Goal: Task Accomplishment & Management: Manage account settings

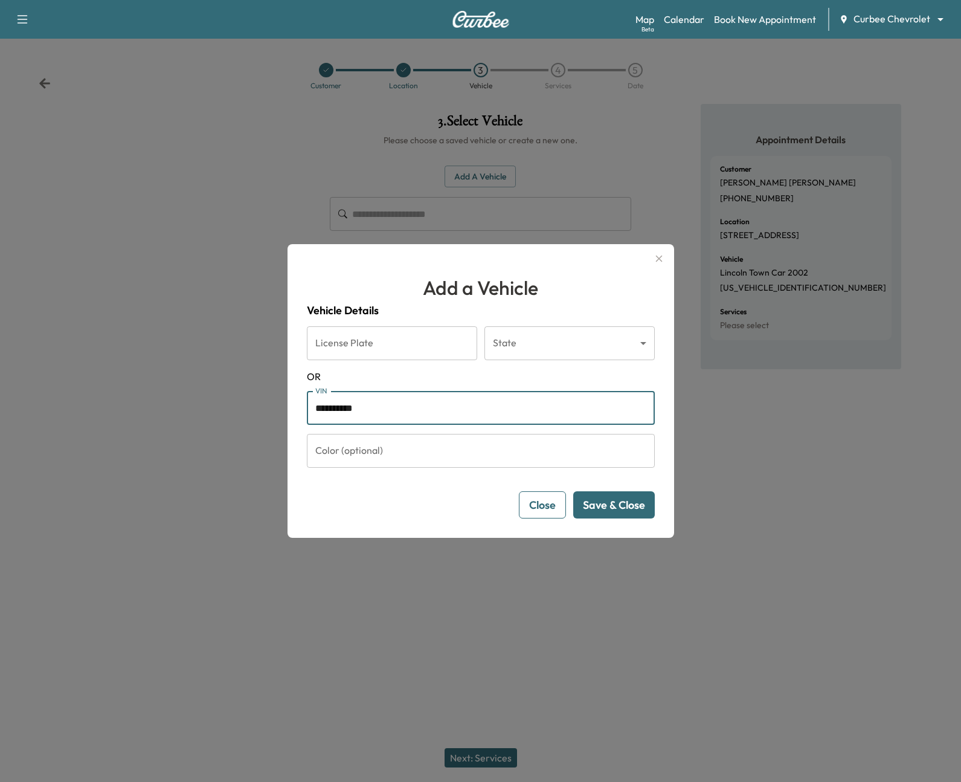
click at [530, 504] on button "Close" at bounding box center [542, 504] width 47 height 27
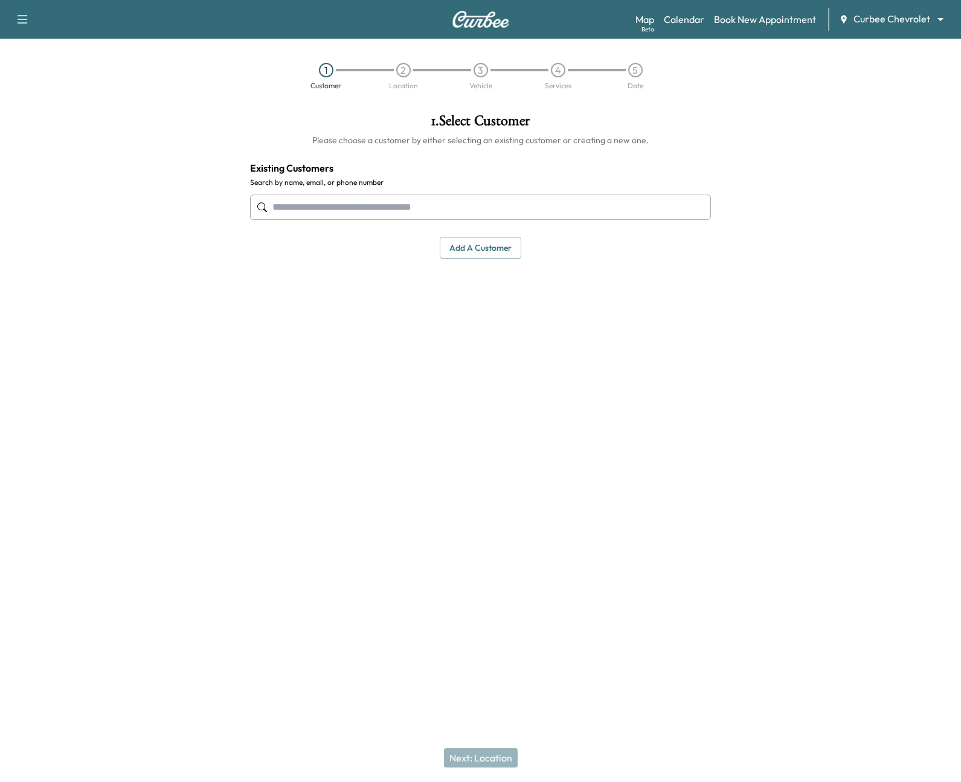
click at [335, 202] on input "text" at bounding box center [480, 206] width 461 height 25
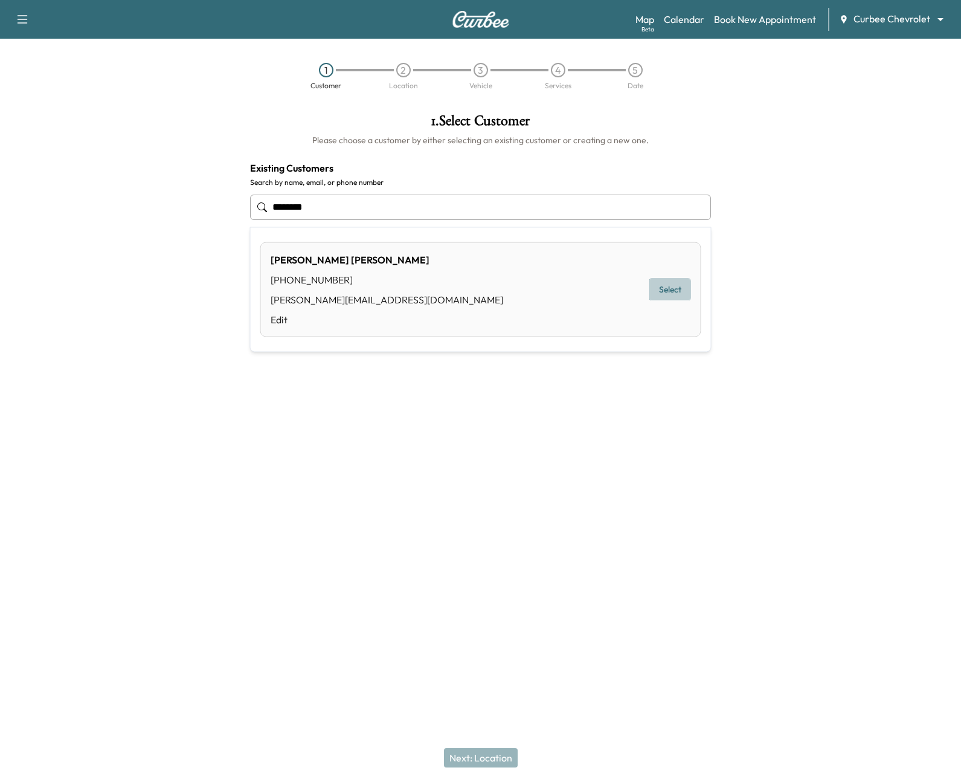
click at [664, 289] on button "Select" at bounding box center [670, 289] width 42 height 22
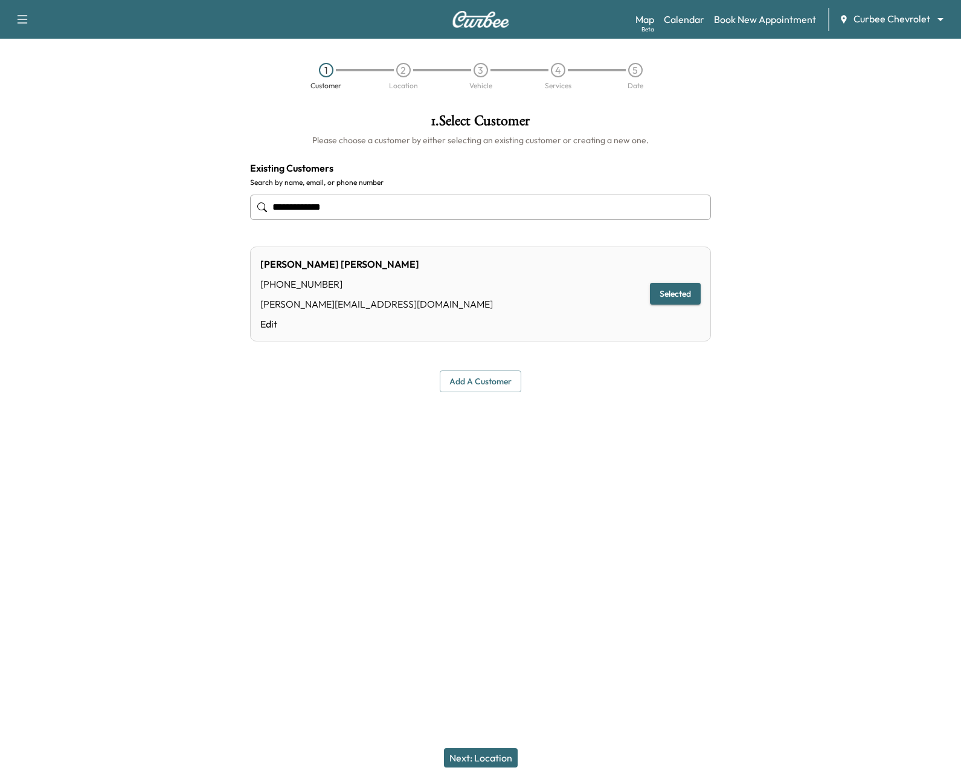
type input "**********"
drag, startPoint x: 500, startPoint y: 759, endPoint x: 499, endPoint y: 753, distance: 6.8
click at [500, 759] on button "Next: Location" at bounding box center [481, 757] width 74 height 19
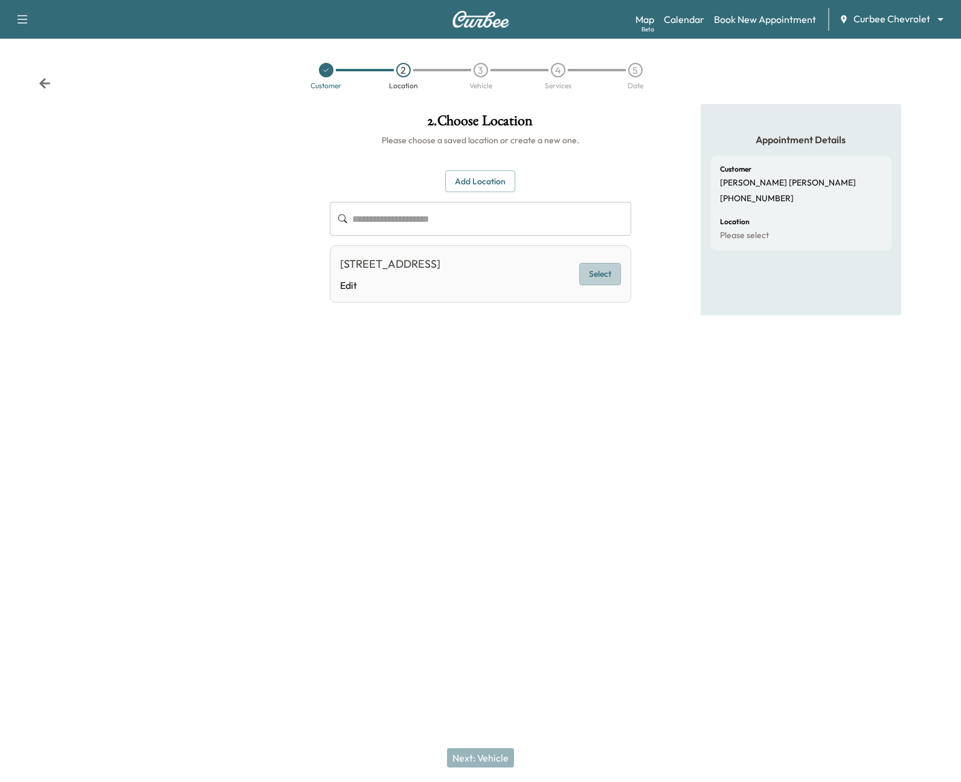
click at [612, 272] on button "Select" at bounding box center [600, 274] width 42 height 22
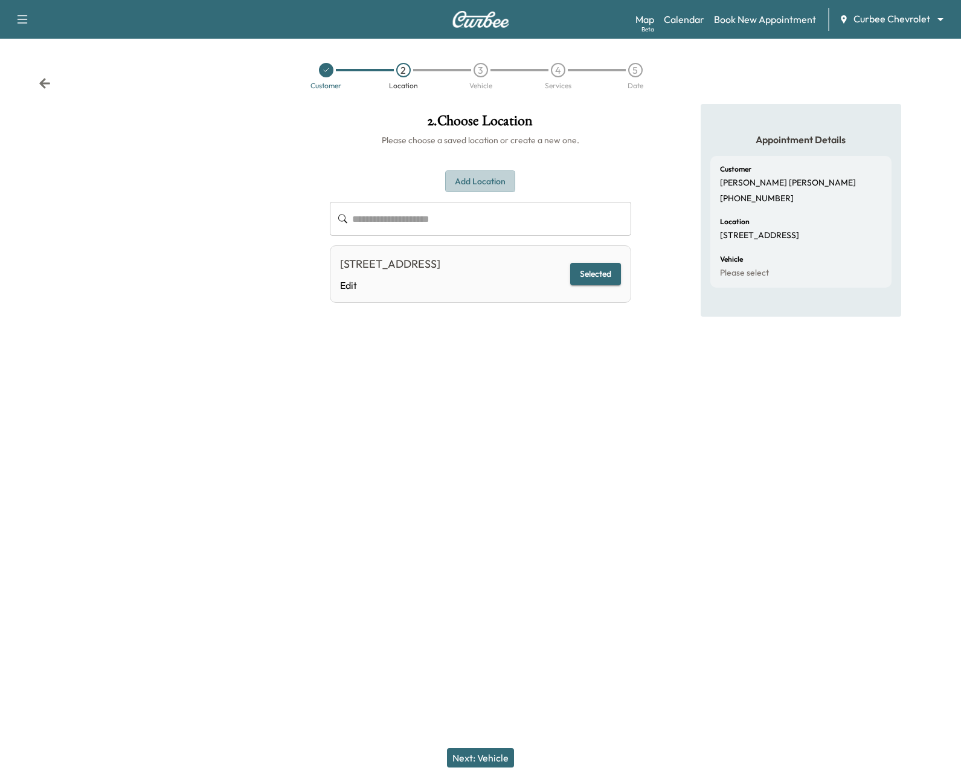
click at [486, 184] on button "Add Location" at bounding box center [480, 181] width 70 height 22
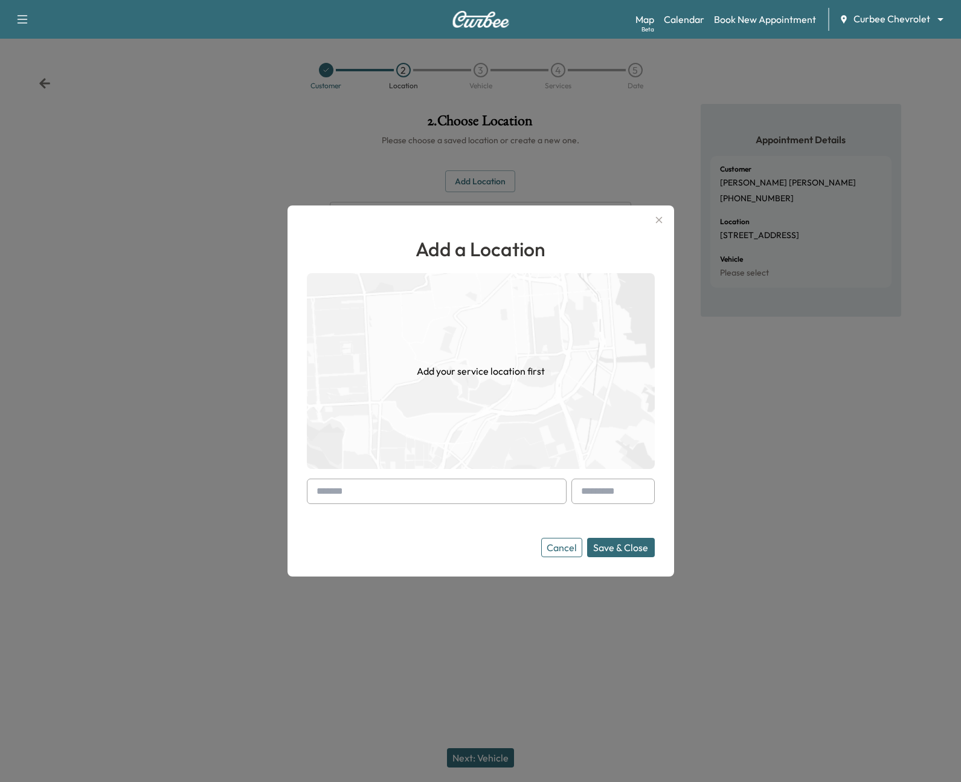
click at [475, 489] on input "text" at bounding box center [437, 490] width 260 height 25
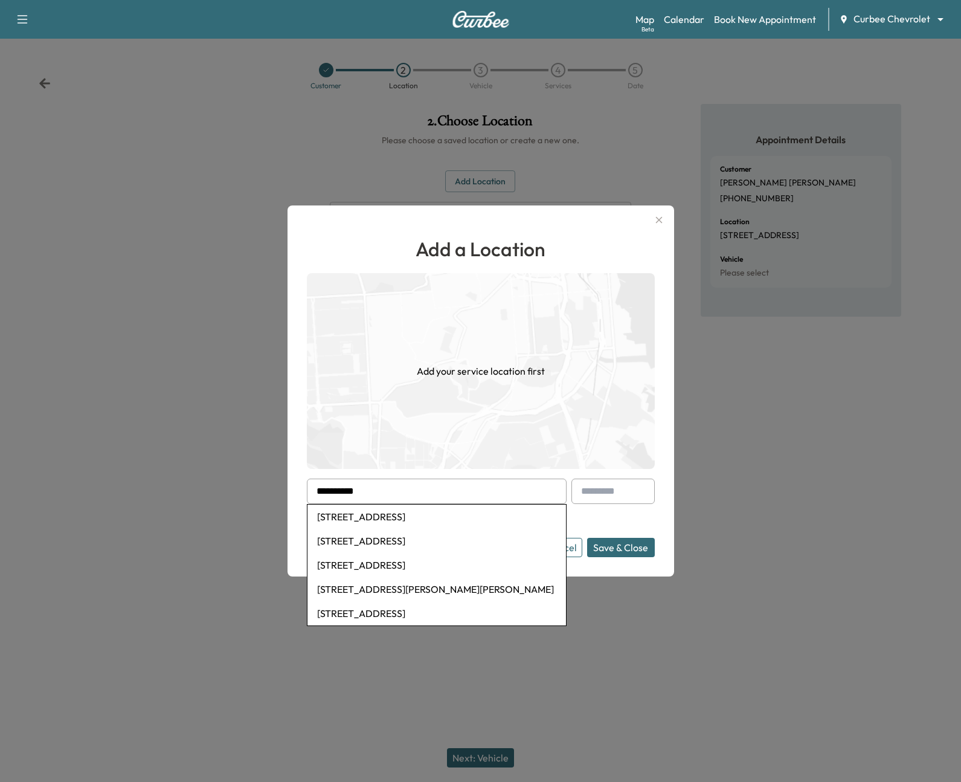
click at [478, 525] on li "585 Sheridan Dr, Lexington, KY, USA" at bounding box center [436, 516] width 259 height 24
type input "**********"
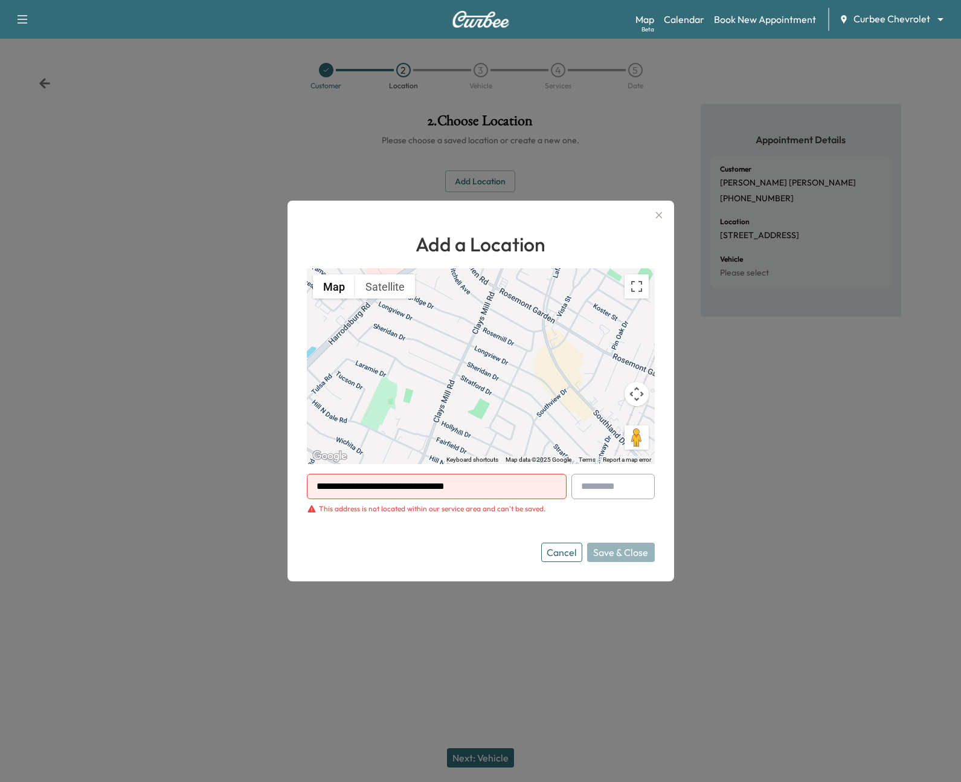
click at [576, 559] on button "Cancel" at bounding box center [561, 551] width 41 height 19
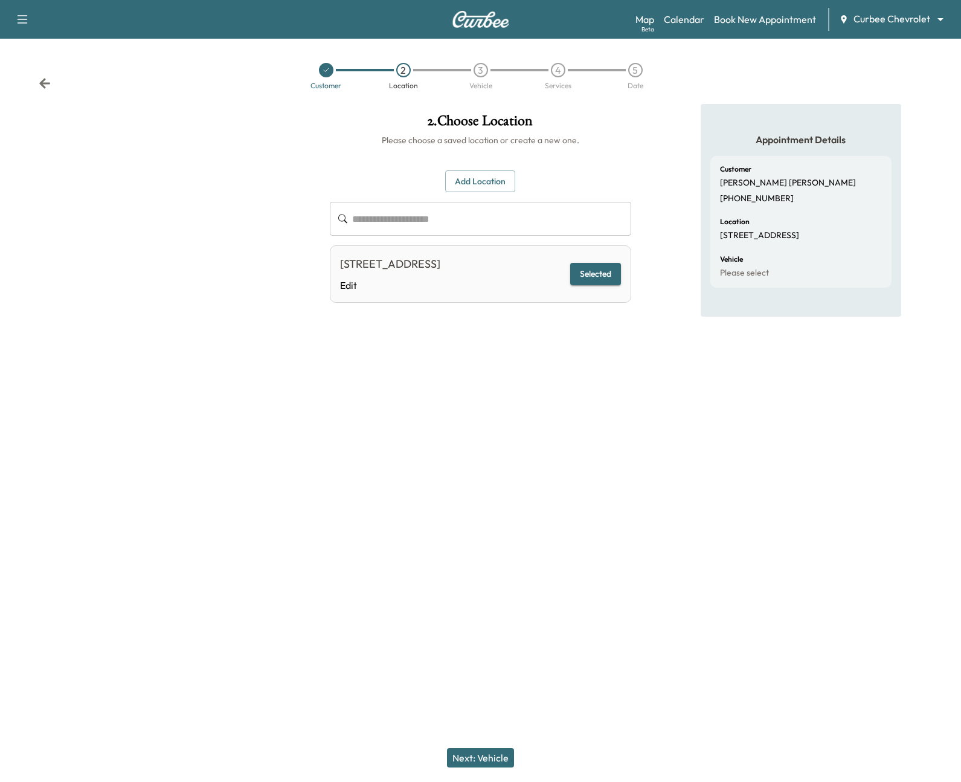
click at [480, 752] on button "Next: Vehicle" at bounding box center [480, 757] width 67 height 19
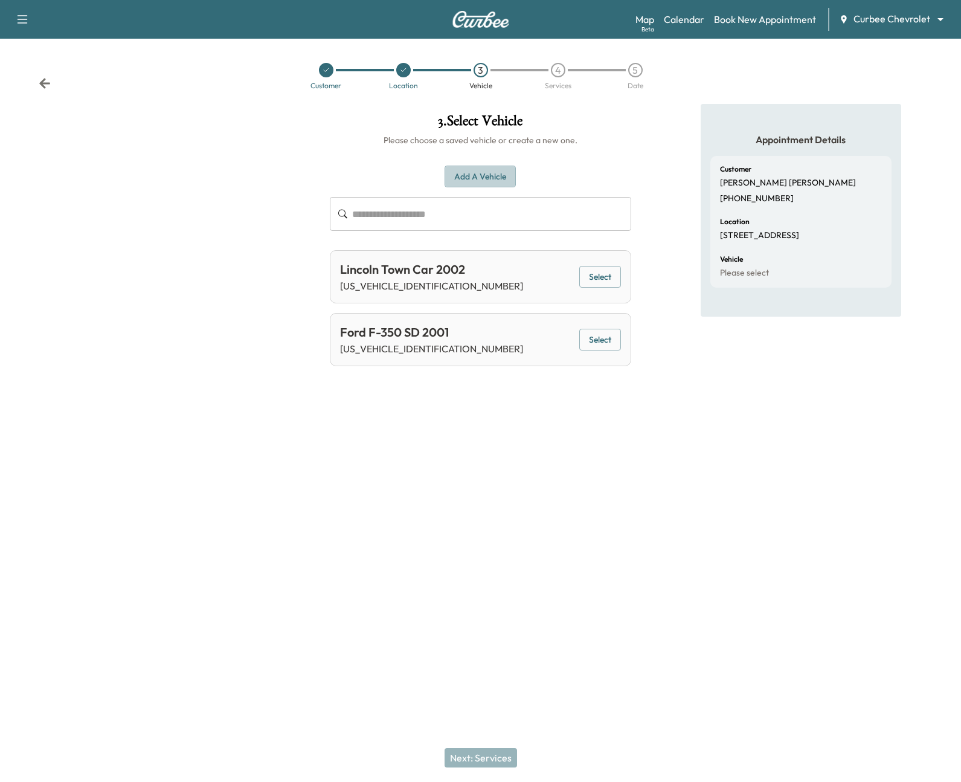
click at [487, 169] on button "Add a Vehicle" at bounding box center [480, 177] width 71 height 22
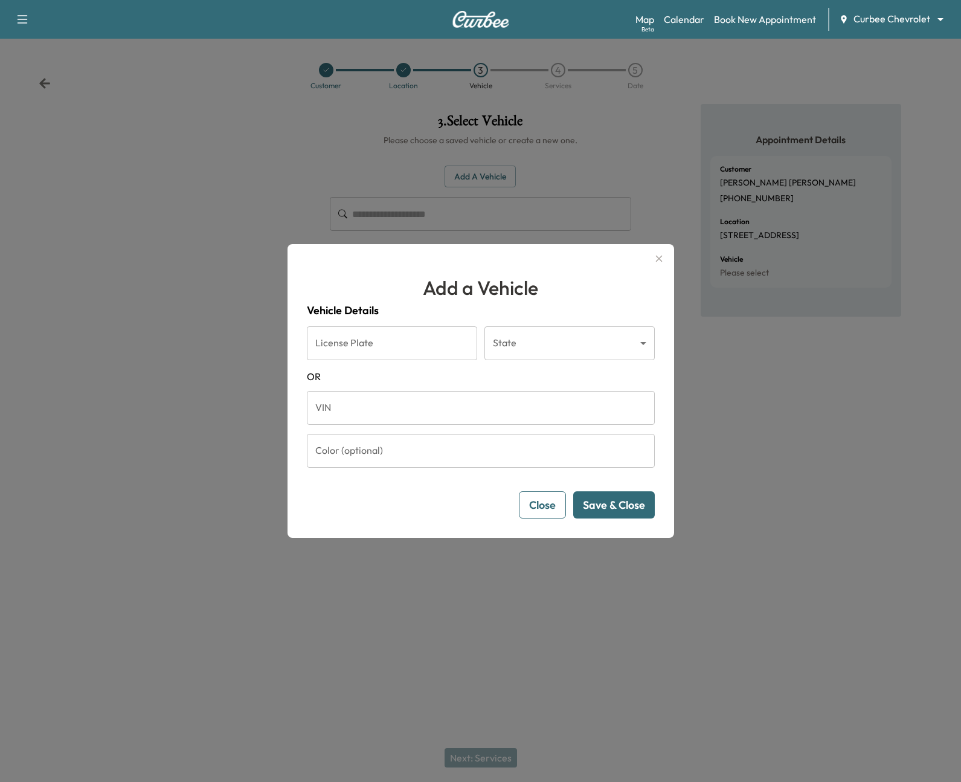
click at [468, 414] on input "VIN" at bounding box center [481, 408] width 348 height 34
click at [593, 499] on button "Save & Close" at bounding box center [614, 504] width 82 height 27
click at [389, 408] on input "****" at bounding box center [481, 408] width 348 height 34
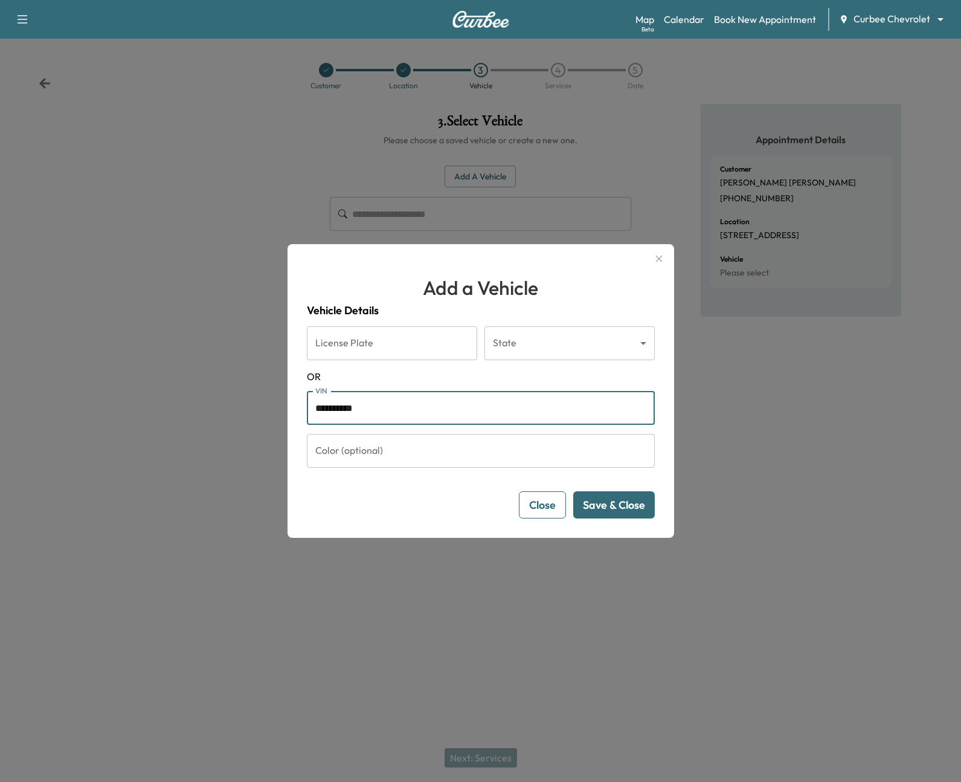
click at [393, 505] on div "Close Save & Close" at bounding box center [481, 504] width 348 height 27
click at [609, 513] on button "Save & Close" at bounding box center [614, 504] width 82 height 27
click at [456, 412] on input "**********" at bounding box center [481, 408] width 348 height 34
drag, startPoint x: 312, startPoint y: 414, endPoint x: 300, endPoint y: 414, distance: 12.1
click at [300, 414] on div "**********" at bounding box center [481, 391] width 387 height 294
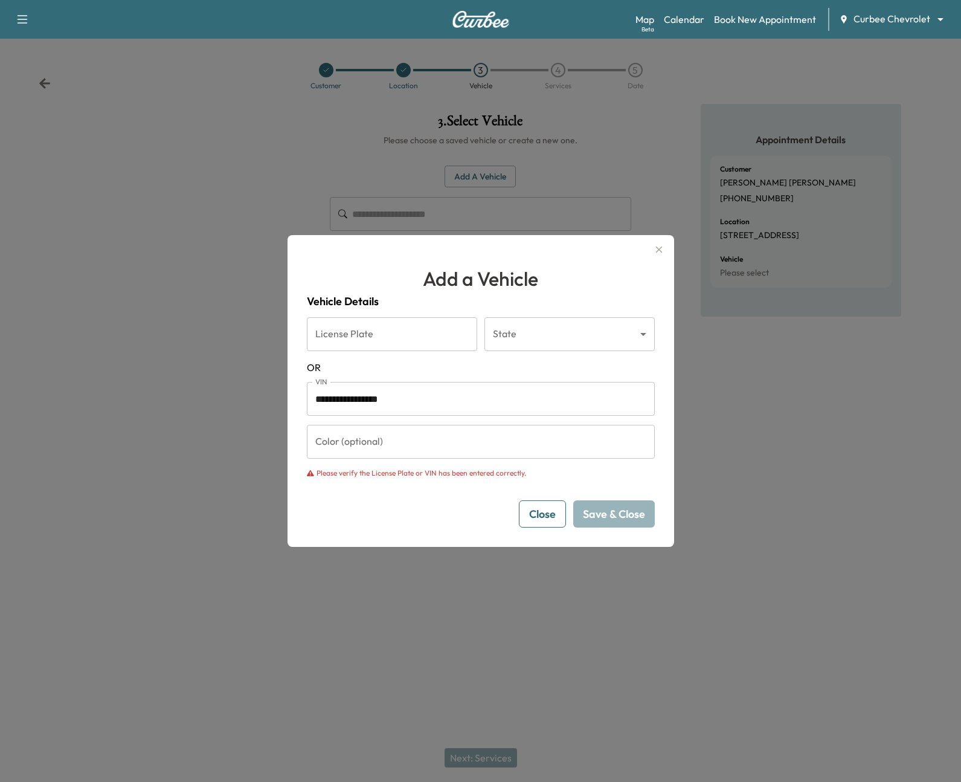
click at [355, 394] on input "**********" at bounding box center [481, 399] width 348 height 34
paste input "text"
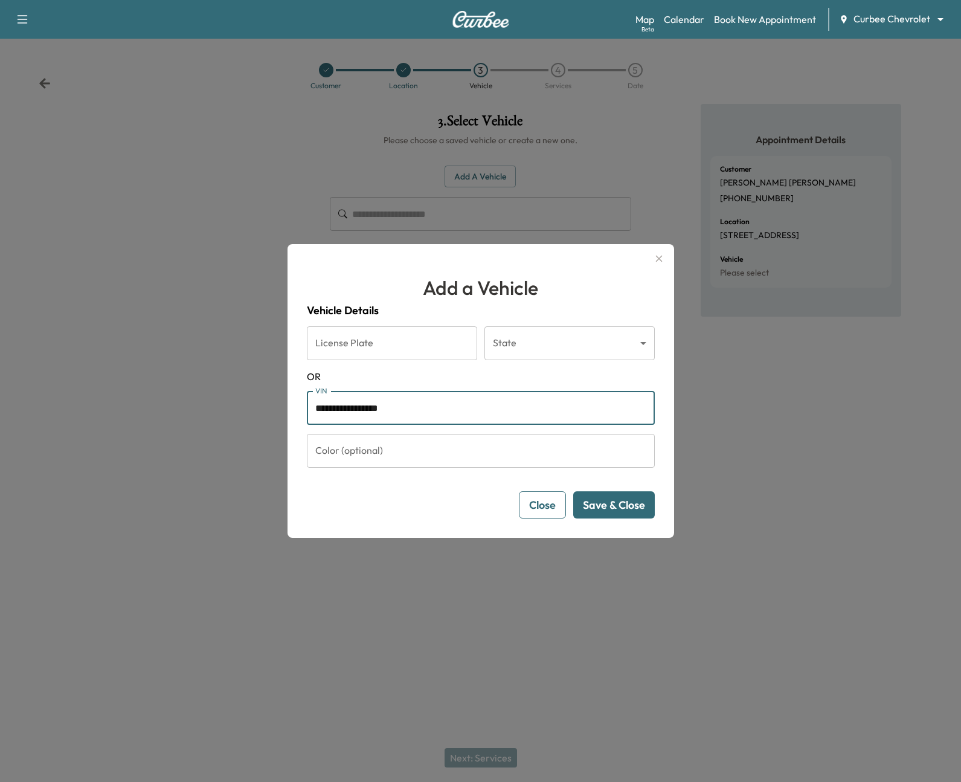
type input "**********"
click at [636, 507] on button "Save & Close" at bounding box center [614, 504] width 82 height 27
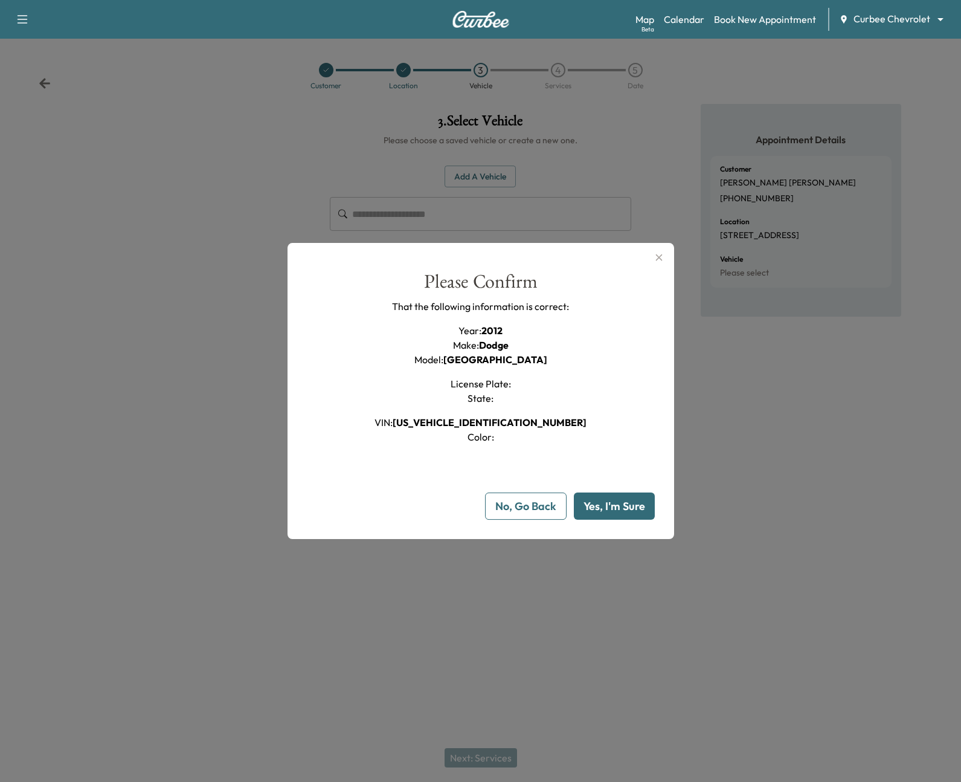
click at [520, 495] on button "No, Go Back" at bounding box center [526, 505] width 82 height 27
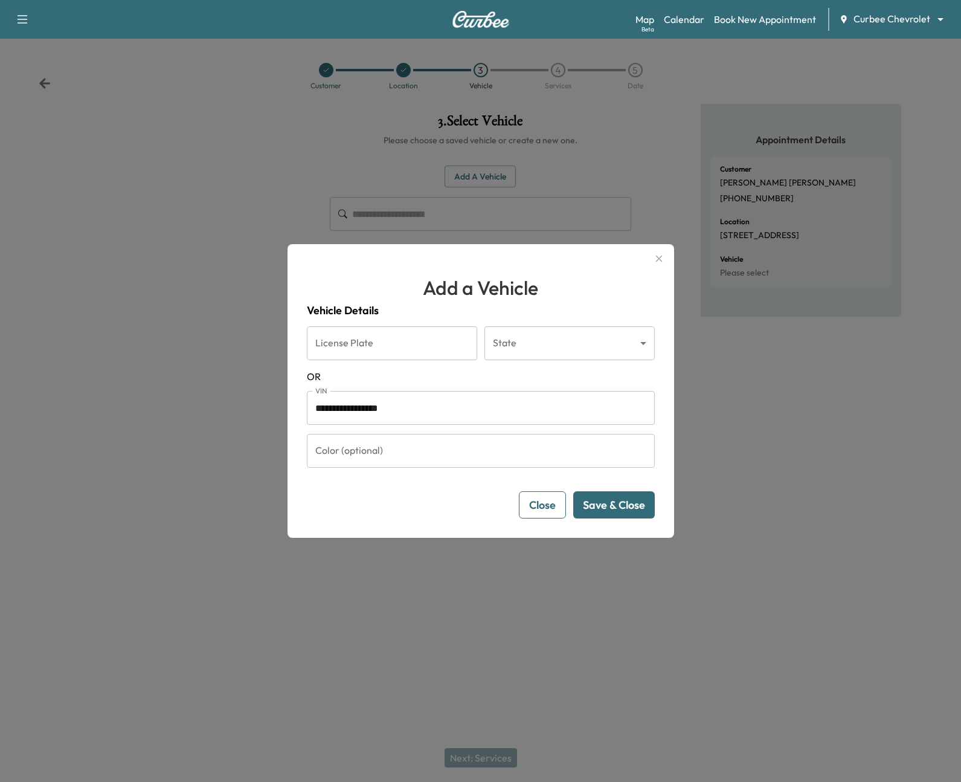
click at [650, 257] on button "button" at bounding box center [659, 258] width 21 height 19
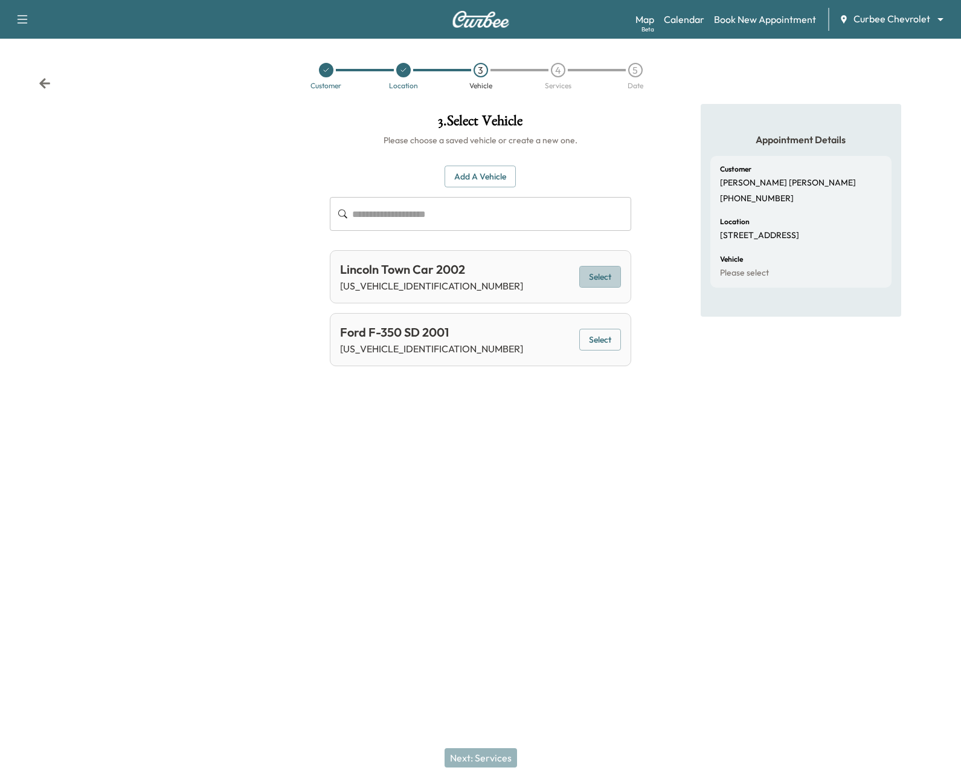
click at [597, 274] on button "Select" at bounding box center [600, 277] width 42 height 22
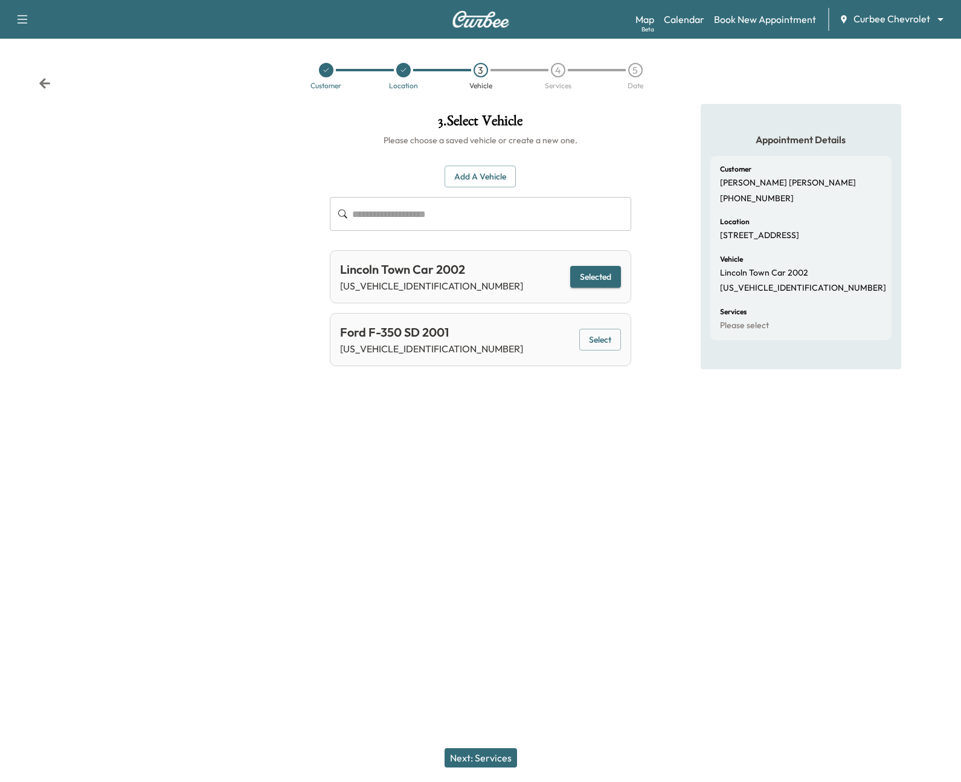
click at [496, 748] on button "Next: Services" at bounding box center [481, 757] width 72 height 19
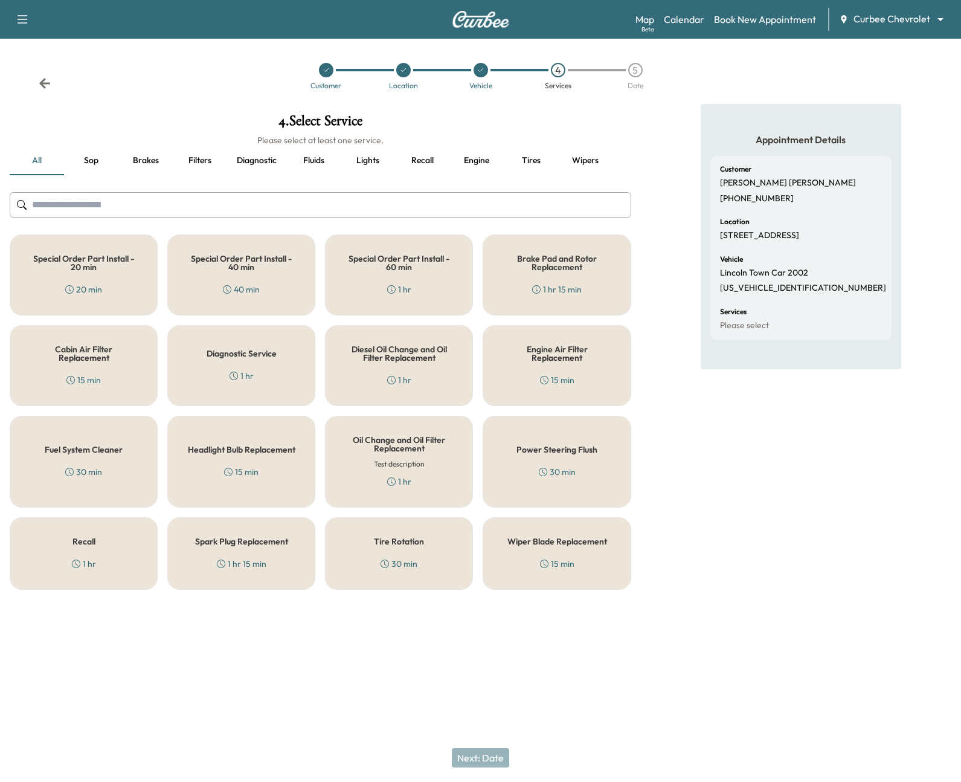
click at [268, 268] on h5 "Special Order Part Install - 40 min" at bounding box center [241, 262] width 108 height 17
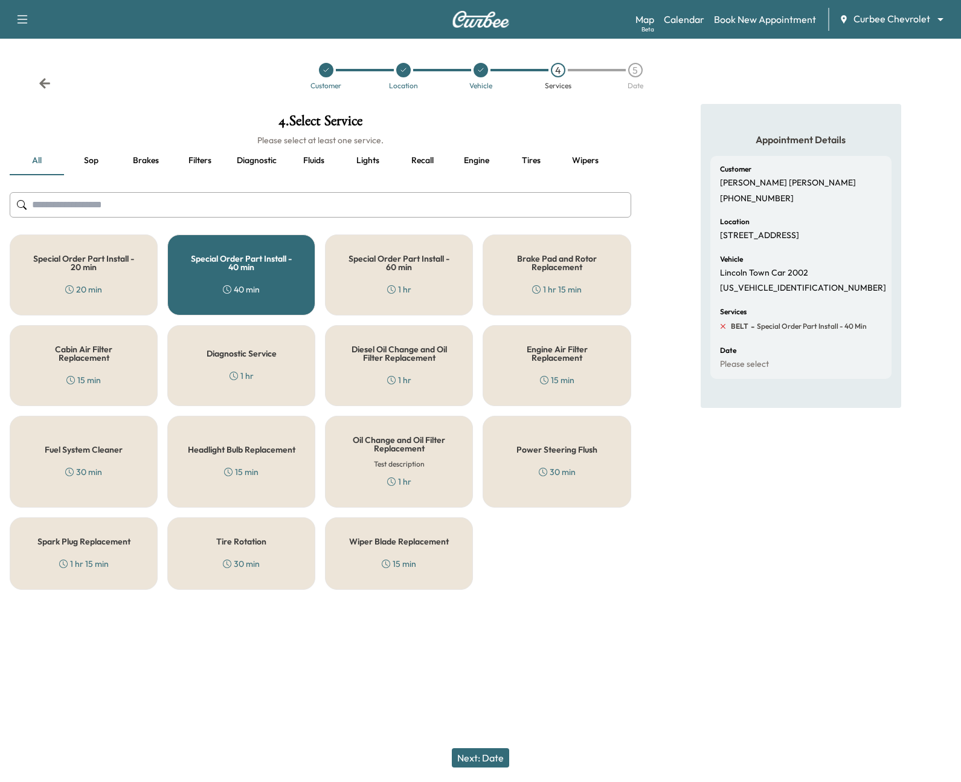
click at [719, 327] on icon at bounding box center [723, 326] width 11 height 11
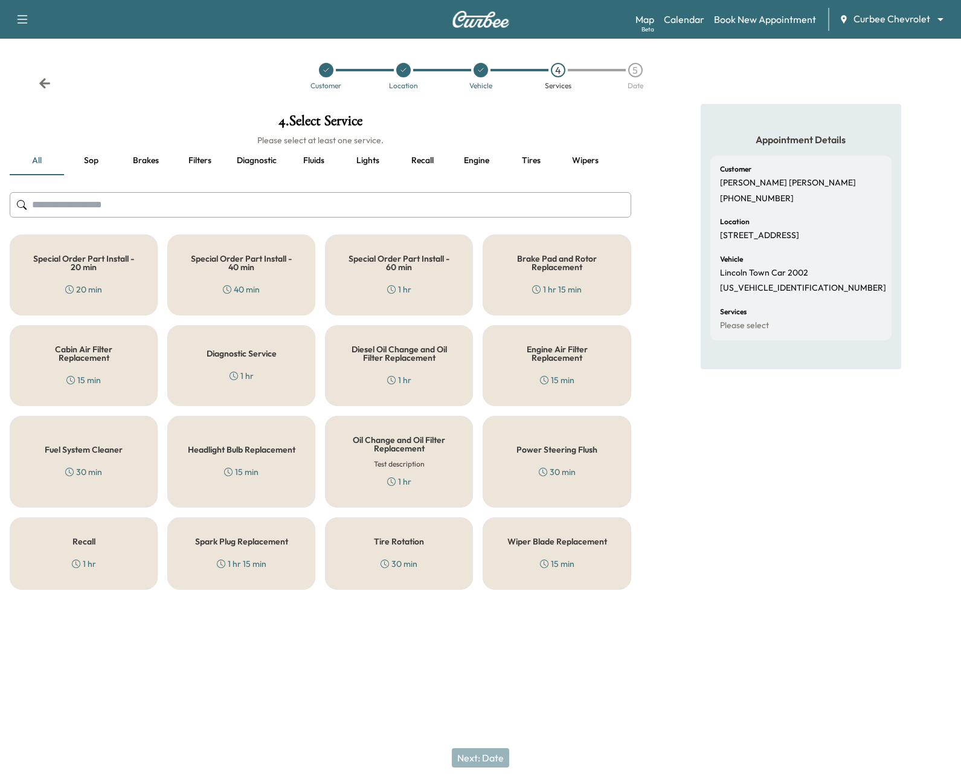
click at [225, 361] on div "Diagnostic Service 1 hr" at bounding box center [241, 365] width 148 height 81
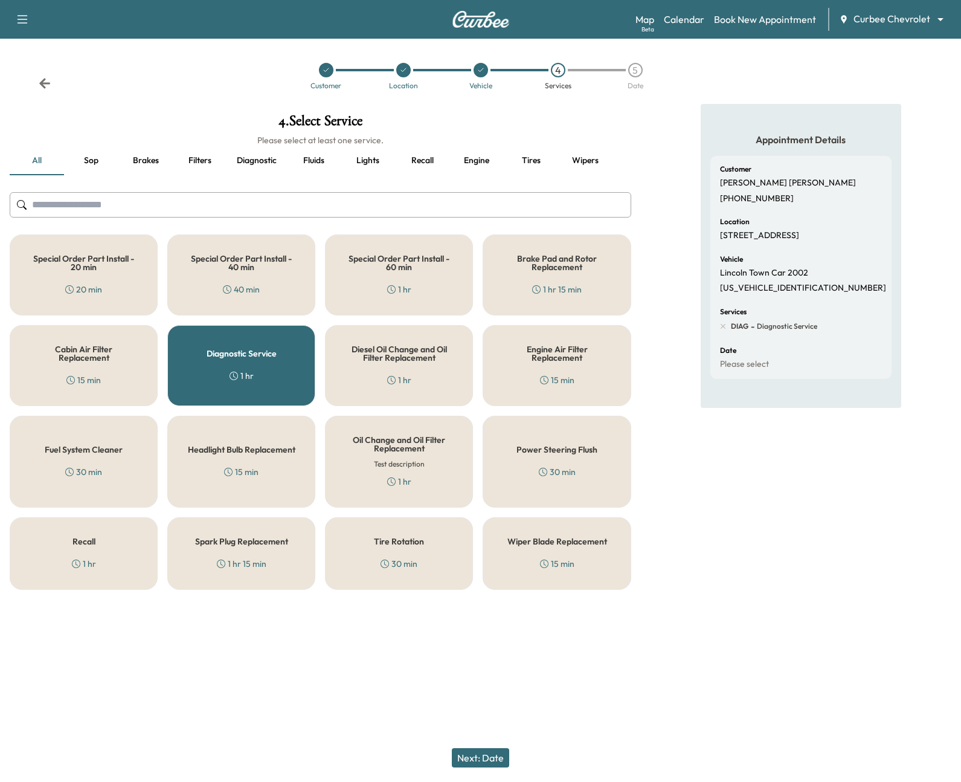
click at [487, 754] on button "Next: Date" at bounding box center [480, 757] width 57 height 19
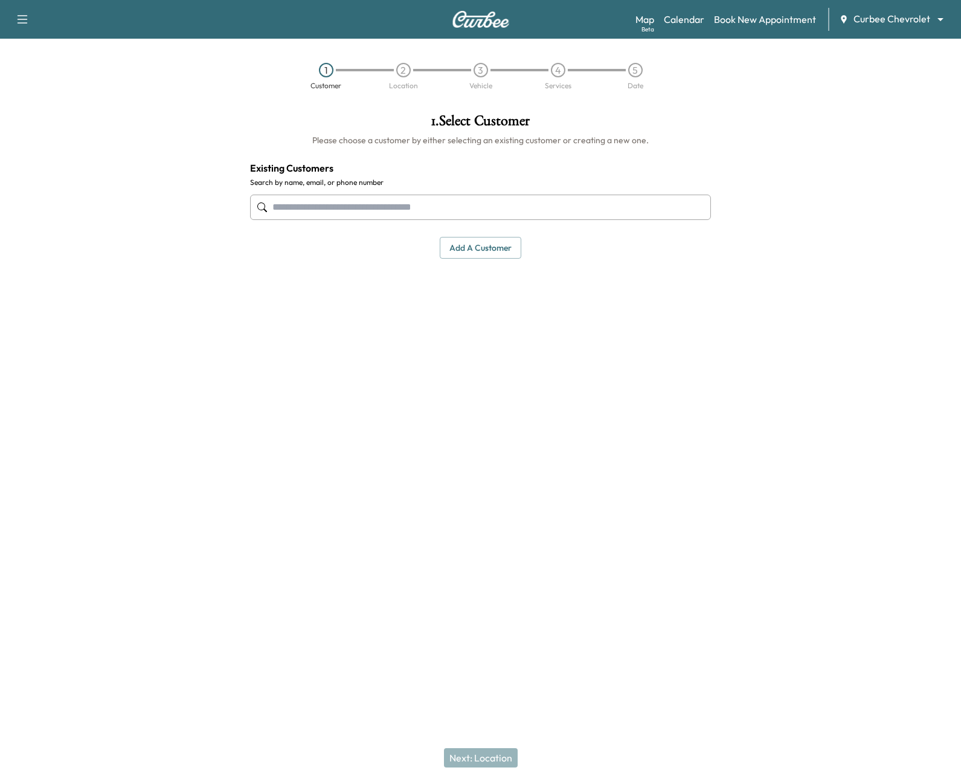
click at [690, 30] on div "Map Beta Calendar Book New Appointment Curbee Chevrolet ******** ​" at bounding box center [793, 19] width 316 height 23
click at [686, 24] on link "Calendar" at bounding box center [684, 19] width 40 height 14
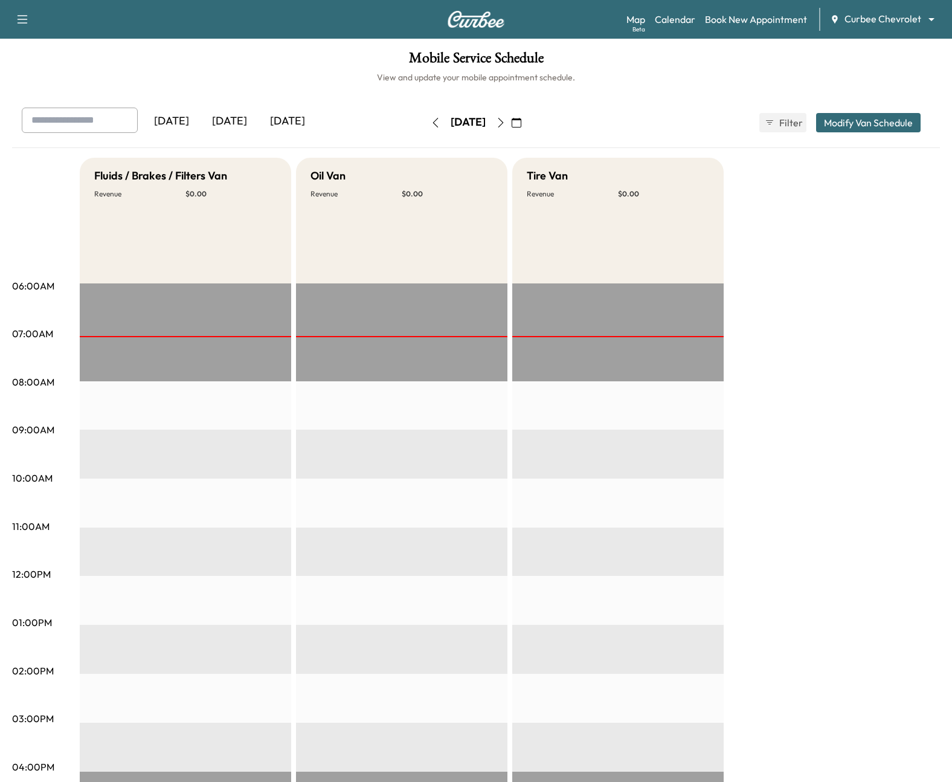
click at [233, 114] on div "Today" at bounding box center [230, 122] width 58 height 28
click at [724, 22] on link "Book New Appointment" at bounding box center [756, 19] width 102 height 14
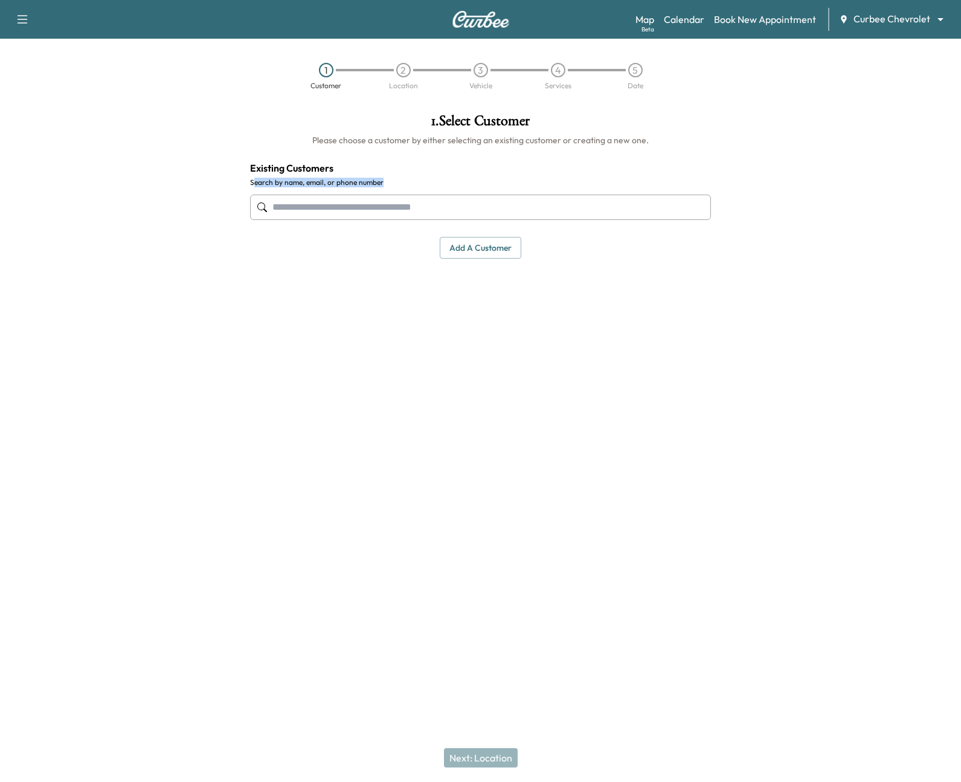
drag, startPoint x: 252, startPoint y: 181, endPoint x: 376, endPoint y: 187, distance: 123.4
click at [376, 187] on div "1 . Select Customer Please choose a customer by either selecting an existing cu…" at bounding box center [480, 186] width 481 height 164
click at [372, 204] on input "text" at bounding box center [480, 206] width 461 height 25
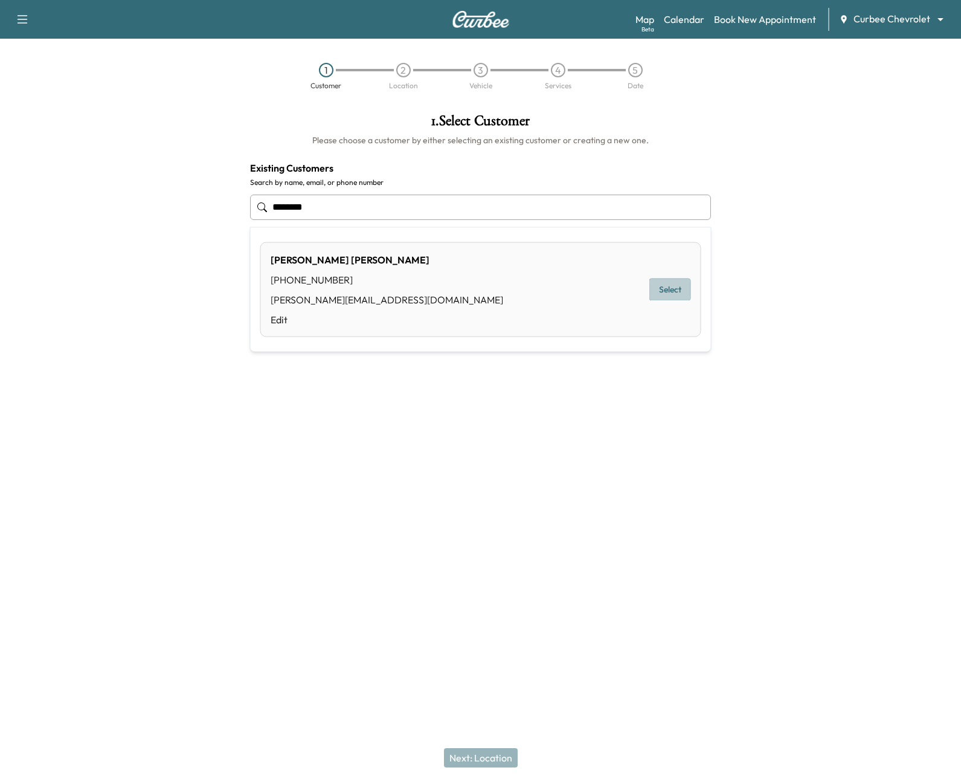
click at [667, 291] on button "Select" at bounding box center [670, 289] width 42 height 22
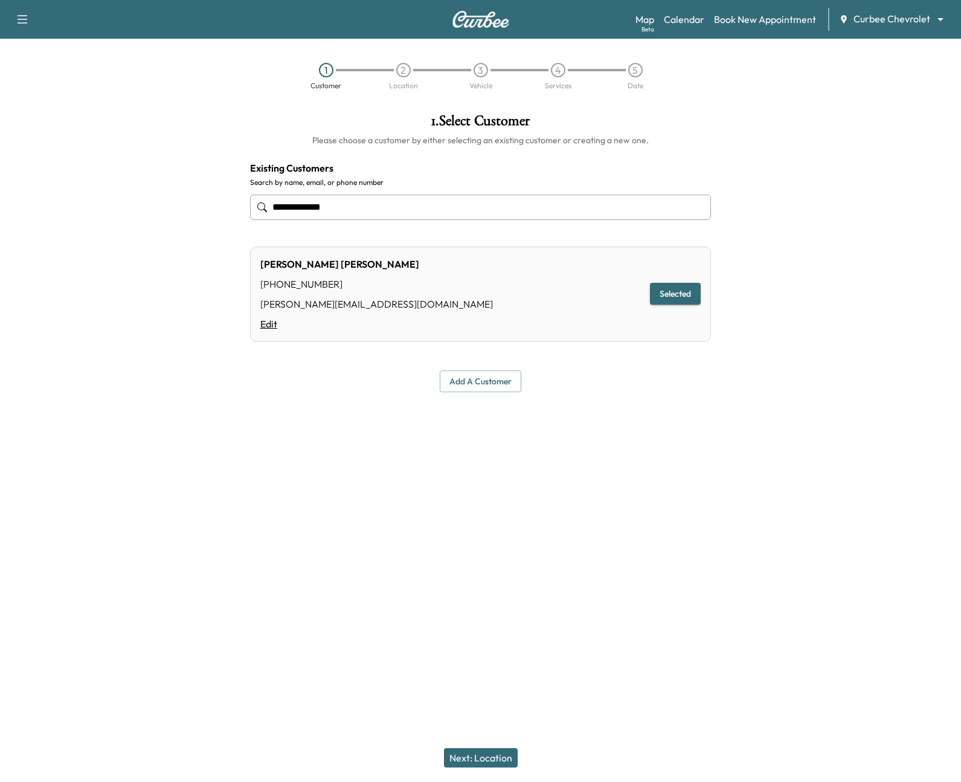
type input "**********"
click at [276, 324] on link "Edit" at bounding box center [376, 324] width 233 height 14
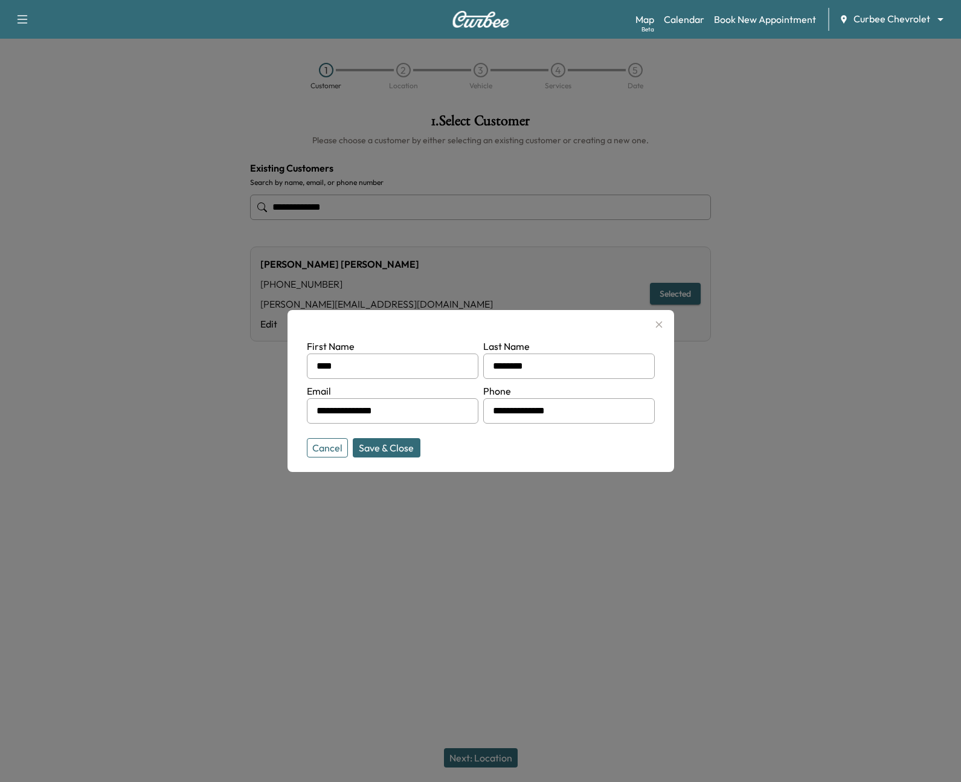
click at [397, 412] on input "**********" at bounding box center [393, 410] width 172 height 25
click at [378, 456] on button "Save & Close" at bounding box center [387, 447] width 68 height 19
type input "**********"
click at [396, 449] on button "Save & Close" at bounding box center [387, 447] width 68 height 19
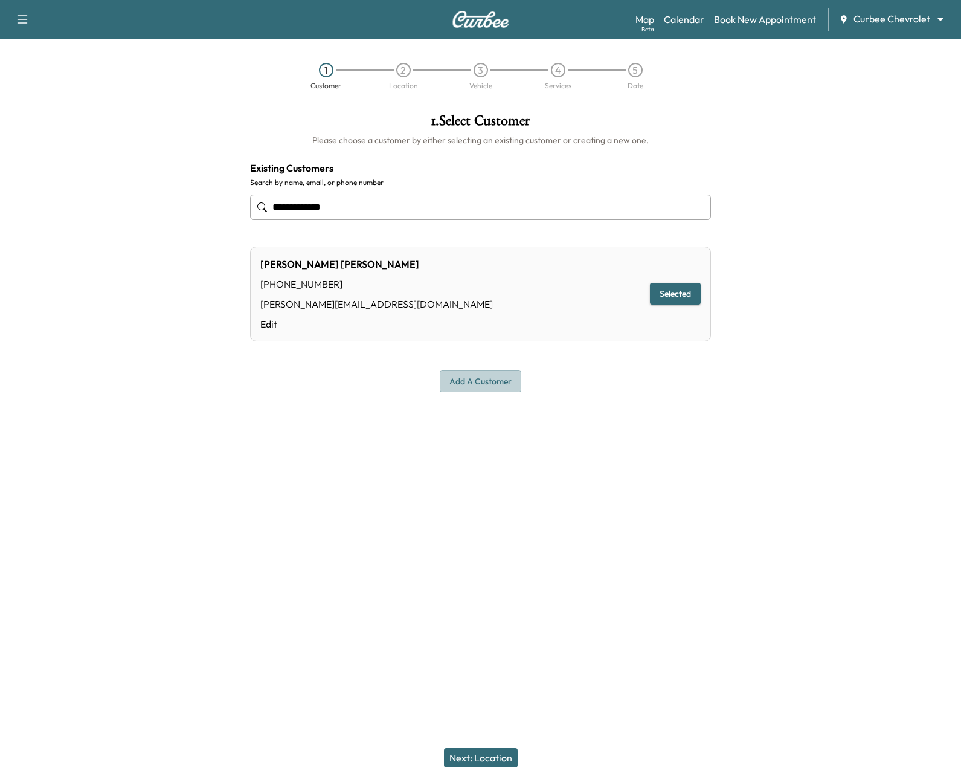
click at [484, 378] on button "Add a customer" at bounding box center [481, 381] width 82 height 22
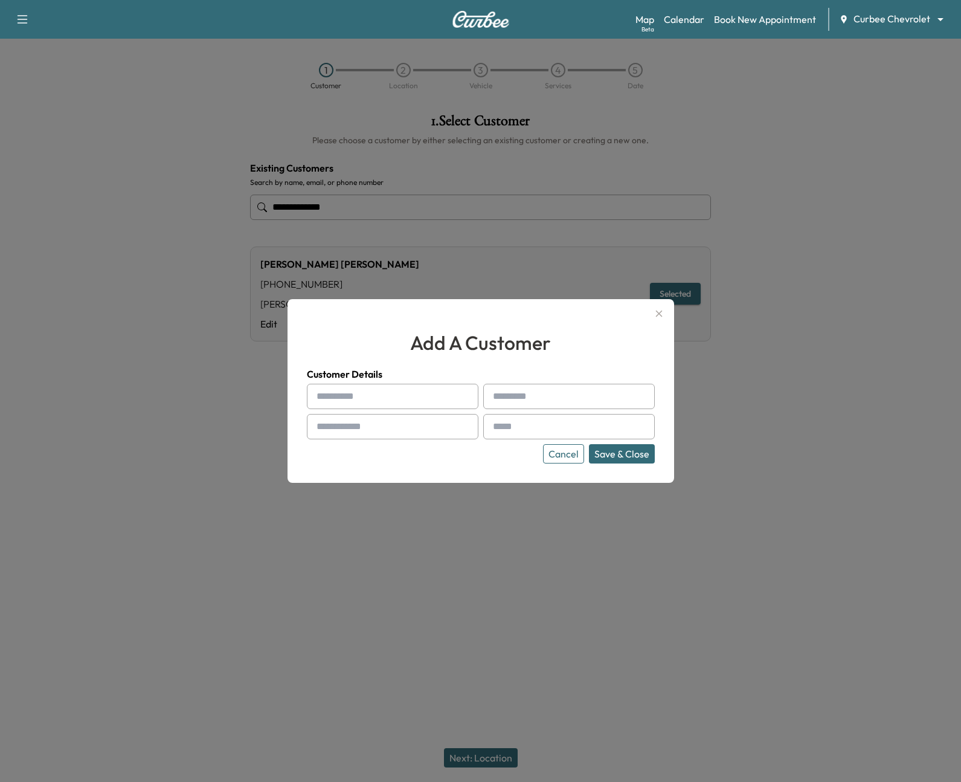
click at [545, 455] on button "Cancel" at bounding box center [563, 453] width 41 height 19
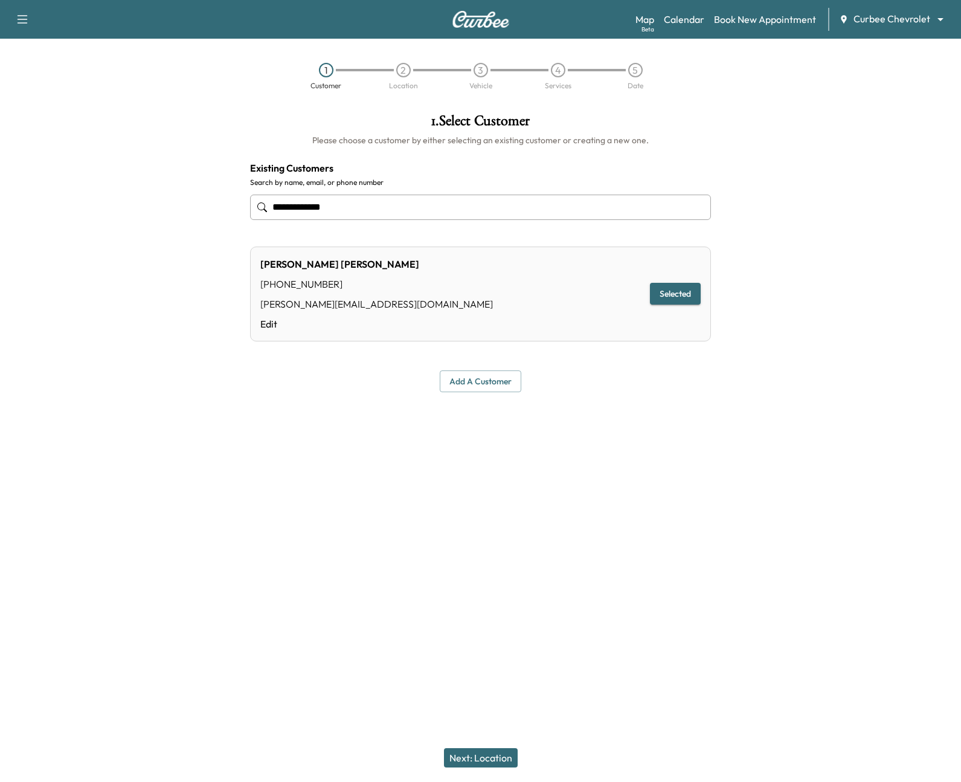
click at [501, 754] on button "Next: Location" at bounding box center [481, 757] width 74 height 19
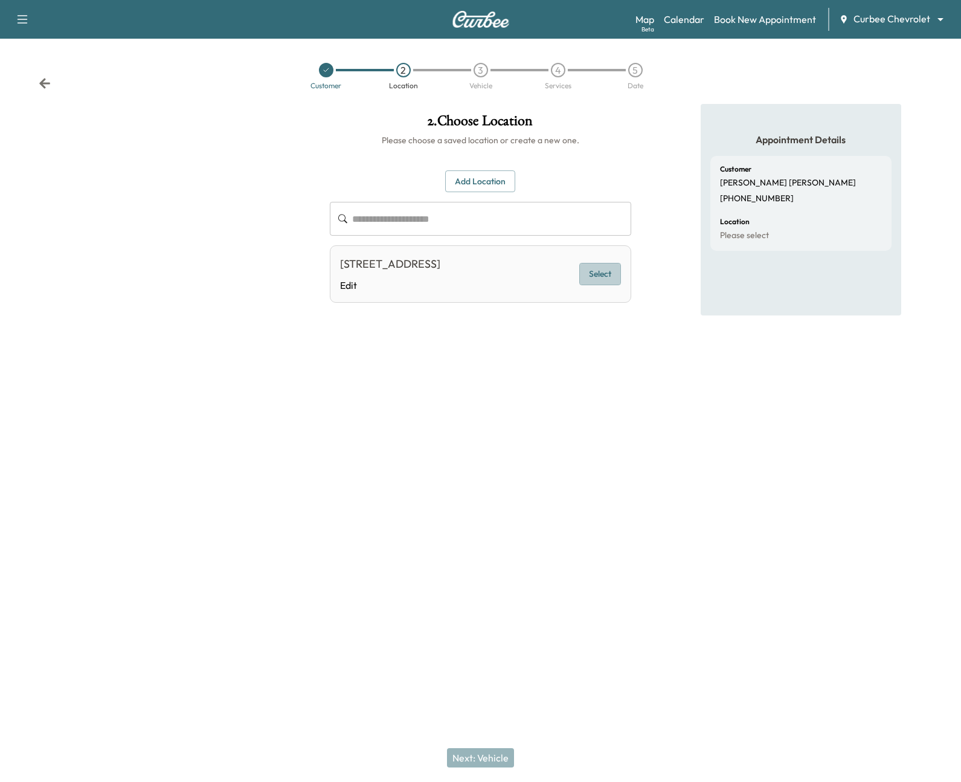
click at [583, 279] on button "Select" at bounding box center [600, 274] width 42 height 22
click at [353, 287] on link "Edit" at bounding box center [390, 285] width 100 height 14
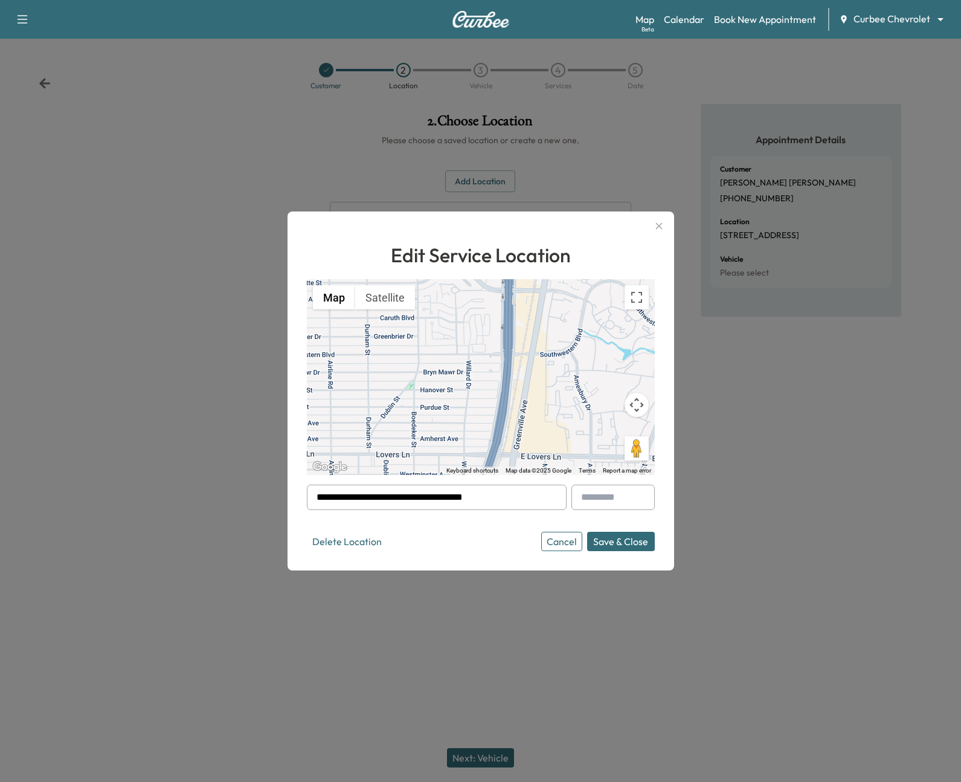
click at [547, 541] on button "Cancel" at bounding box center [561, 541] width 41 height 19
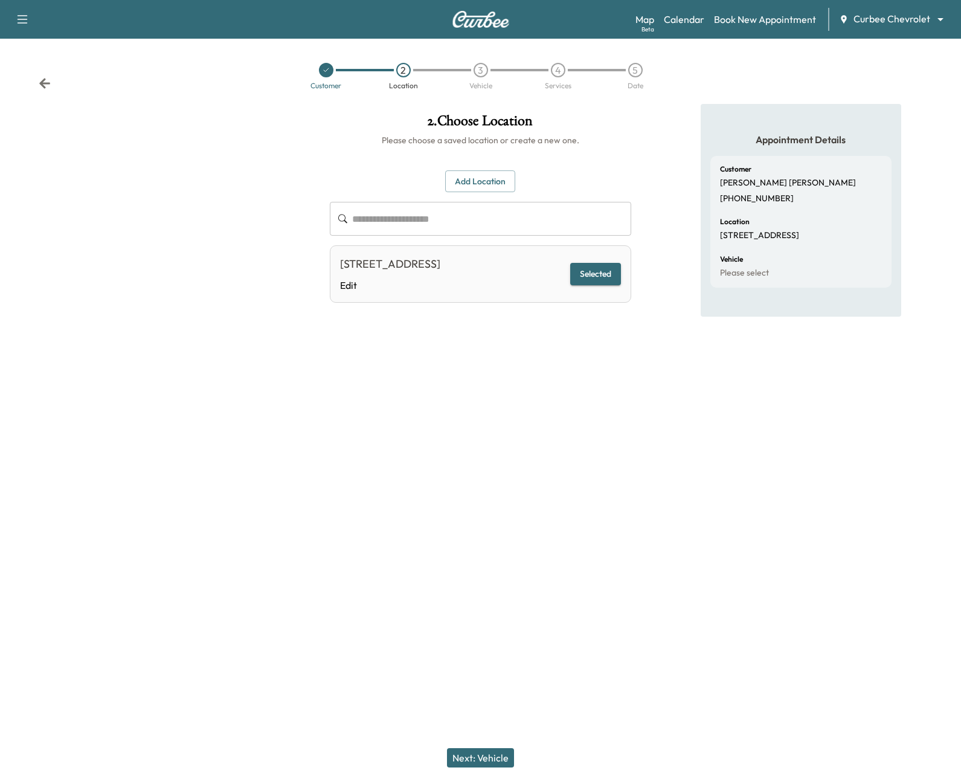
click at [489, 180] on button "Add Location" at bounding box center [480, 181] width 70 height 22
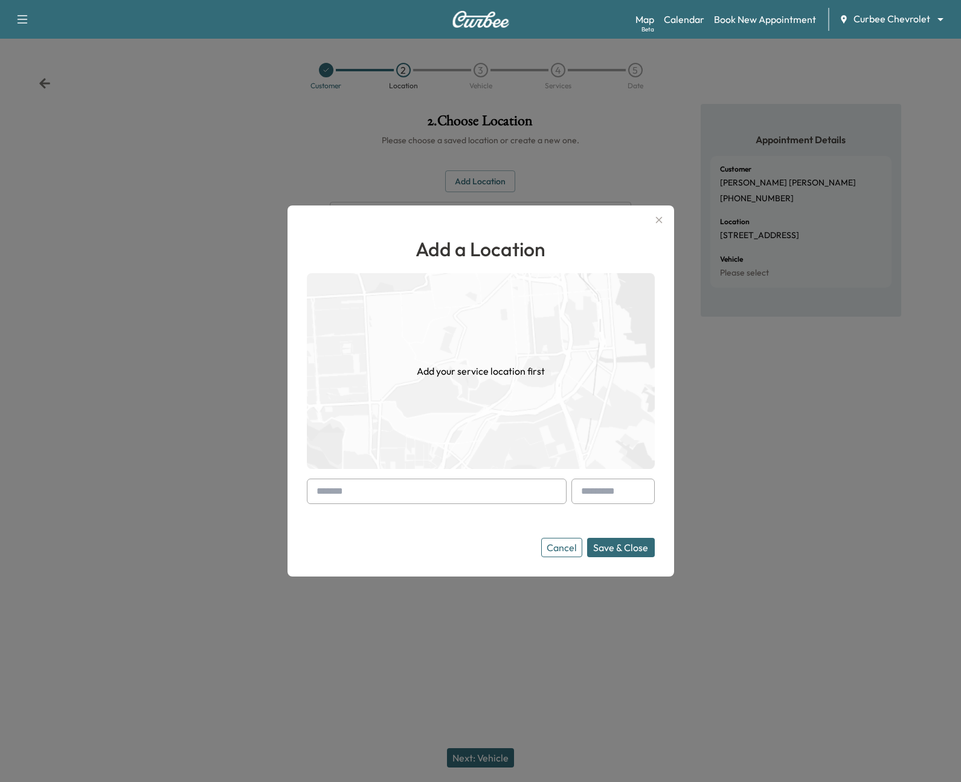
click at [439, 494] on input "text" at bounding box center [437, 490] width 260 height 25
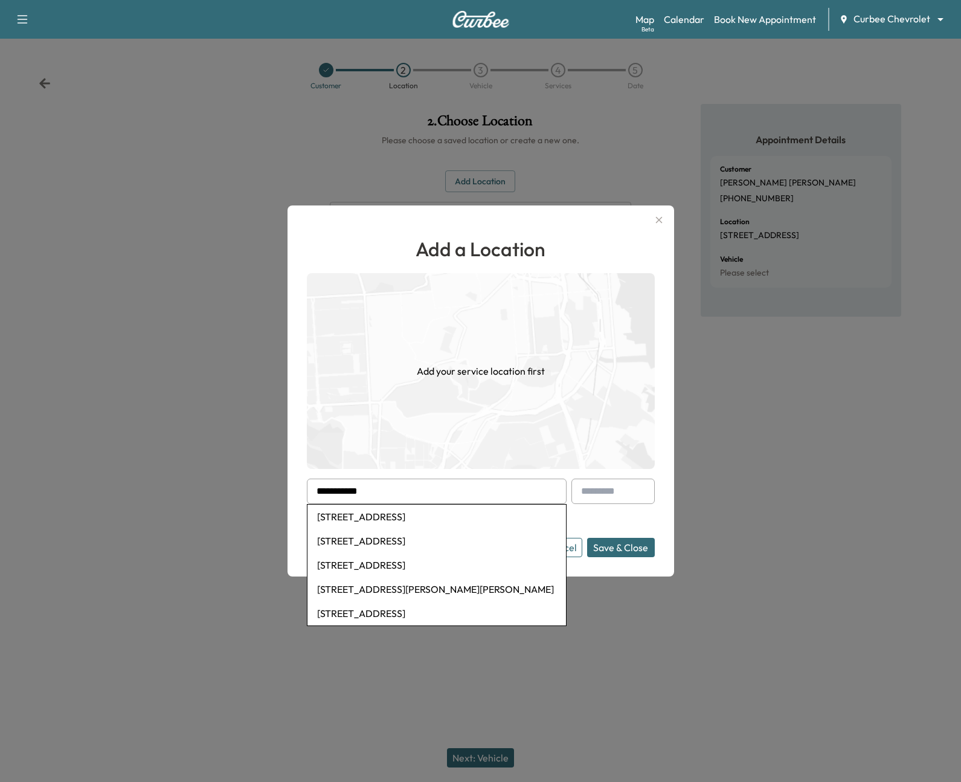
click at [440, 513] on li "585 Sheridan Dr, Lexington, KY, USA" at bounding box center [436, 516] width 259 height 24
type input "**********"
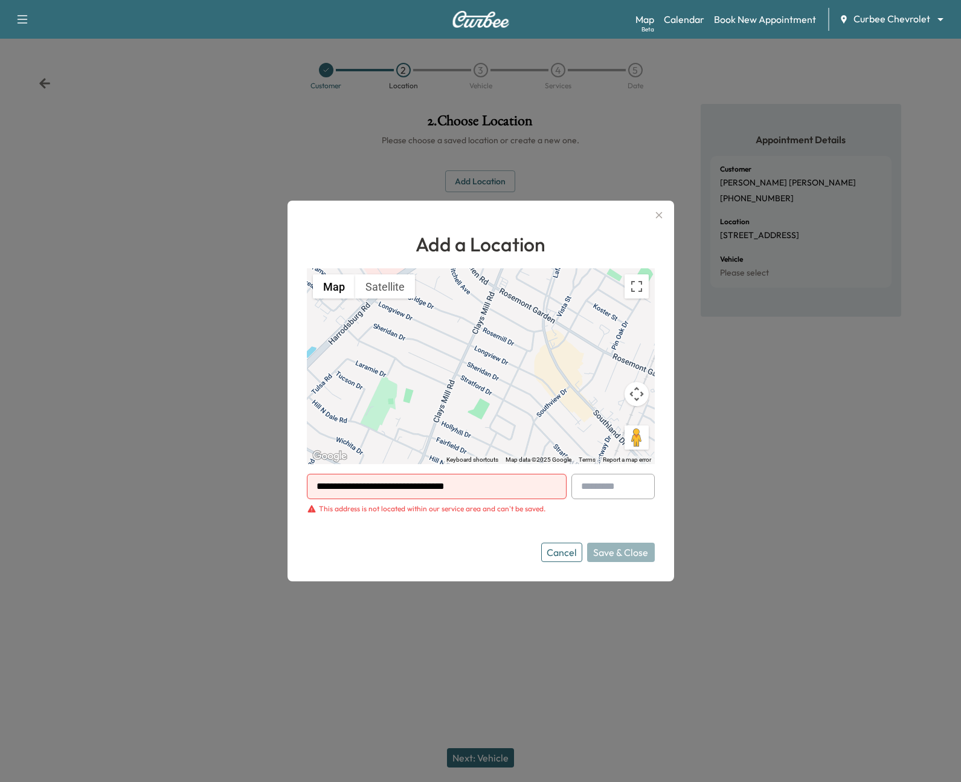
click at [555, 556] on button "Cancel" at bounding box center [561, 551] width 41 height 19
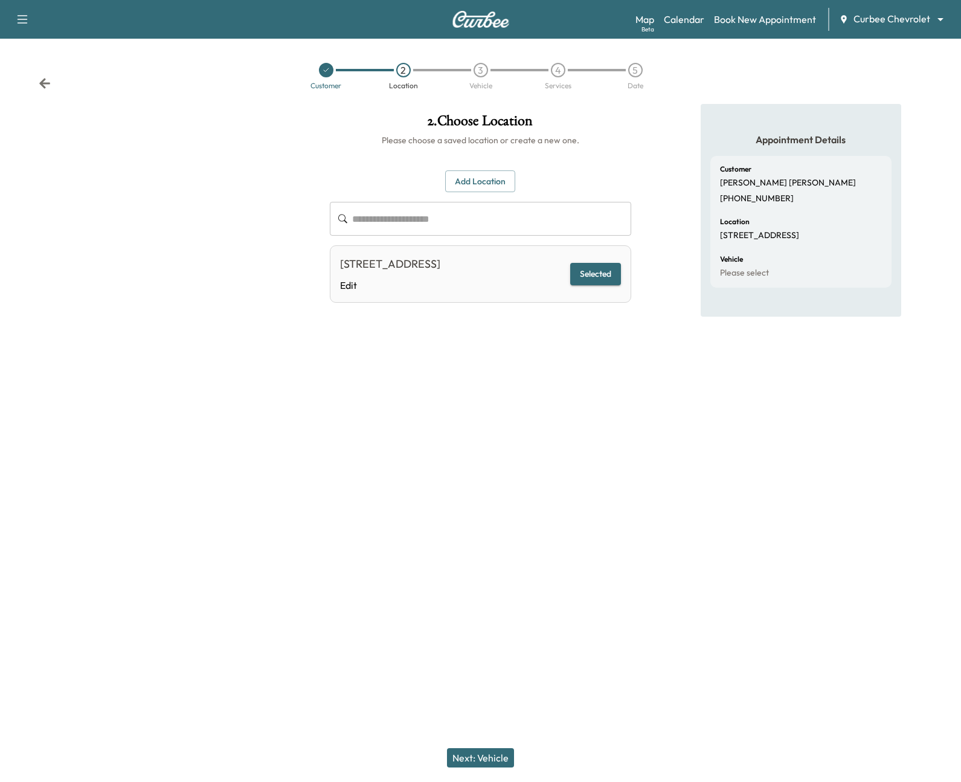
click at [490, 753] on button "Next: Vehicle" at bounding box center [480, 757] width 67 height 19
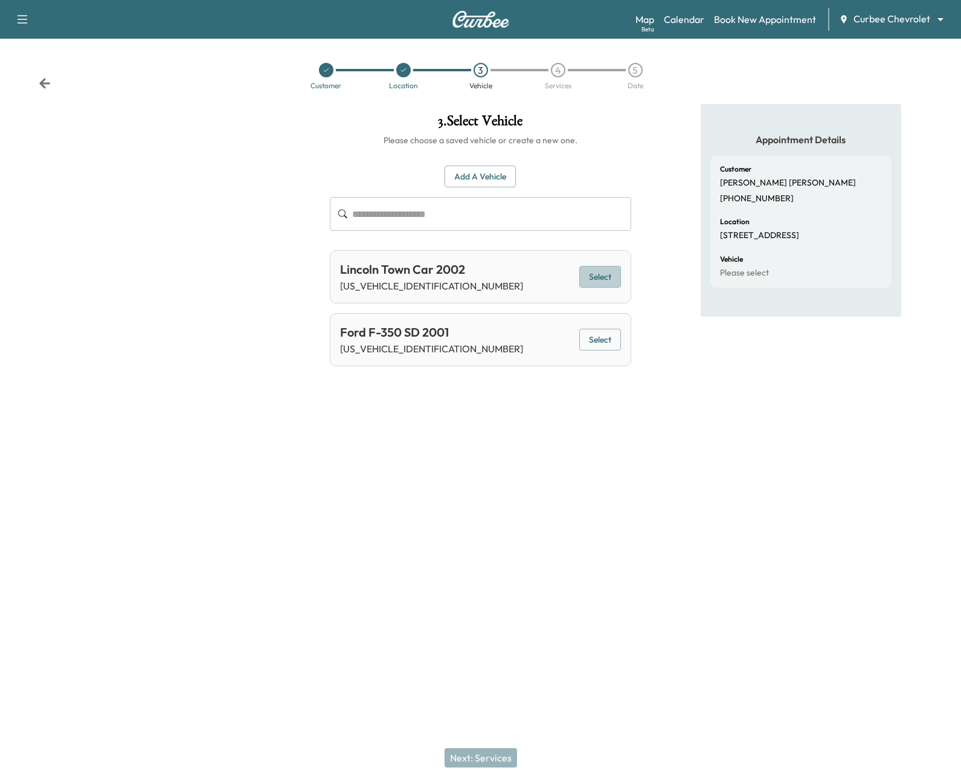
click at [599, 276] on button "Select" at bounding box center [600, 277] width 42 height 22
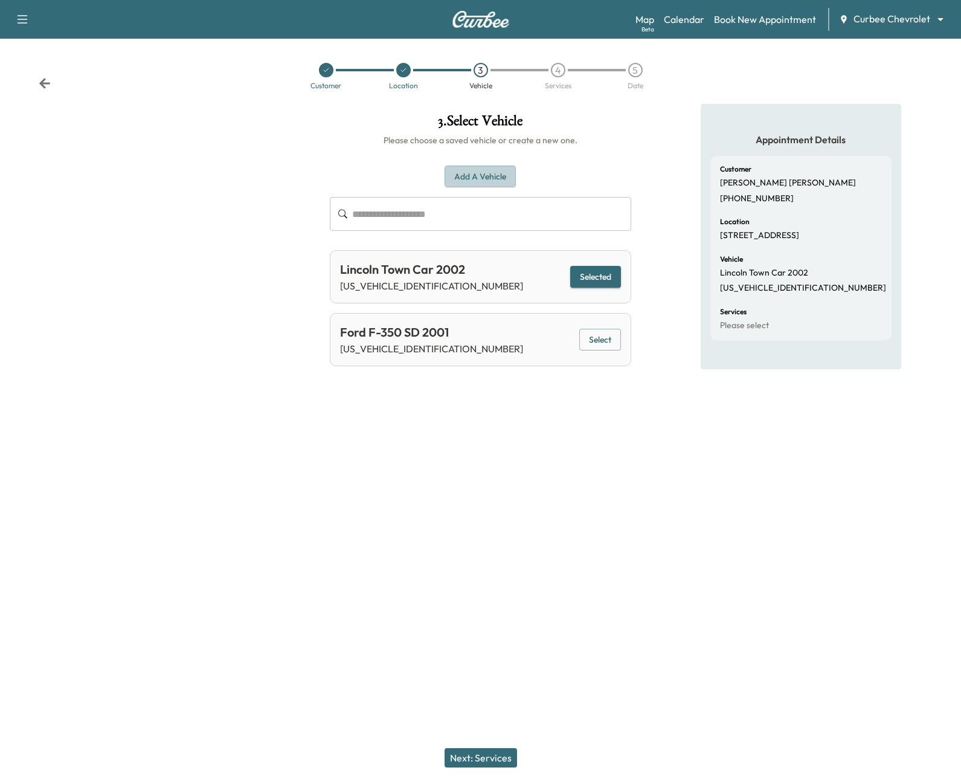
click at [484, 178] on button "Add a Vehicle" at bounding box center [480, 177] width 71 height 22
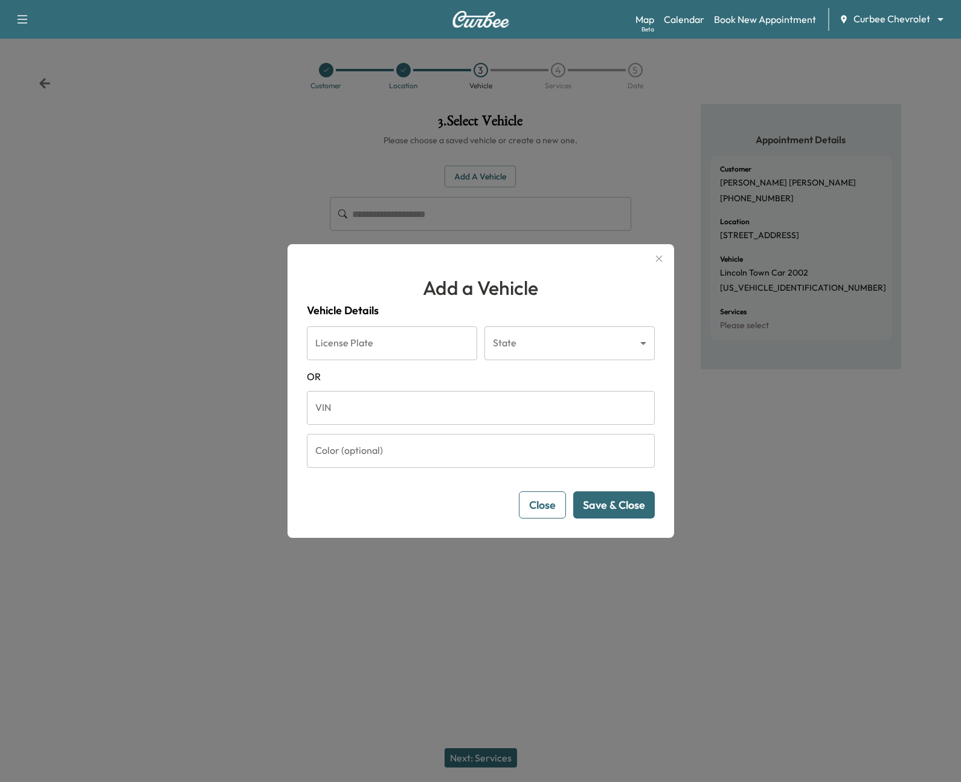
click at [380, 417] on input "VIN" at bounding box center [481, 408] width 348 height 34
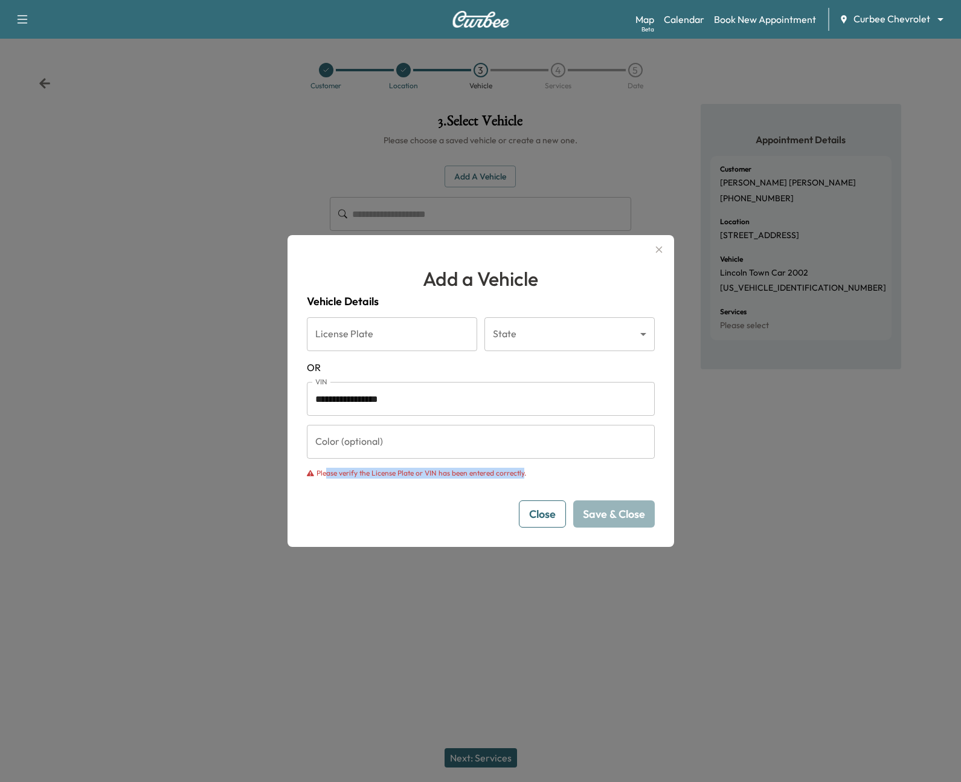
drag, startPoint x: 325, startPoint y: 473, endPoint x: 520, endPoint y: 476, distance: 195.1
click at [520, 476] on p "Please verify the License Plate or VIN has been entered correctly." at bounding box center [422, 473] width 210 height 11
click at [448, 489] on form "**********" at bounding box center [481, 422] width 348 height 210
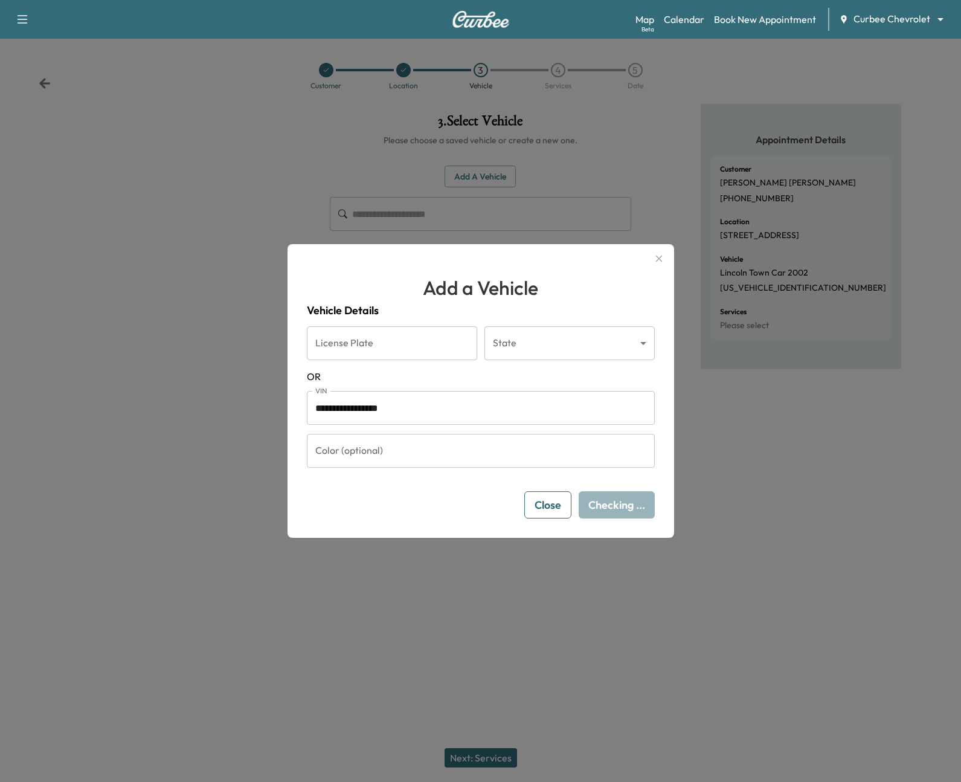
click at [367, 397] on input "**********" at bounding box center [481, 408] width 348 height 34
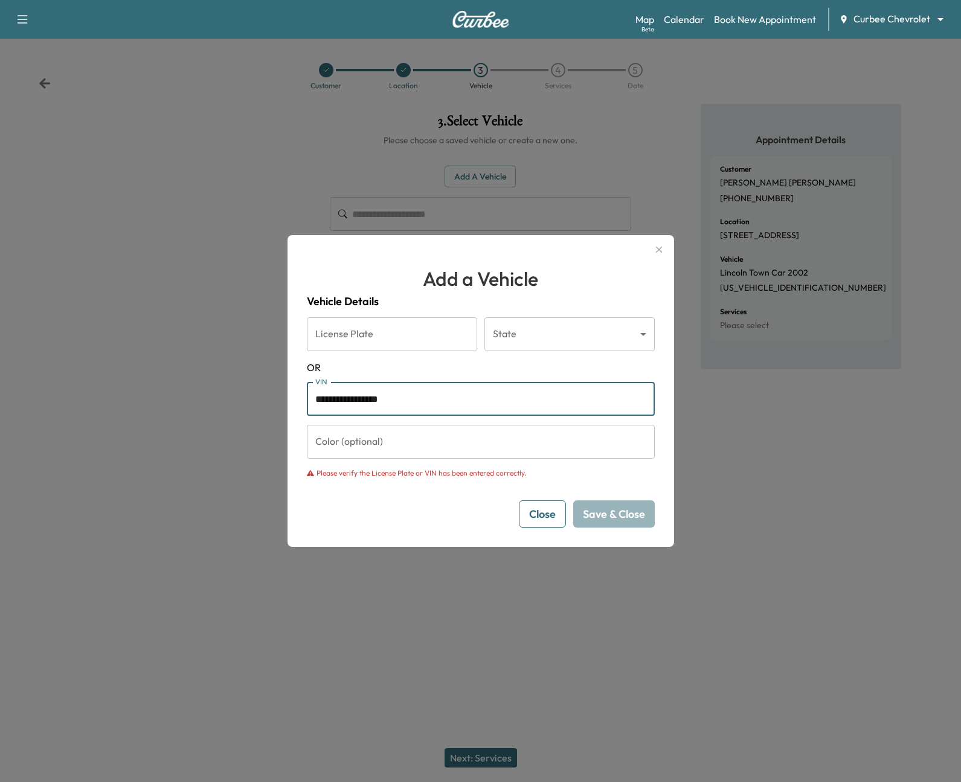
paste input "text"
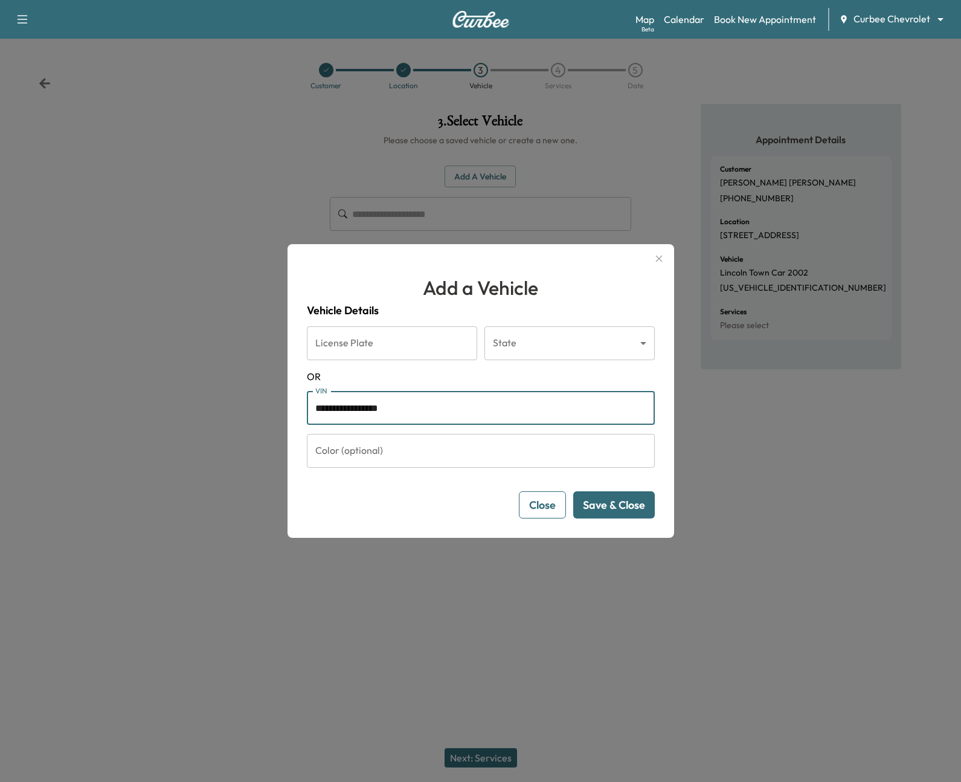
type input "**********"
click at [619, 506] on button "Save & Close" at bounding box center [614, 504] width 82 height 27
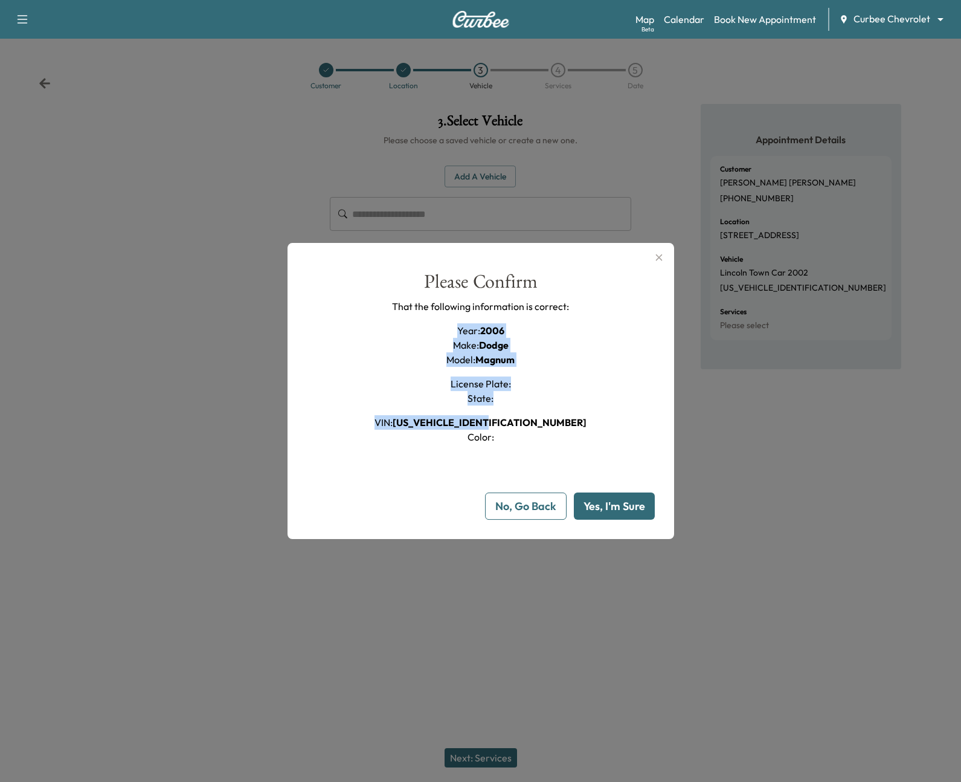
drag, startPoint x: 446, startPoint y: 327, endPoint x: 556, endPoint y: 436, distance: 155.0
click at [556, 436] on div "Please Confirm That the following information is correct: Year : 2006 Make : Do…" at bounding box center [481, 358] width 348 height 172
click at [596, 509] on button "Yes, I'm Sure" at bounding box center [614, 505] width 81 height 27
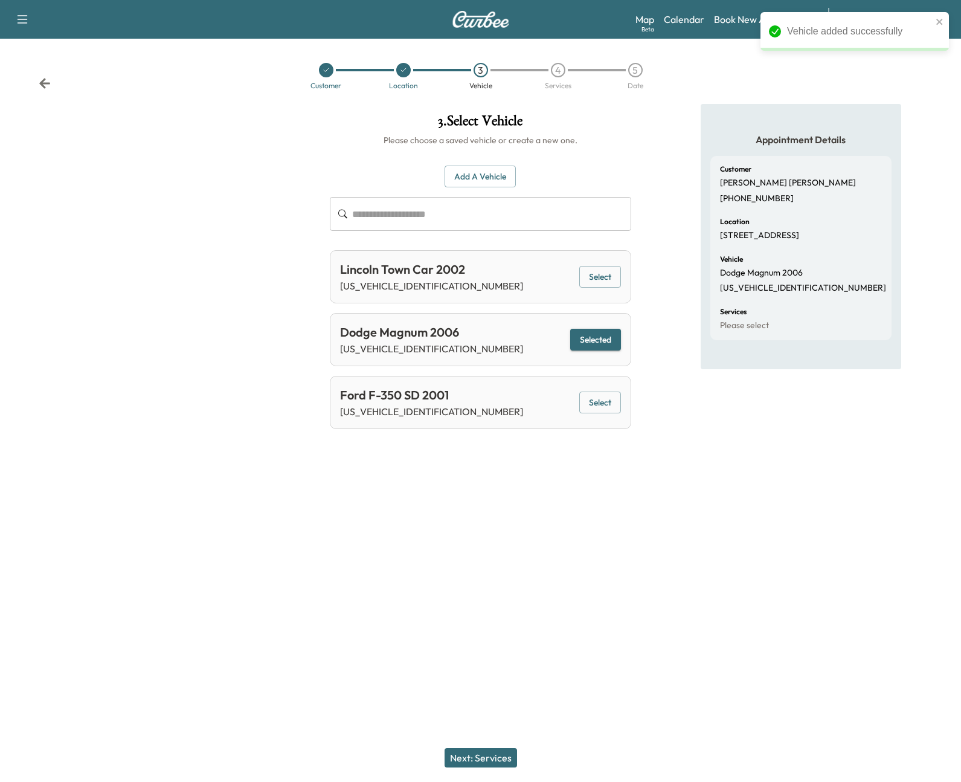
click at [489, 751] on button "Next: Services" at bounding box center [481, 757] width 72 height 19
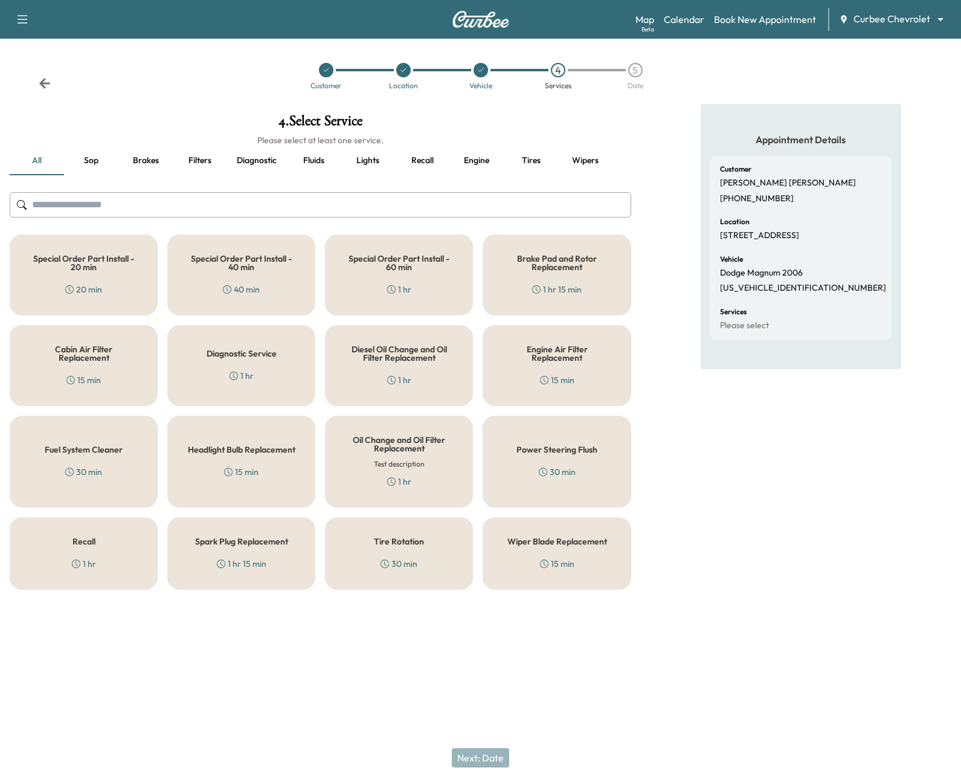
click at [315, 157] on button "Fluids" at bounding box center [313, 160] width 54 height 29
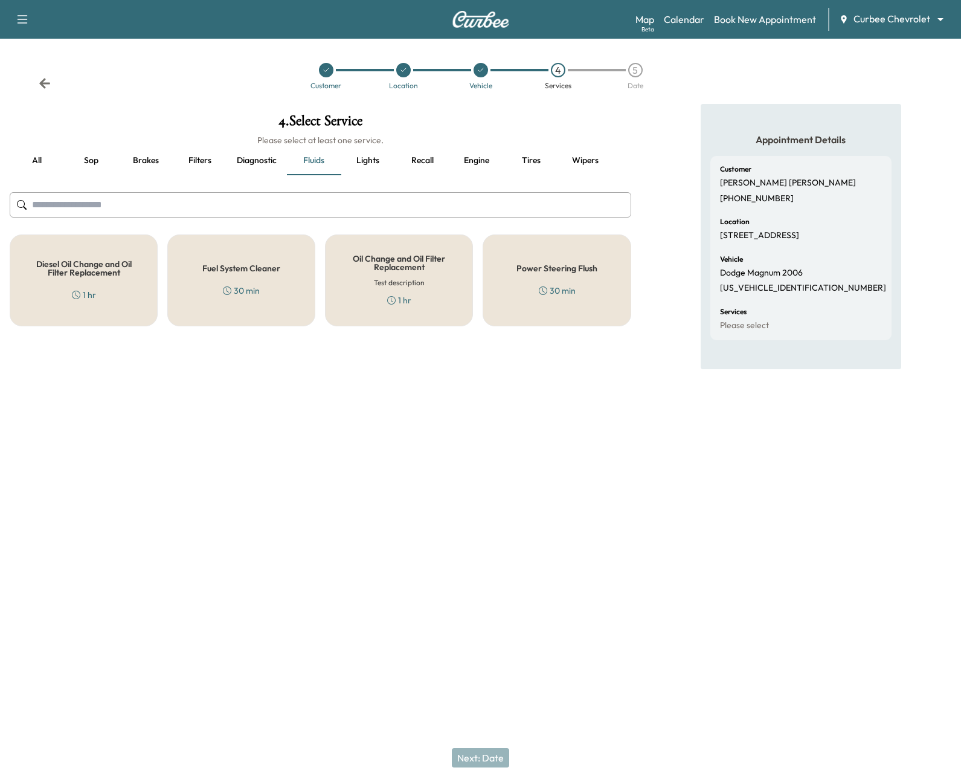
click at [243, 162] on button "Diagnostic" at bounding box center [256, 160] width 59 height 29
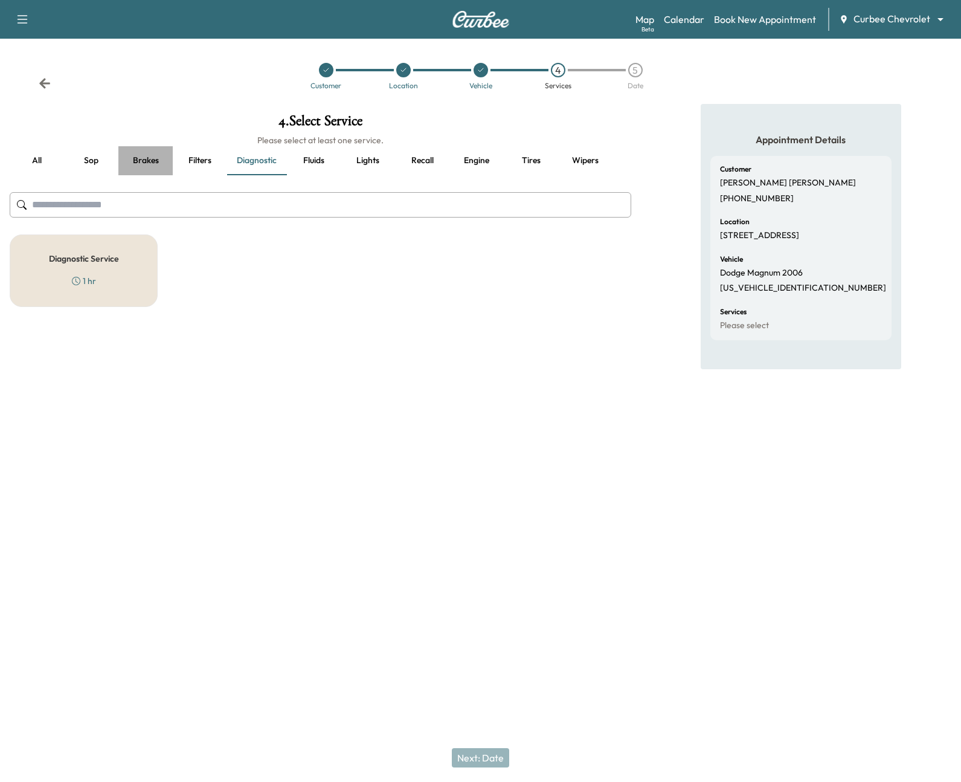
click at [150, 164] on button "Brakes" at bounding box center [145, 160] width 54 height 29
click at [367, 158] on button "Lights" at bounding box center [368, 160] width 54 height 29
click at [42, 170] on button "all" at bounding box center [37, 160] width 54 height 29
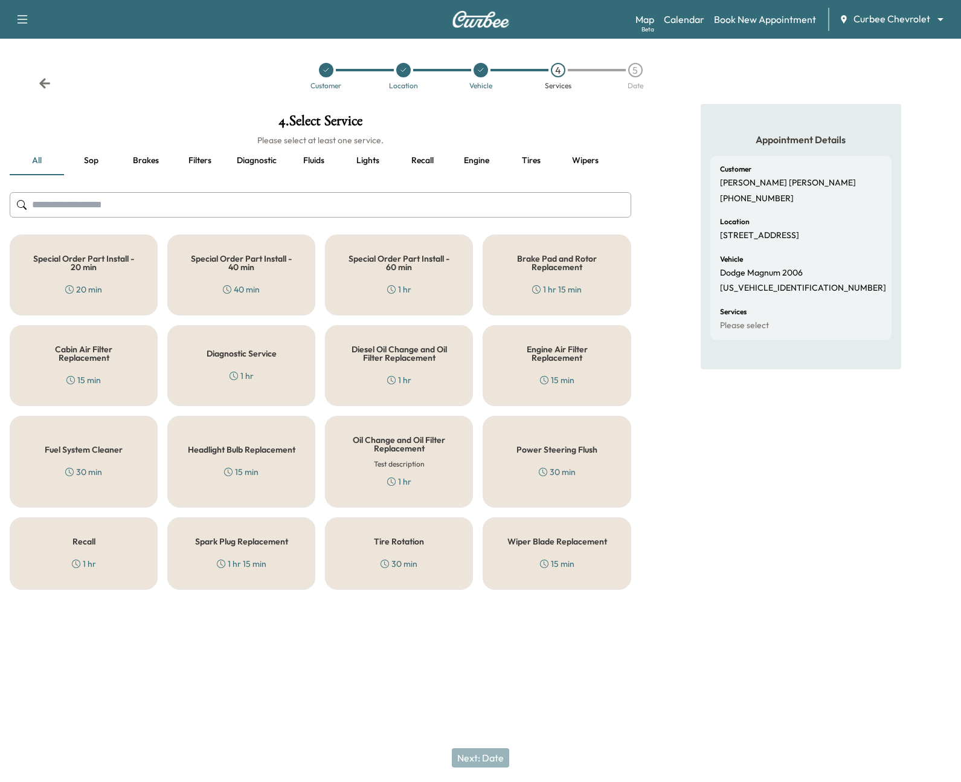
click at [269, 355] on h5 "Diagnostic Service" at bounding box center [242, 353] width 70 height 8
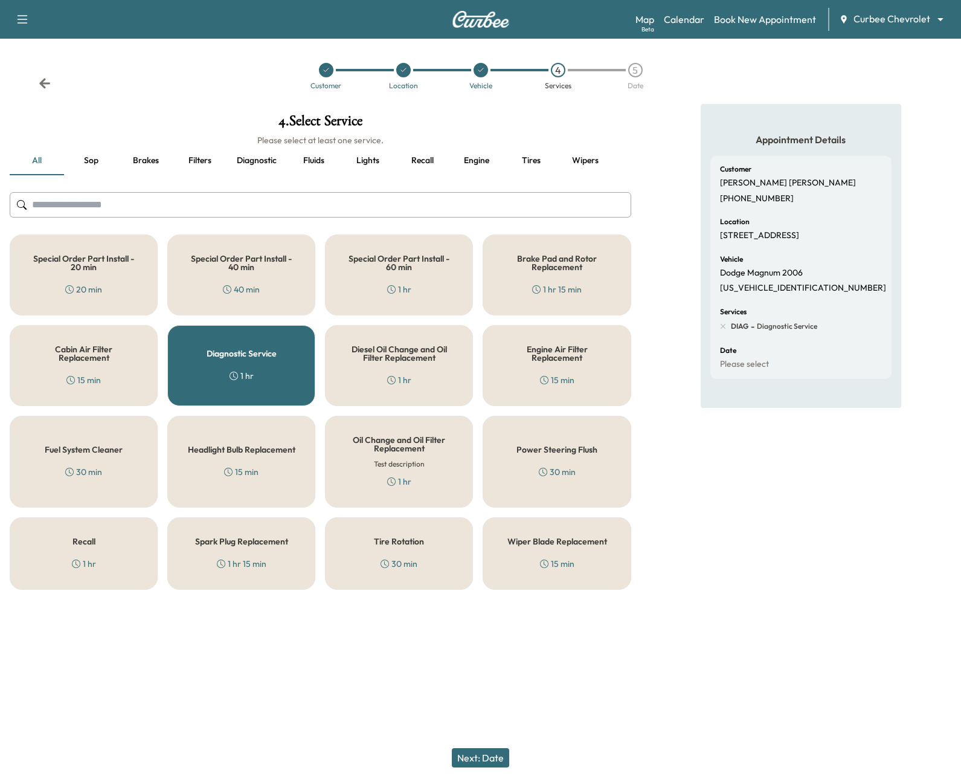
click at [372, 358] on h5 "Diesel Oil Change and Oil Filter Replacement" at bounding box center [399, 353] width 108 height 17
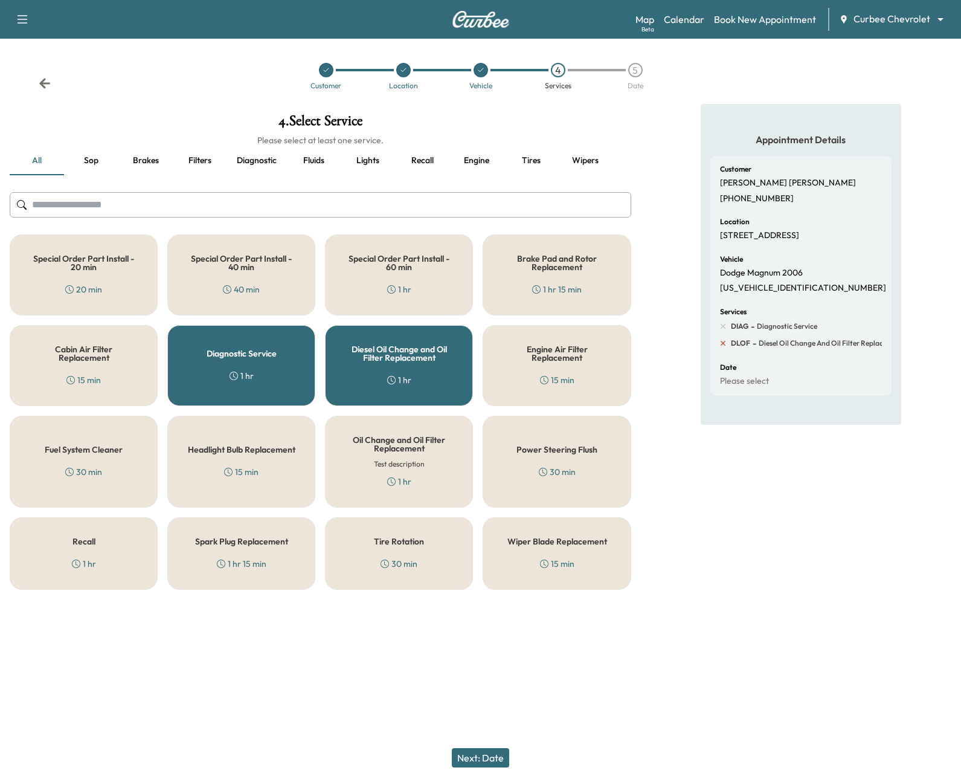
click at [724, 342] on icon at bounding box center [723, 343] width 11 height 11
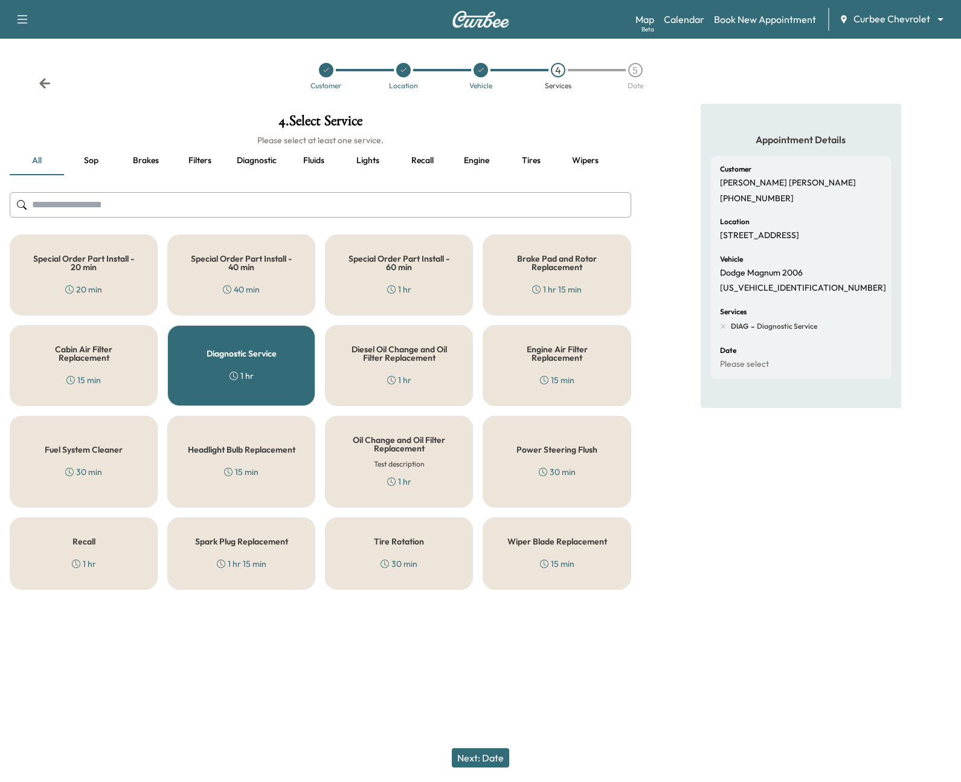
click at [204, 358] on div "Diagnostic Service 1 hr" at bounding box center [241, 365] width 148 height 81
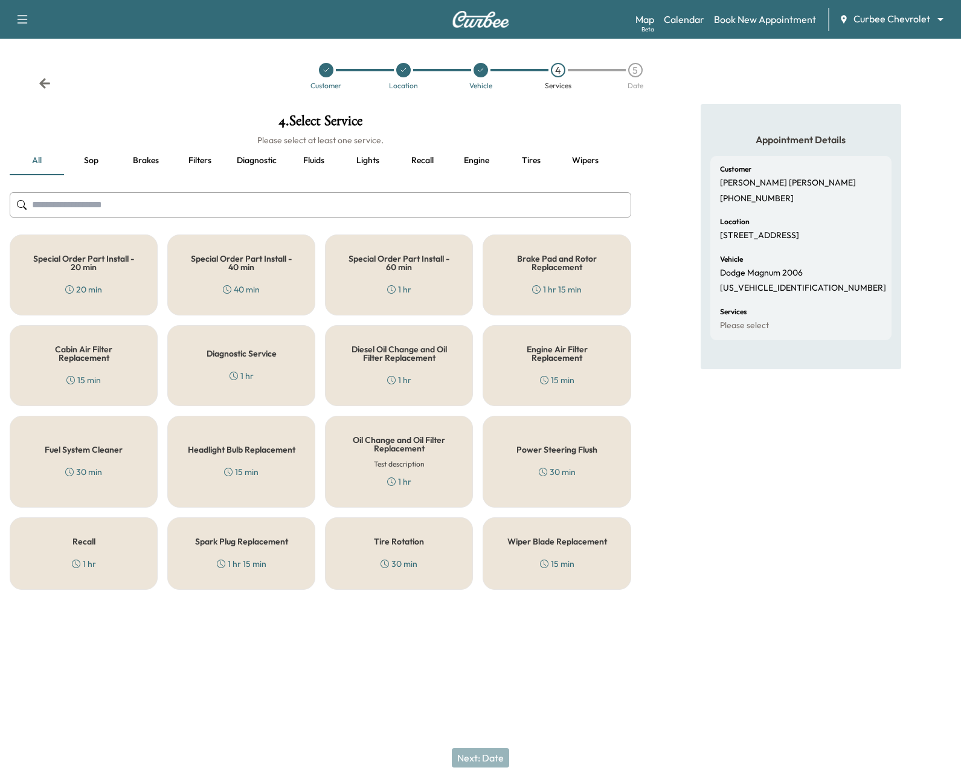
click at [246, 349] on h5 "Diagnostic Service" at bounding box center [242, 353] width 70 height 8
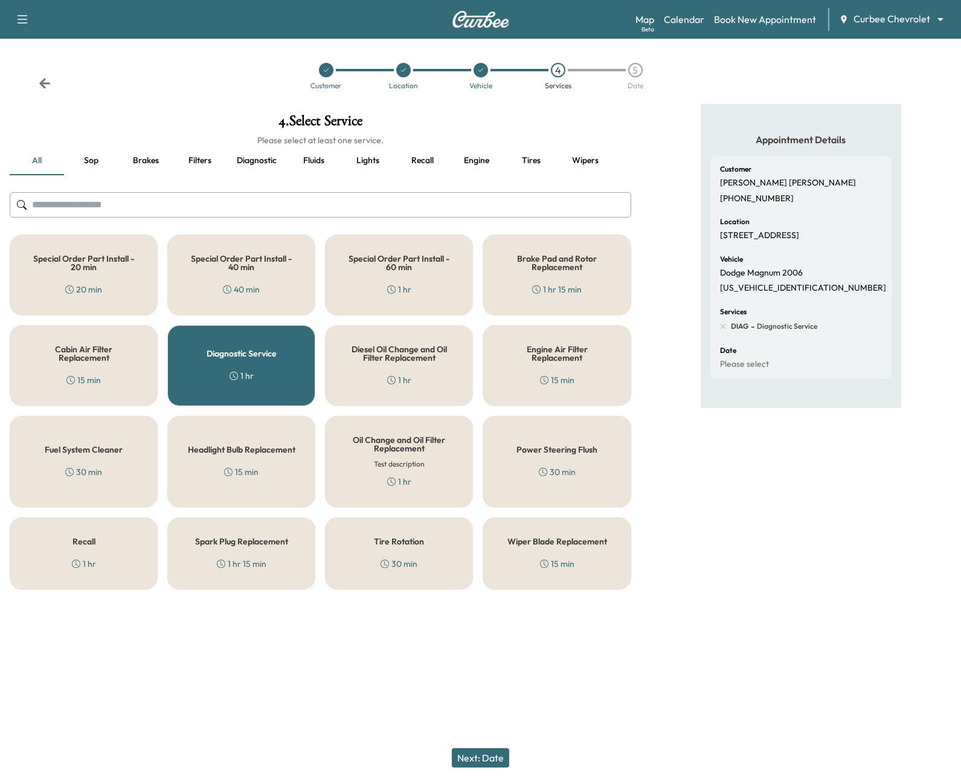
click at [489, 750] on button "Next: Date" at bounding box center [480, 757] width 57 height 19
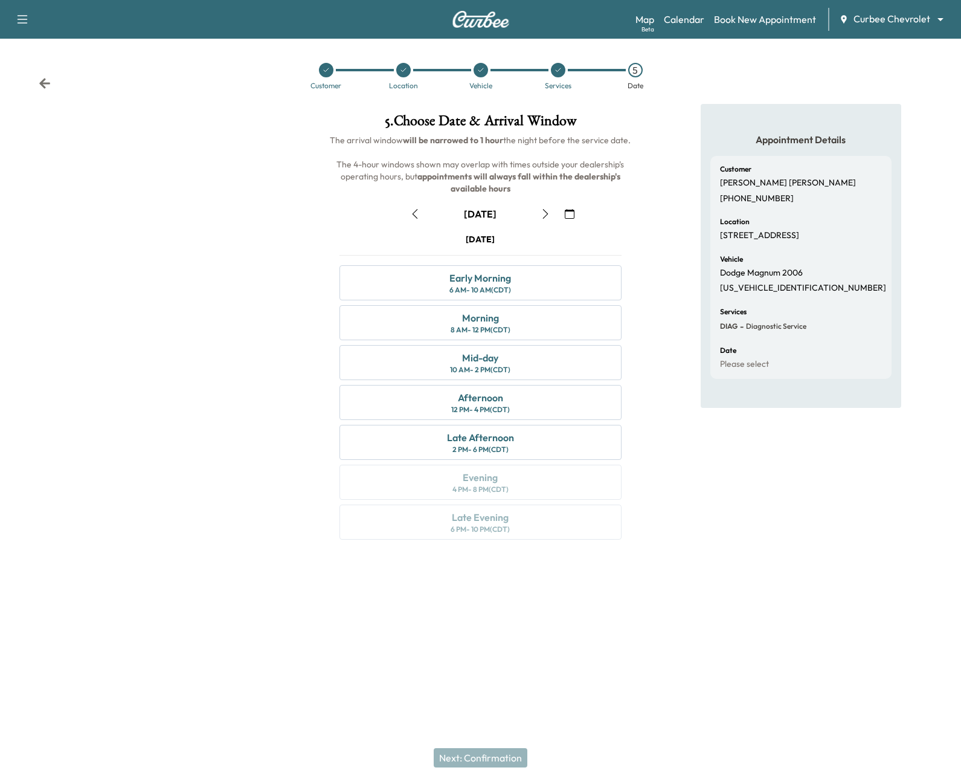
click at [548, 212] on icon "button" at bounding box center [546, 214] width 10 height 10
click at [530, 284] on div "Early Morning 6 AM - 10 AM (CDT)" at bounding box center [479, 282] width 281 height 35
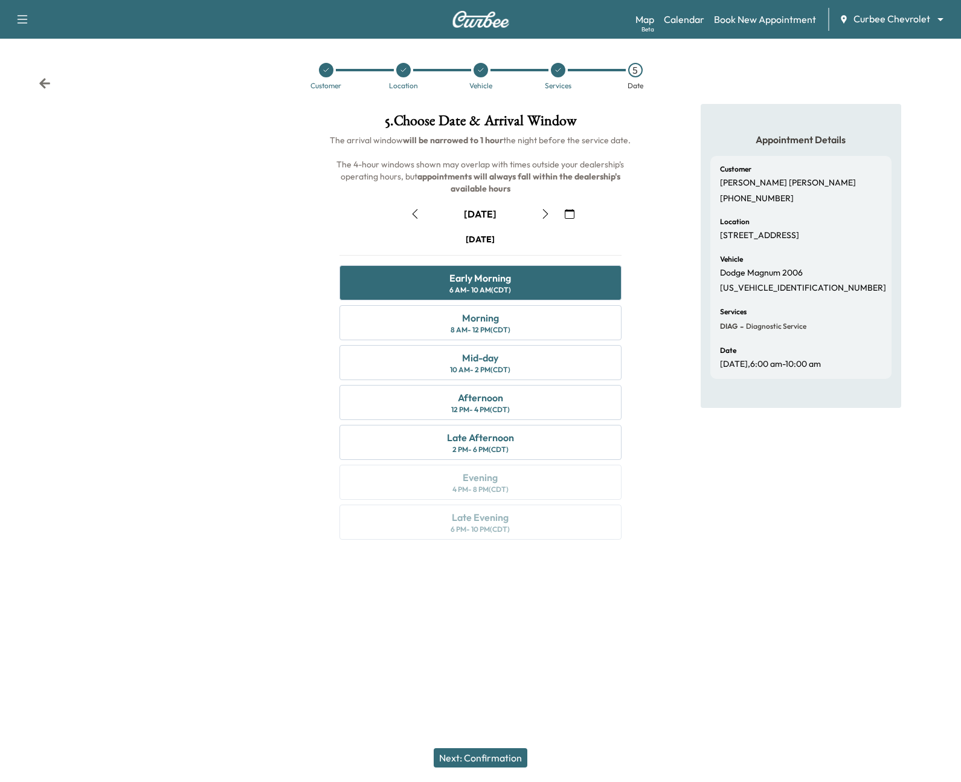
click at [515, 760] on button "Next: Confirmation" at bounding box center [481, 757] width 94 height 19
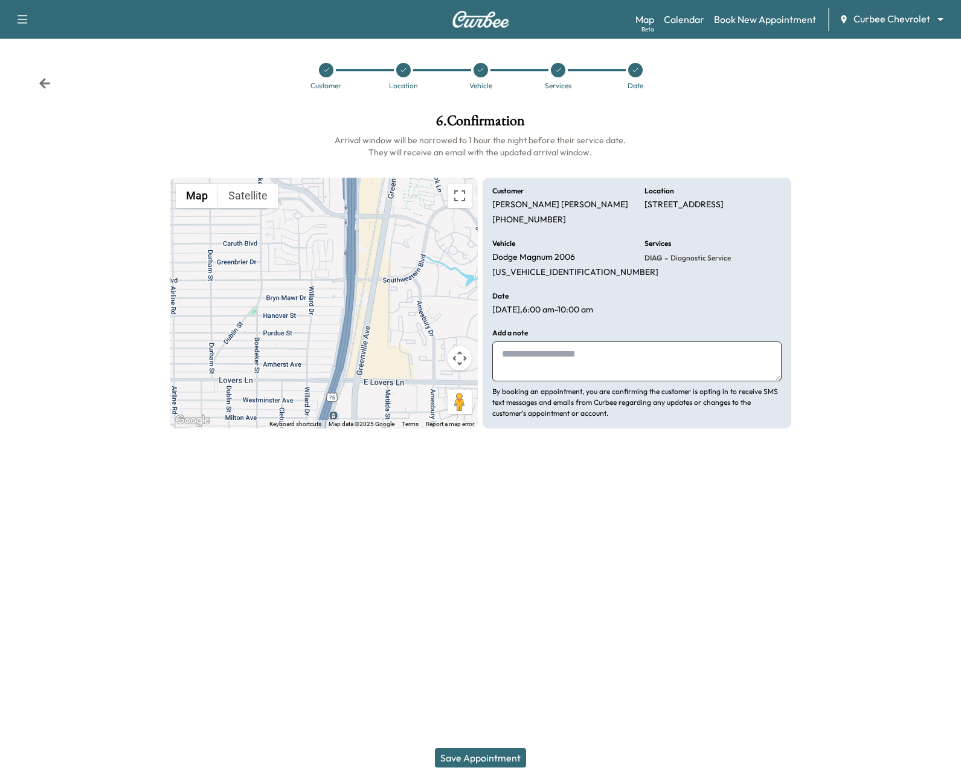
click at [547, 367] on textarea at bounding box center [636, 361] width 289 height 40
type textarea "******"
drag, startPoint x: 490, startPoint y: 391, endPoint x: 637, endPoint y: 414, distance: 148.7
click at [637, 414] on div "Customer Sean McDaniel (859) 663-6512 Location 7820 Bryn Mawr Dr, Dallas, TX 75…" at bounding box center [637, 303] width 308 height 251
click at [353, 136] on h6 "Arrival window will be narrowed to 1 hour the night before their service date. …" at bounding box center [481, 146] width 622 height 24
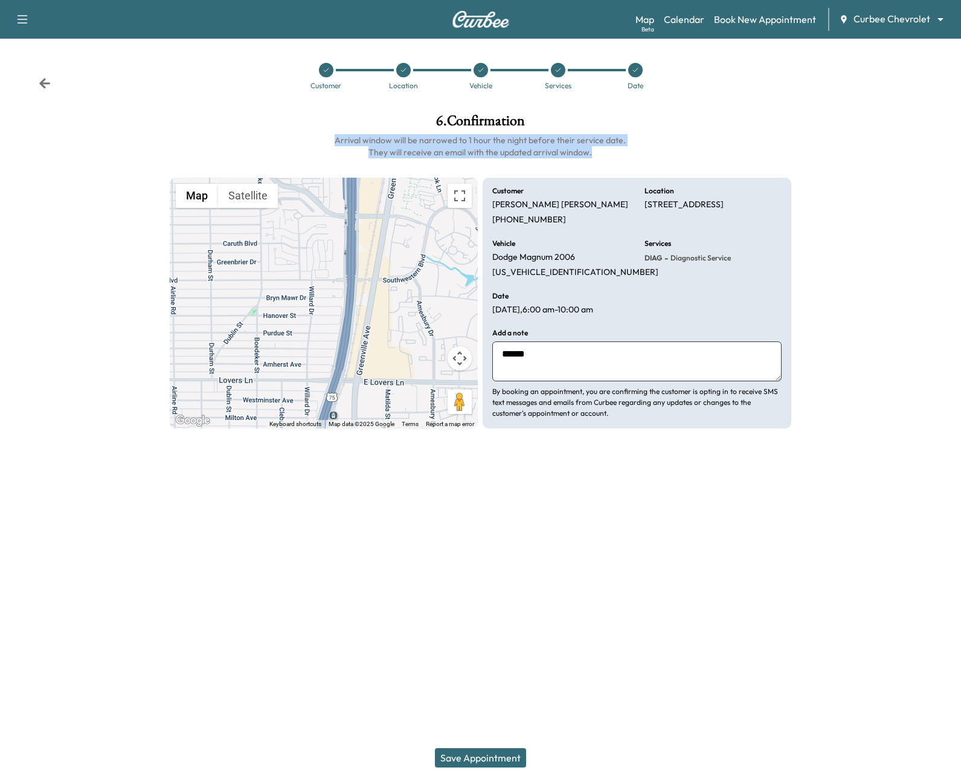
drag, startPoint x: 333, startPoint y: 140, endPoint x: 612, endPoint y: 149, distance: 279.2
click at [612, 149] on h6 "Arrival window will be narrowed to 1 hour the night before their service date. …" at bounding box center [481, 146] width 622 height 24
click at [572, 489] on div "6 . Confirmation Arrival window will be narrowed to 1 hour the night before the…" at bounding box center [480, 299] width 641 height 391
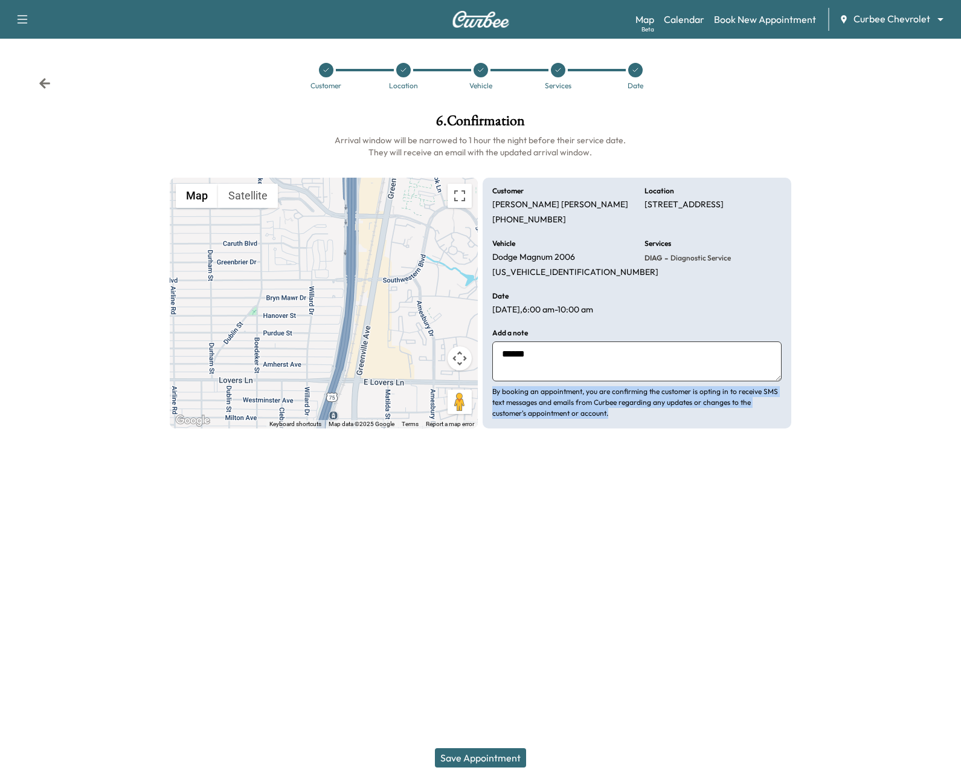
drag, startPoint x: 490, startPoint y: 392, endPoint x: 661, endPoint y: 420, distance: 173.3
click at [661, 420] on div "Customer Sean McDaniel (859) 663-6512 Location 7820 Bryn Mawr Dr, Dallas, TX 75…" at bounding box center [637, 303] width 308 height 251
click at [622, 520] on div at bounding box center [480, 514] width 961 height 39
click at [493, 763] on button "Save Appointment" at bounding box center [480, 757] width 91 height 19
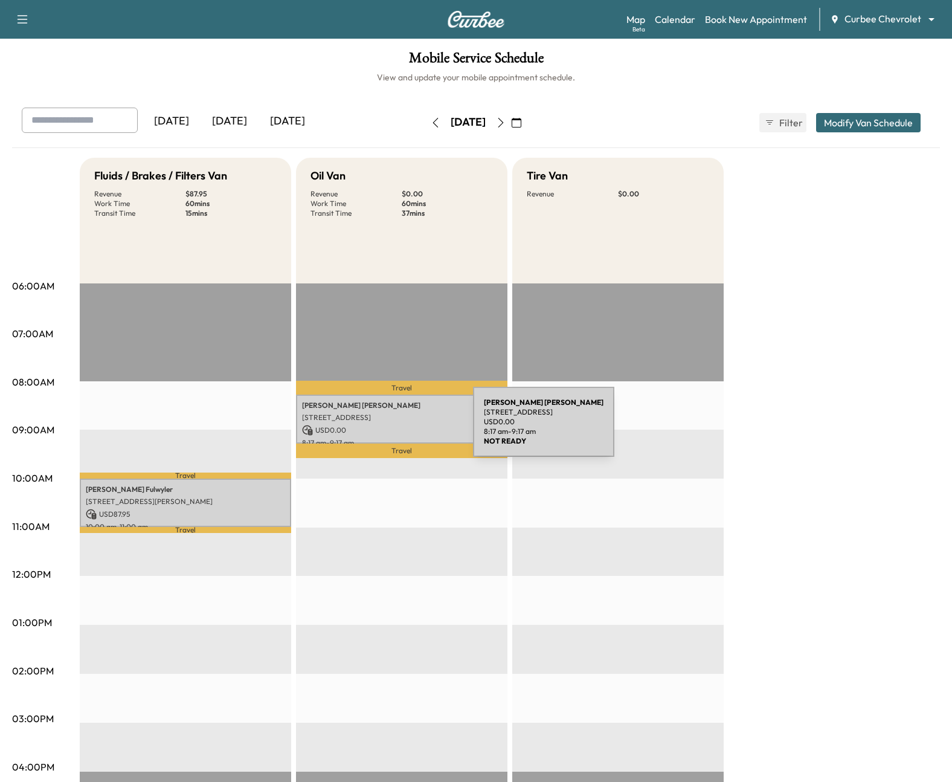
click at [382, 429] on p "USD 0.00" at bounding box center [401, 430] width 199 height 11
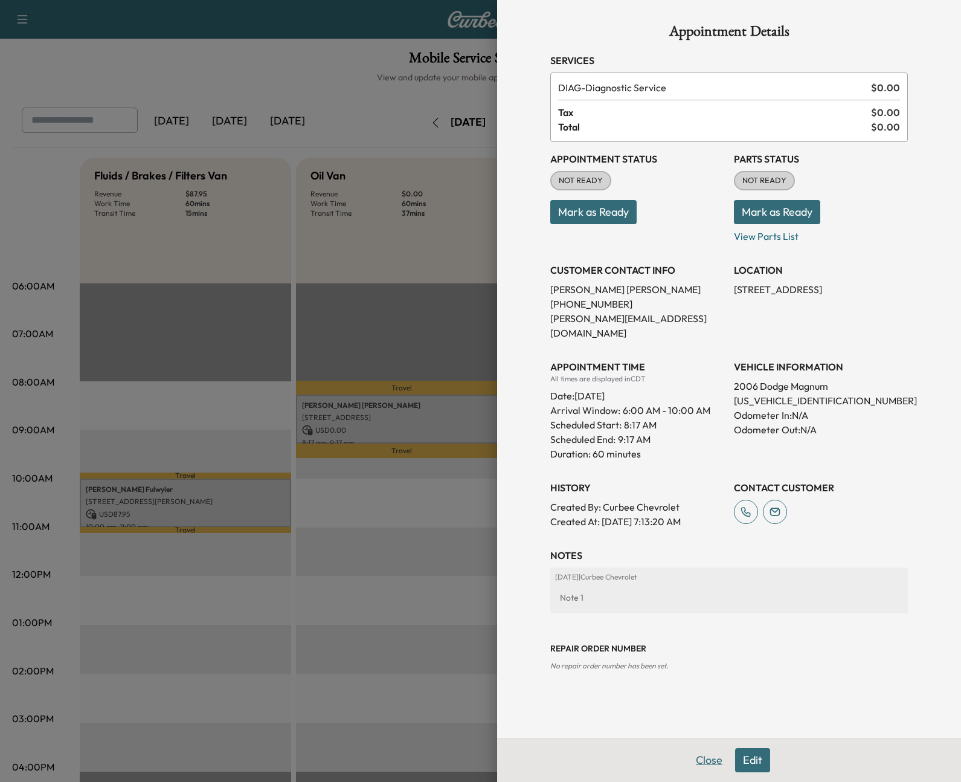
click at [714, 761] on button "Close" at bounding box center [709, 760] width 42 height 24
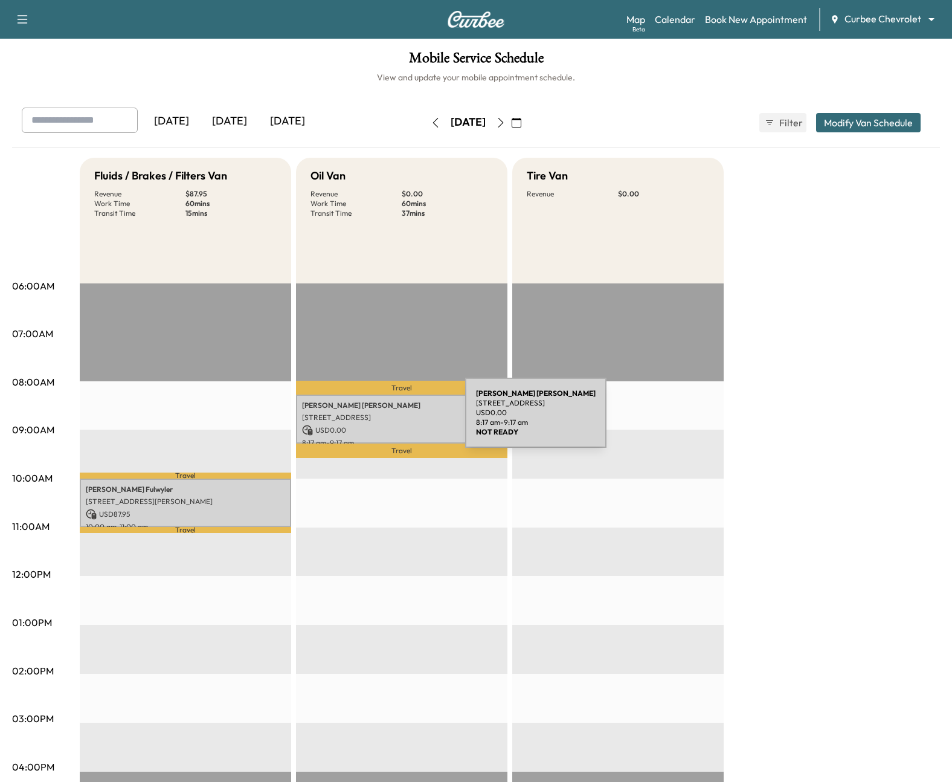
click at [374, 420] on p "[STREET_ADDRESS]" at bounding box center [401, 418] width 199 height 10
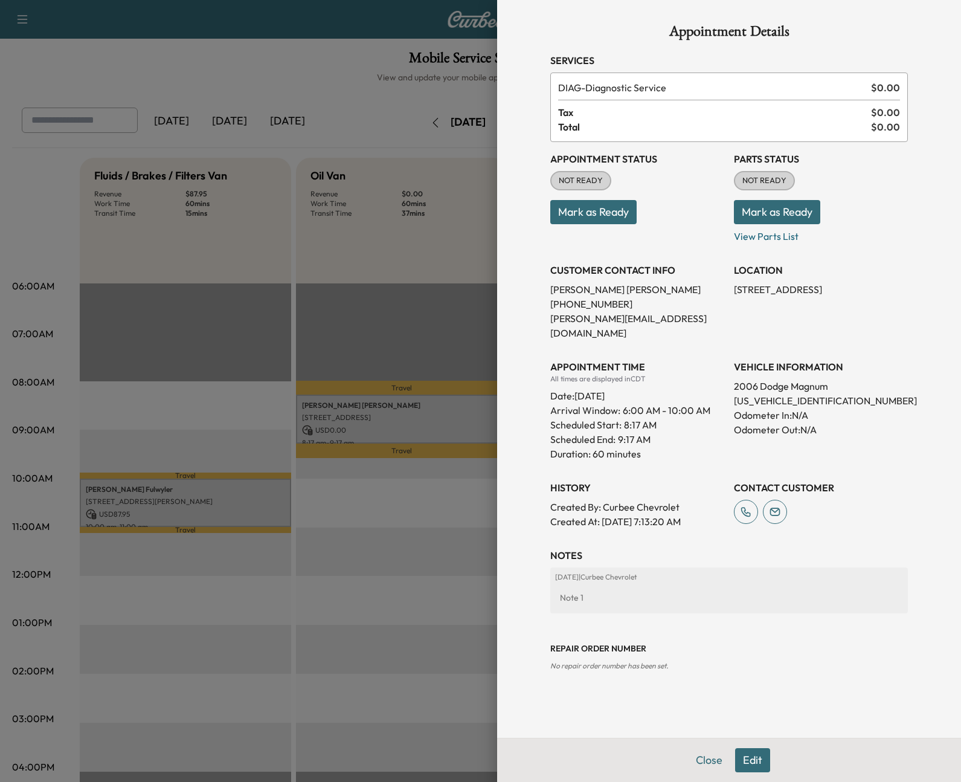
click at [745, 750] on button "Edit" at bounding box center [752, 760] width 35 height 24
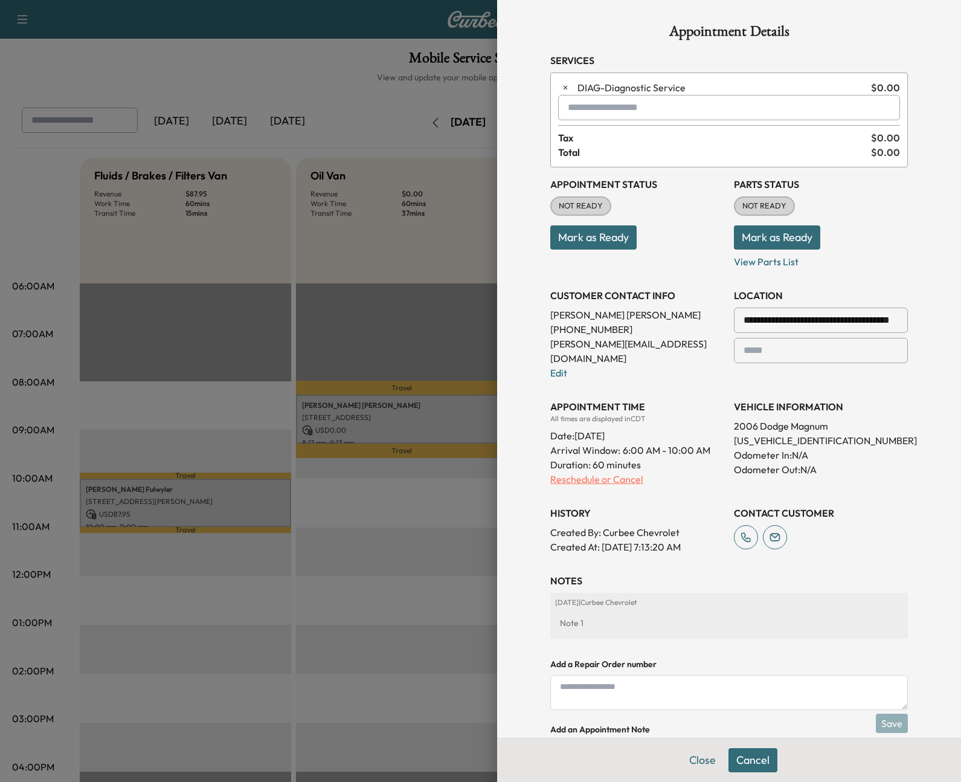
click at [599, 472] on p "Reschedule or Cancel" at bounding box center [637, 479] width 174 height 14
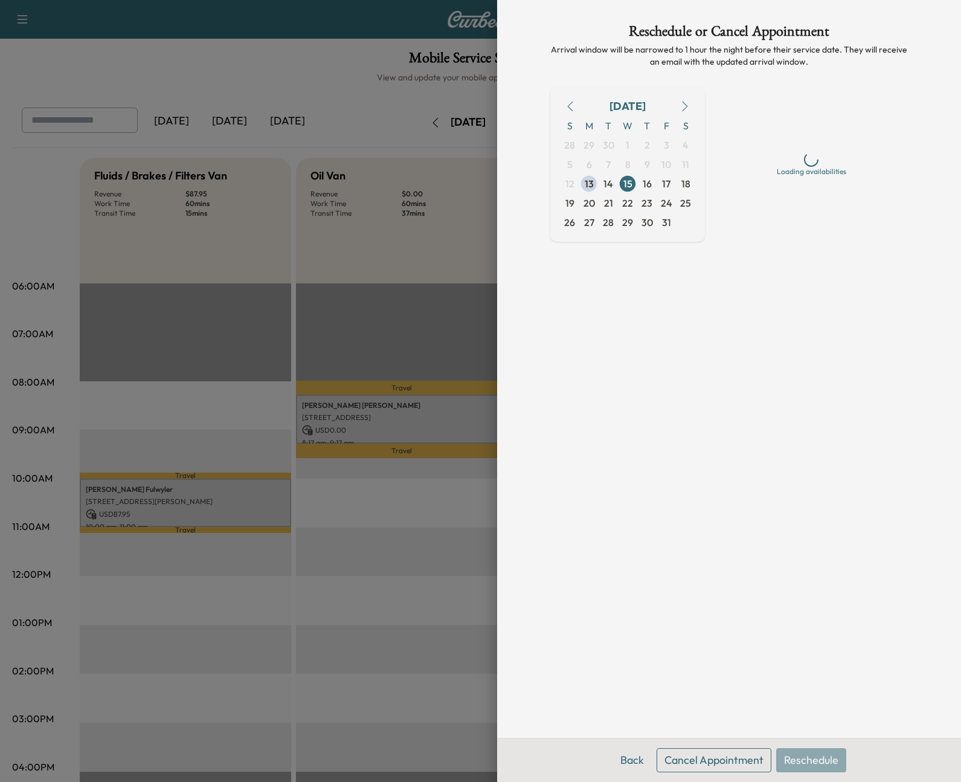
click at [706, 753] on button "Cancel Appointment" at bounding box center [714, 760] width 115 height 24
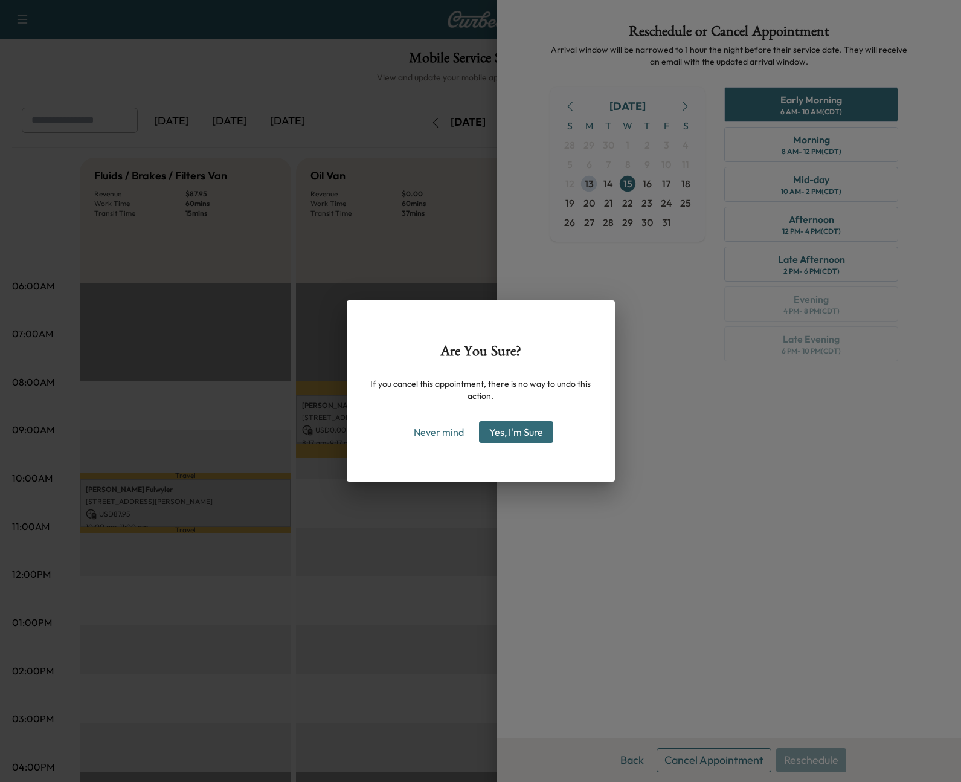
click at [517, 434] on button "Yes, I'm Sure" at bounding box center [516, 432] width 74 height 22
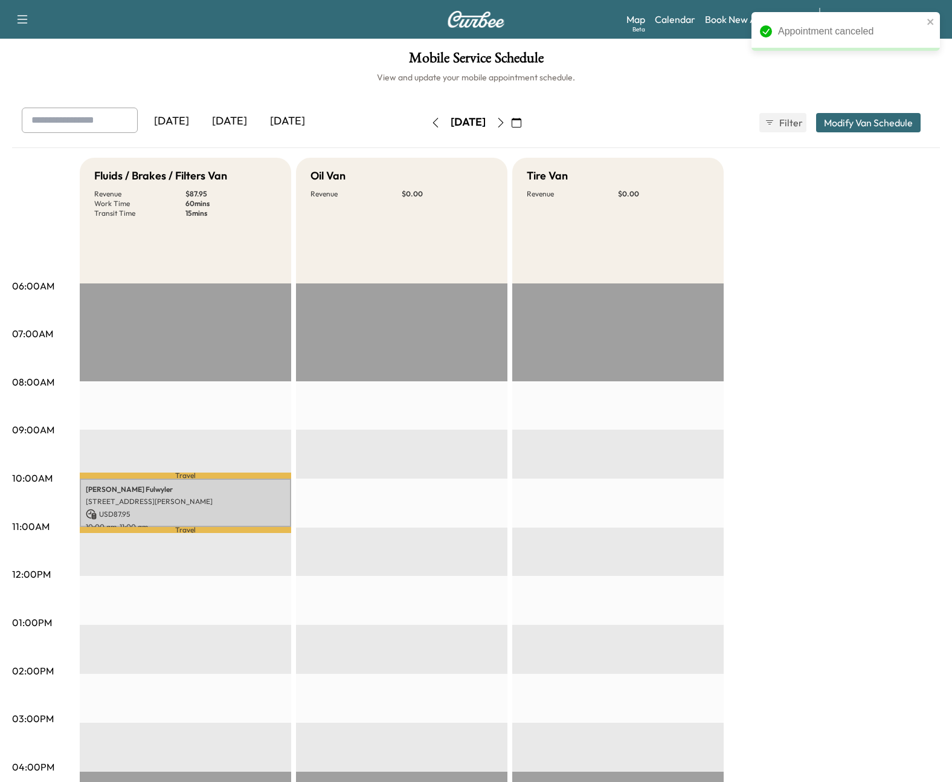
click at [223, 123] on div "Today" at bounding box center [230, 122] width 58 height 28
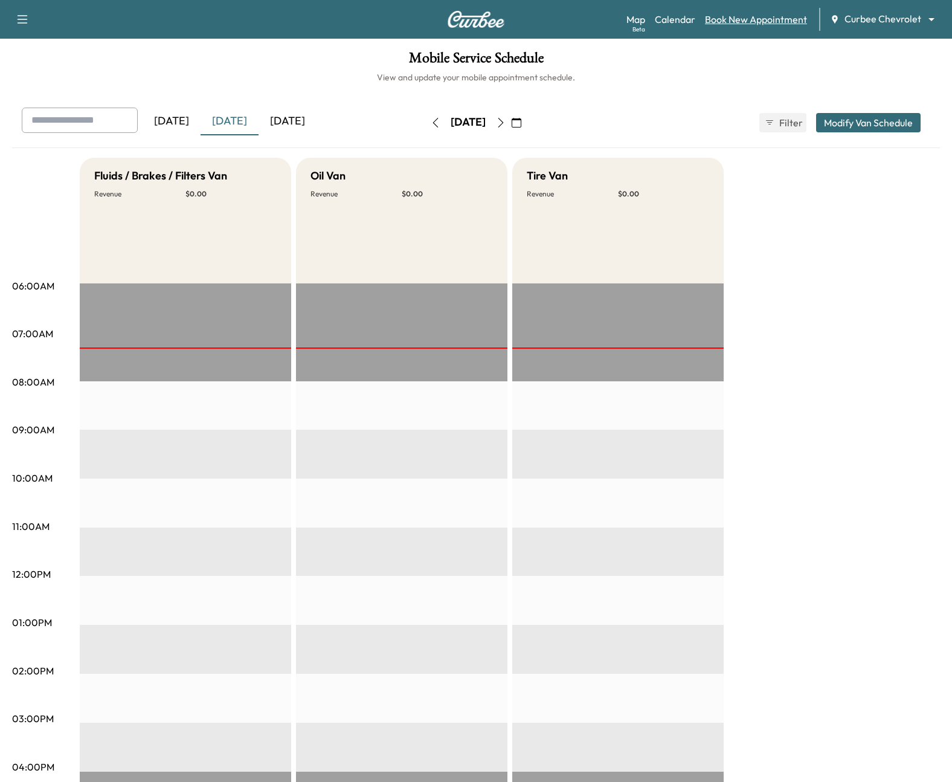
click at [731, 21] on link "Book New Appointment" at bounding box center [756, 19] width 102 height 14
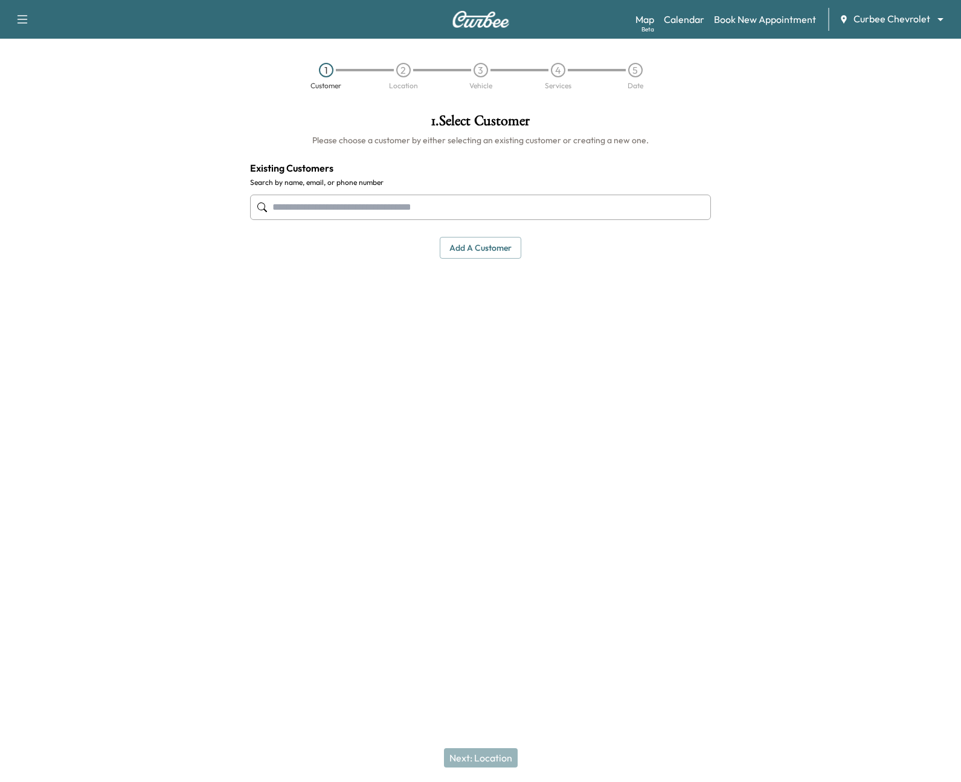
click at [470, 766] on div "Next: Location" at bounding box center [480, 757] width 961 height 48
click at [357, 211] on input "text" at bounding box center [480, 206] width 461 height 25
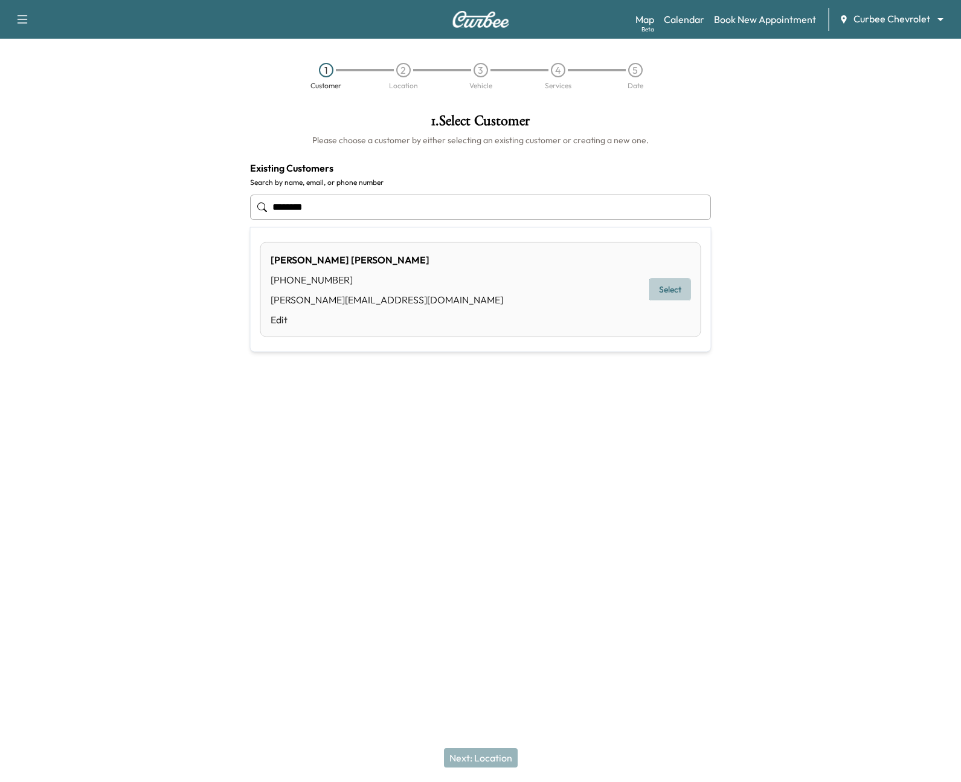
click at [658, 292] on button "Select" at bounding box center [670, 289] width 42 height 22
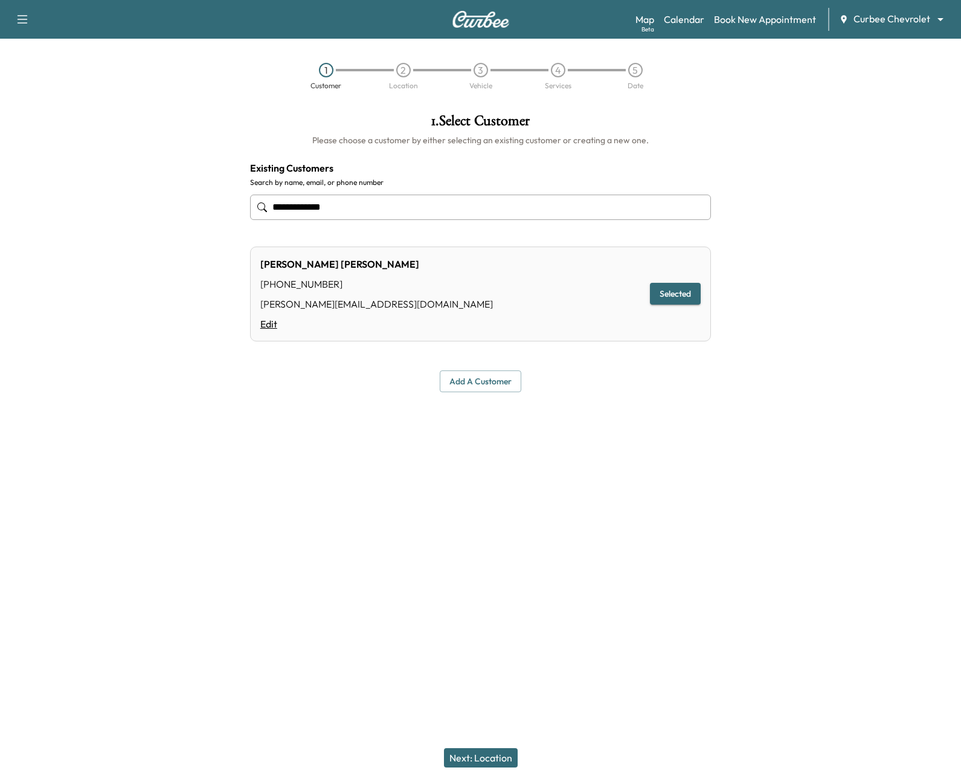
type input "**********"
click at [271, 327] on link "Edit" at bounding box center [376, 324] width 233 height 14
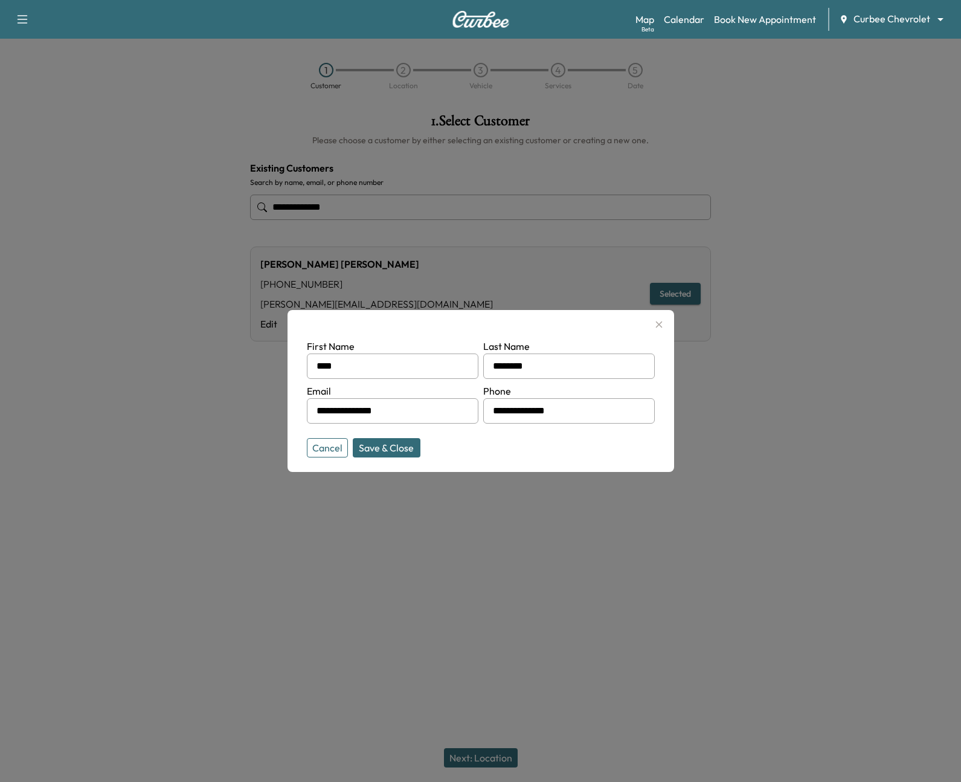
click at [419, 410] on input "**********" at bounding box center [393, 410] width 172 height 25
click at [403, 438] on button "Save & Close" at bounding box center [387, 447] width 68 height 19
type input "**********"
click at [399, 450] on button "Save & Close" at bounding box center [387, 447] width 68 height 19
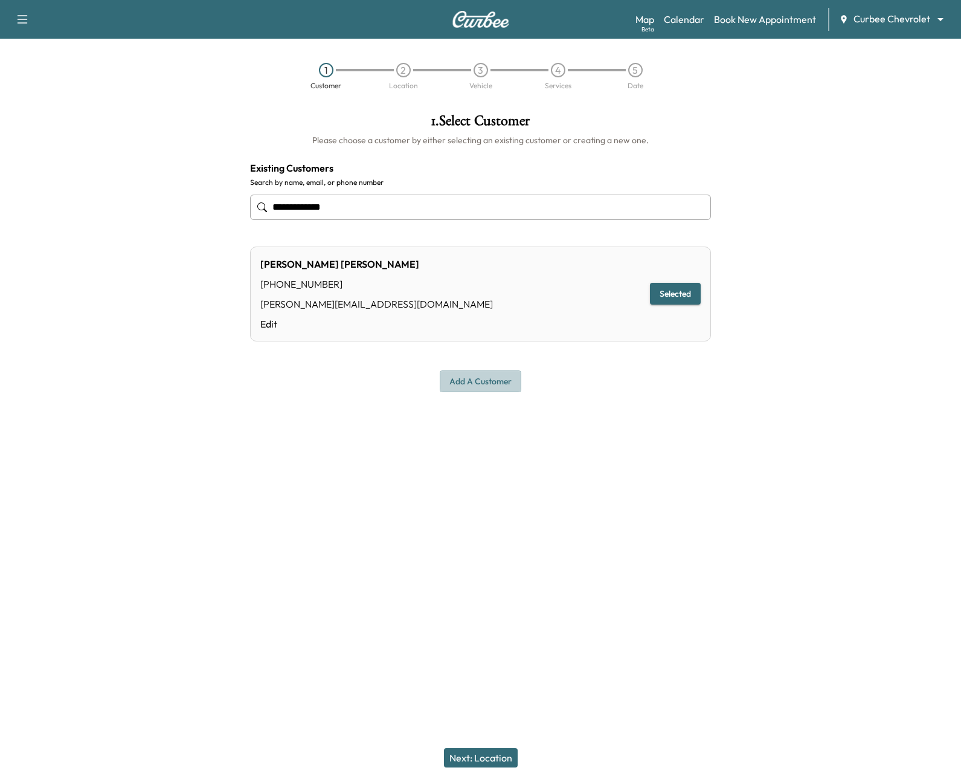
click at [499, 384] on button "Add a customer" at bounding box center [481, 381] width 82 height 22
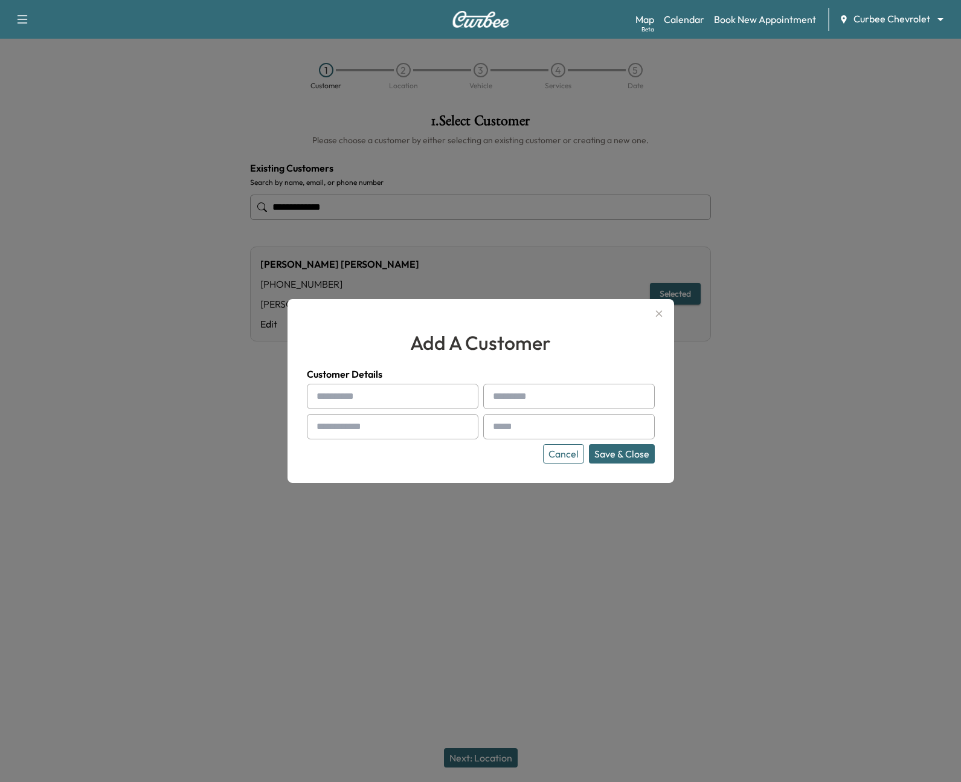
click at [548, 459] on button "Cancel" at bounding box center [563, 453] width 41 height 19
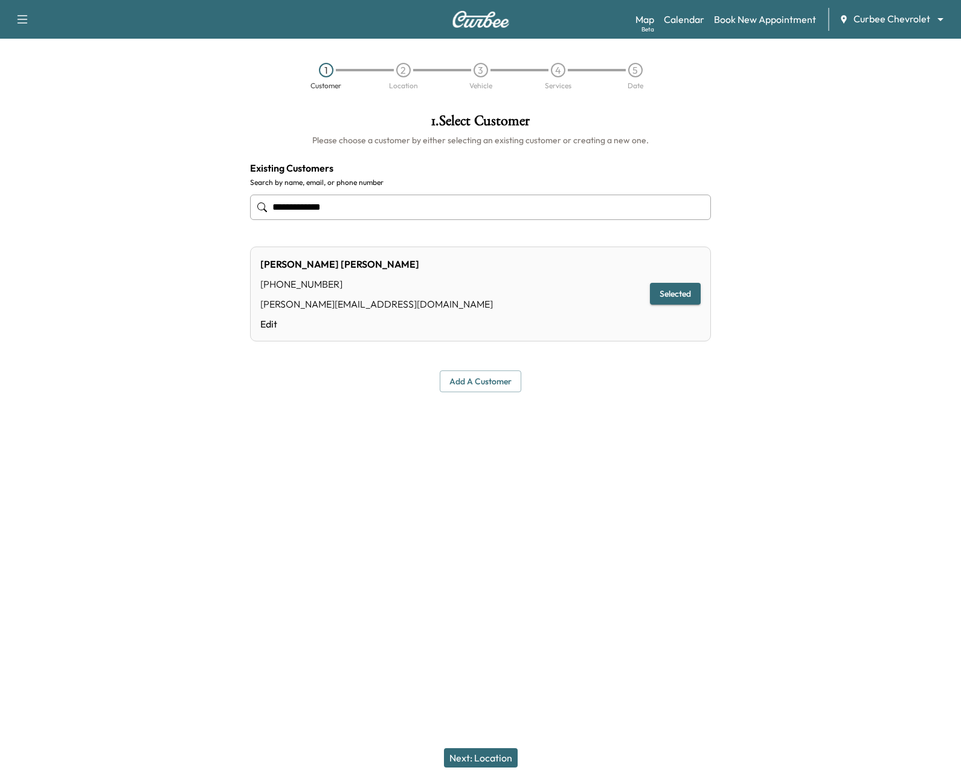
click at [480, 757] on button "Next: Location" at bounding box center [481, 757] width 74 height 19
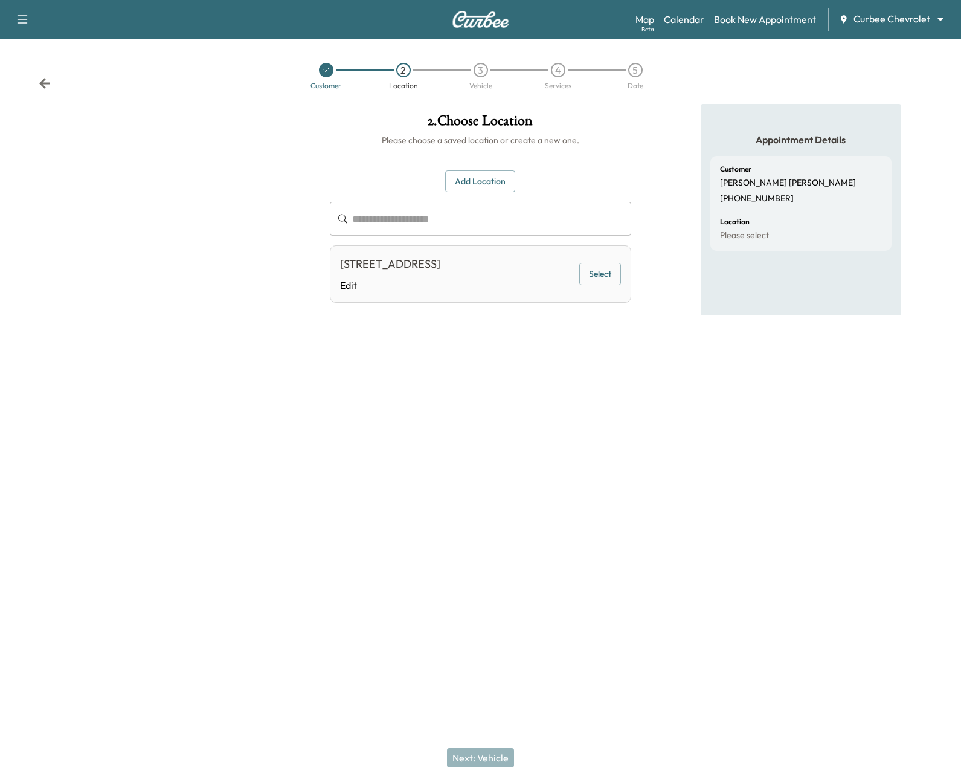
click at [595, 289] on div "7820 Bryn Mawr Dr, Dallas, TX 75225, USA Edit Select" at bounding box center [480, 273] width 301 height 57
click at [591, 283] on button "Select" at bounding box center [600, 274] width 42 height 22
click at [352, 285] on link "Edit" at bounding box center [390, 285] width 100 height 14
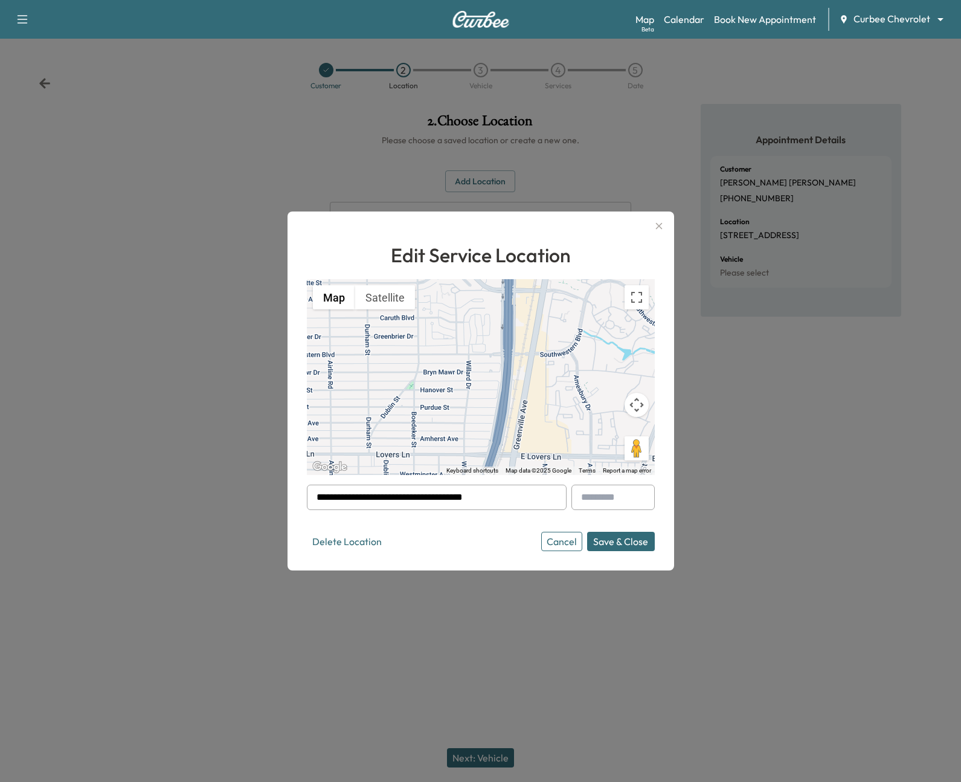
click at [558, 538] on button "Cancel" at bounding box center [561, 541] width 41 height 19
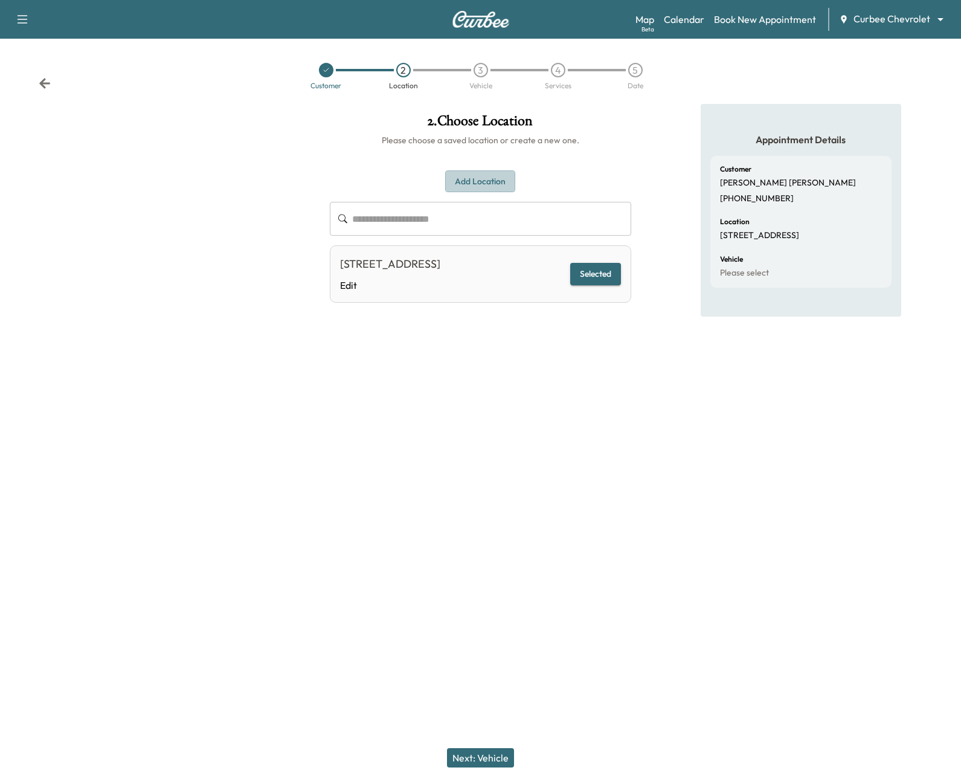
click at [481, 186] on button "Add Location" at bounding box center [480, 181] width 70 height 22
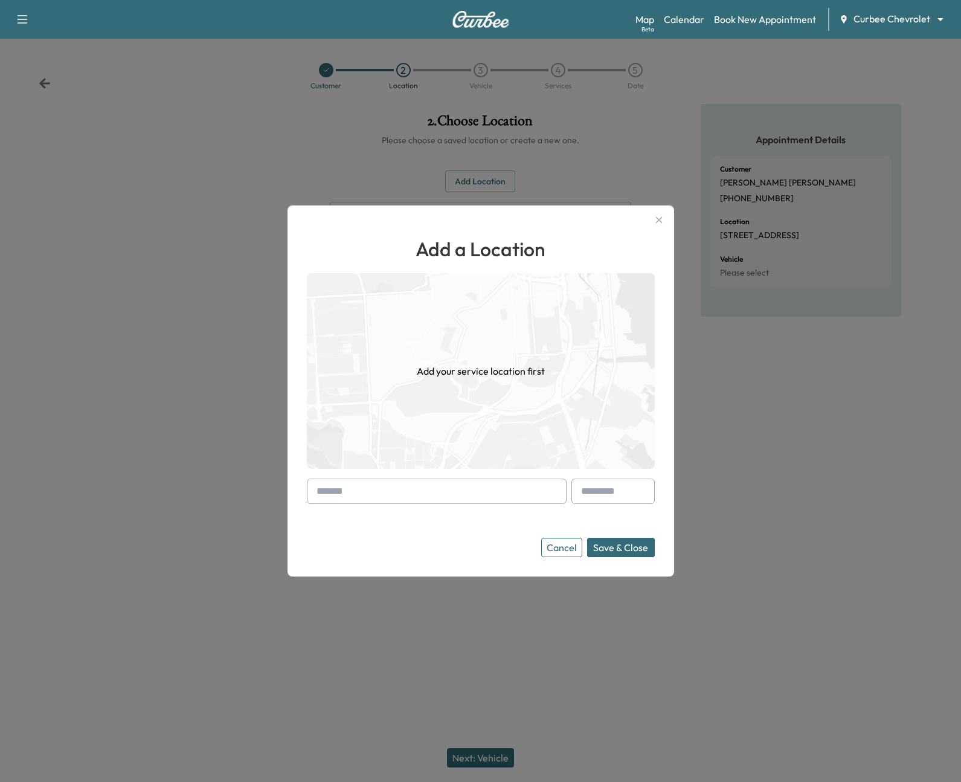
click at [456, 489] on input "text" at bounding box center [437, 490] width 260 height 25
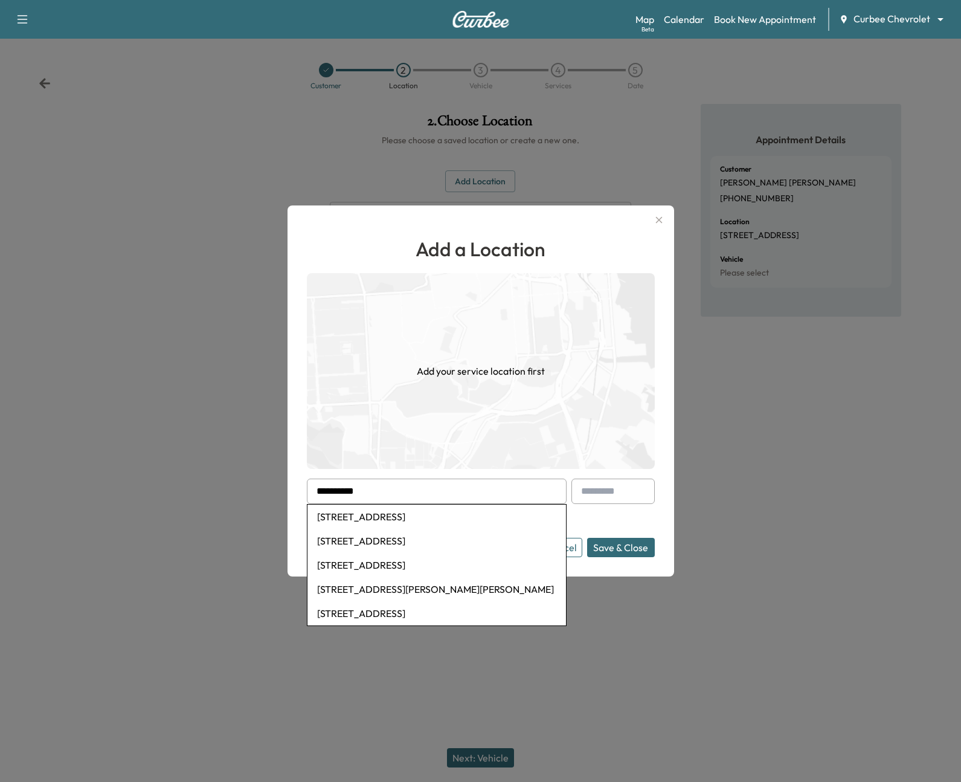
click at [408, 521] on li "585 Sheridan Dr, Lexington, KY, USA" at bounding box center [436, 516] width 259 height 24
type input "**********"
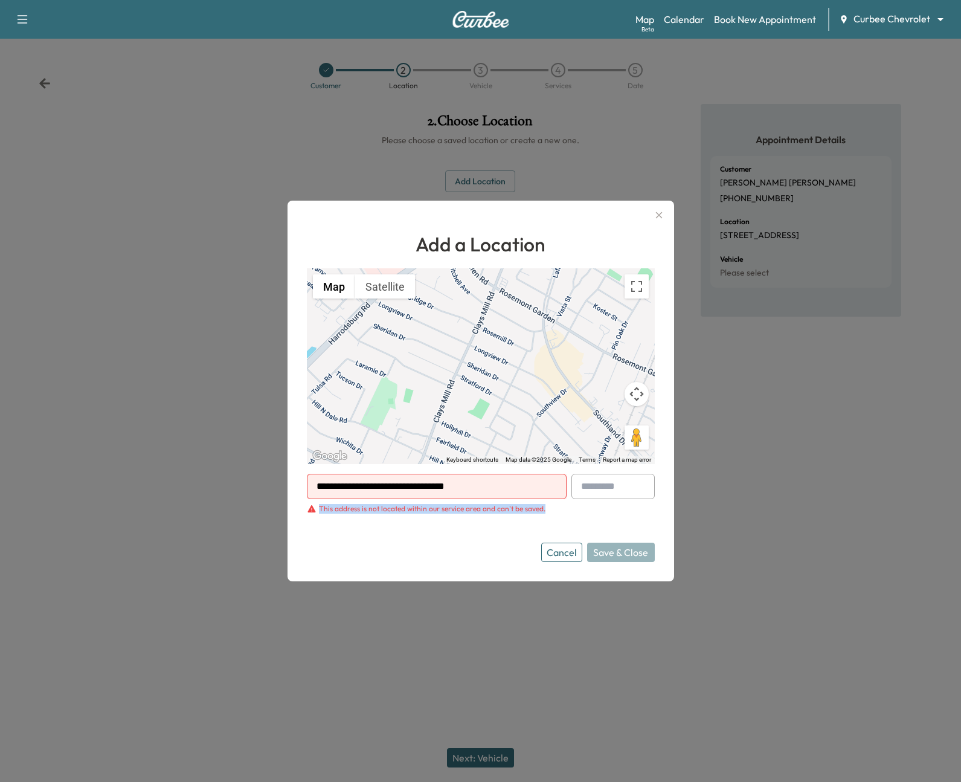
drag, startPoint x: 318, startPoint y: 507, endPoint x: 541, endPoint y: 512, distance: 222.9
click at [542, 511] on div "This address is not located within our service area and can't be saved." at bounding box center [481, 509] width 348 height 10
click at [500, 536] on form "**********" at bounding box center [481, 518] width 348 height 88
click at [552, 554] on button "Cancel" at bounding box center [561, 551] width 41 height 19
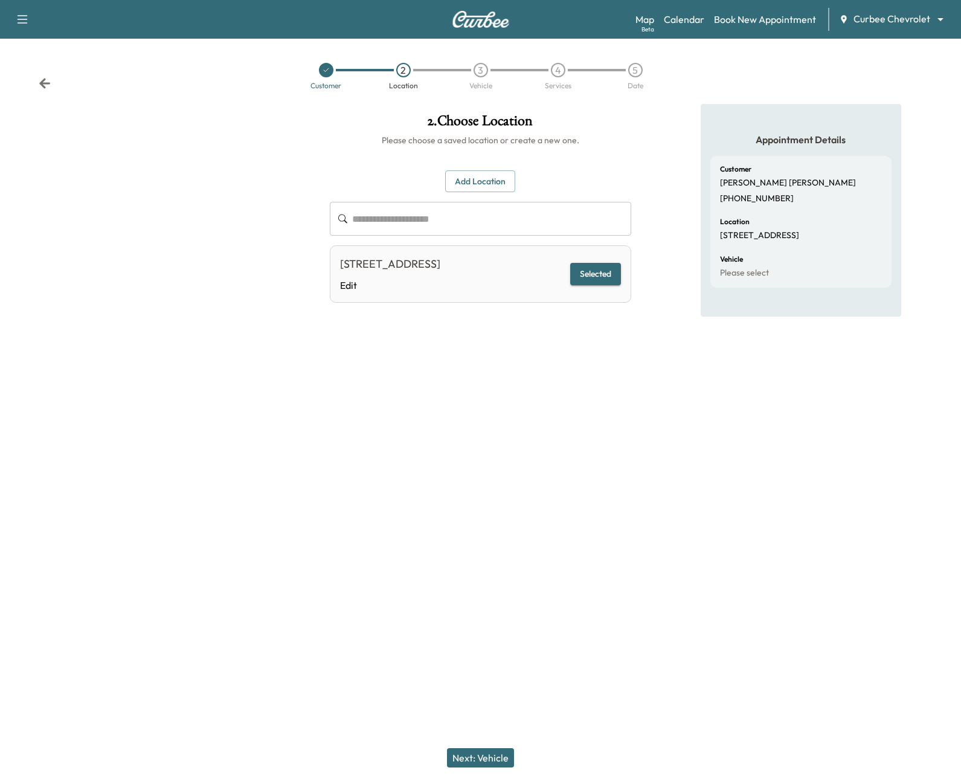
click at [472, 757] on button "Next: Vehicle" at bounding box center [480, 757] width 67 height 19
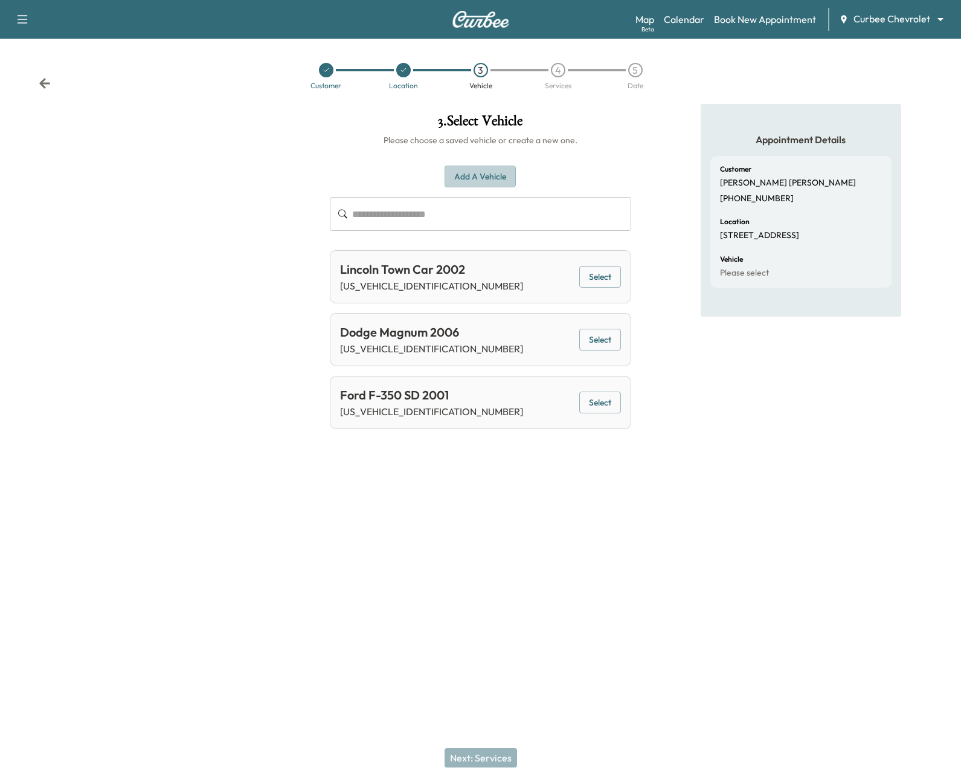
click at [476, 175] on button "Add a Vehicle" at bounding box center [480, 177] width 71 height 22
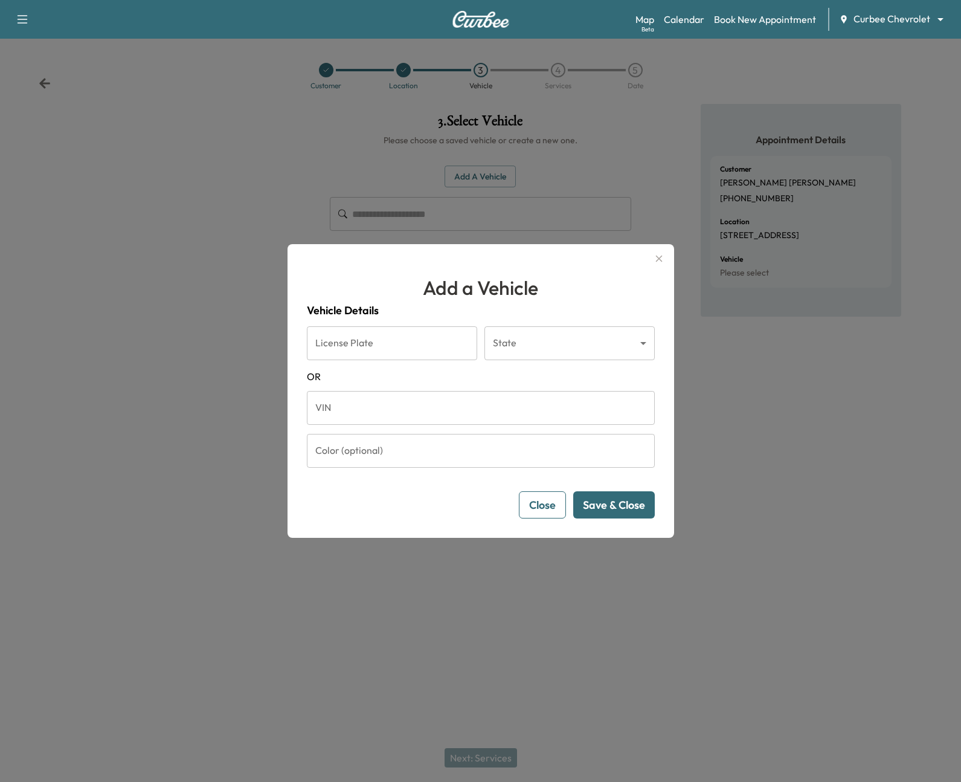
click at [654, 256] on icon "button" at bounding box center [659, 258] width 14 height 14
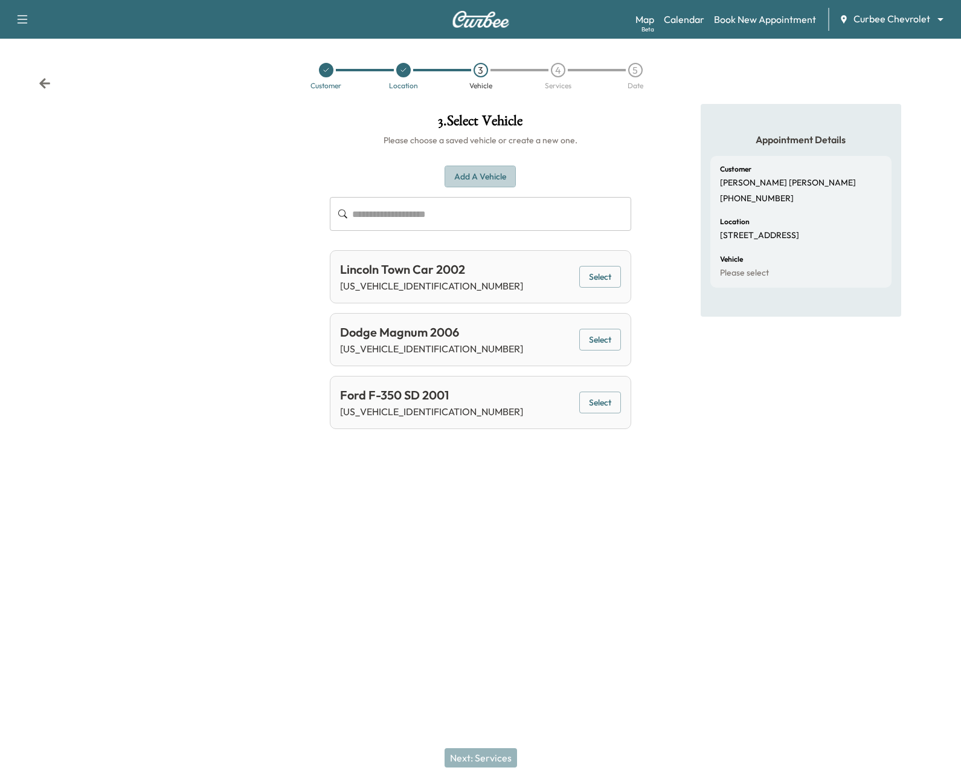
click at [471, 169] on button "Add a Vehicle" at bounding box center [480, 177] width 71 height 22
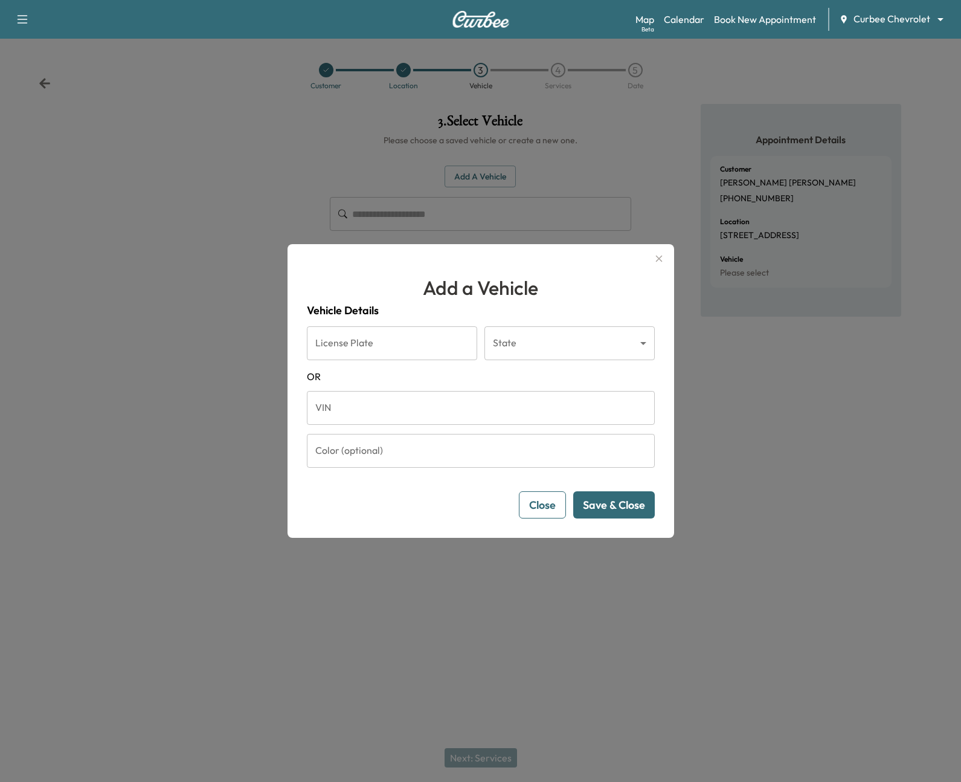
click at [378, 411] on input "VIN" at bounding box center [481, 408] width 348 height 34
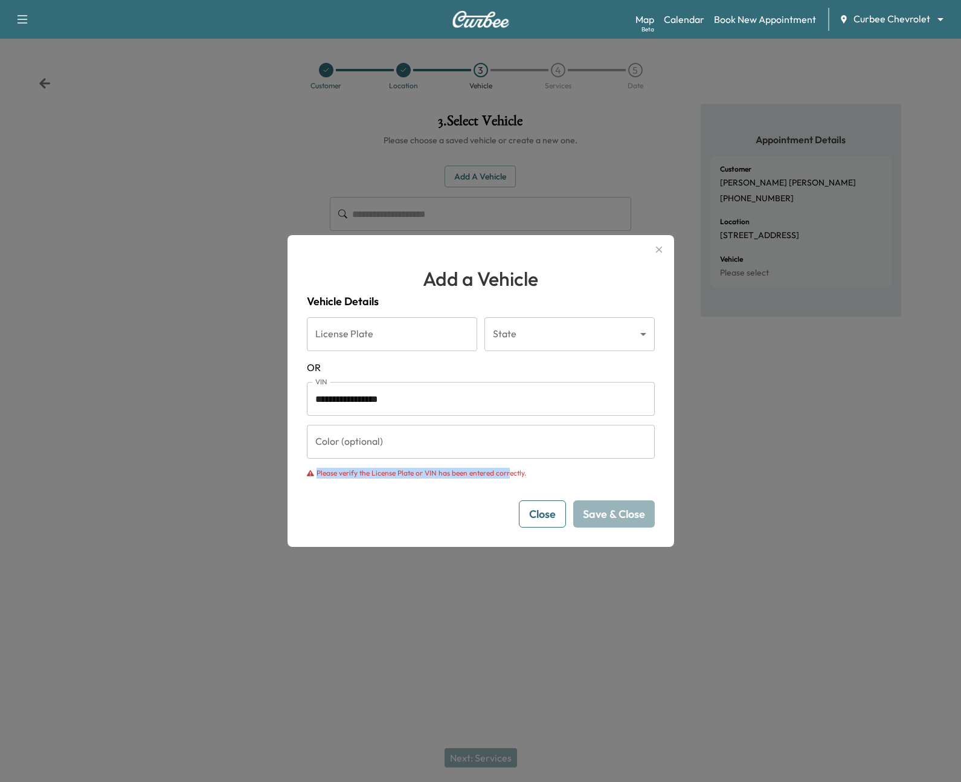
drag, startPoint x: 317, startPoint y: 473, endPoint x: 506, endPoint y: 478, distance: 188.5
click at [506, 478] on p "Please verify the License Plate or VIN has been entered correctly." at bounding box center [422, 473] width 210 height 11
click at [375, 484] on form "**********" at bounding box center [481, 422] width 348 height 210
click at [351, 402] on input "**********" at bounding box center [481, 399] width 348 height 34
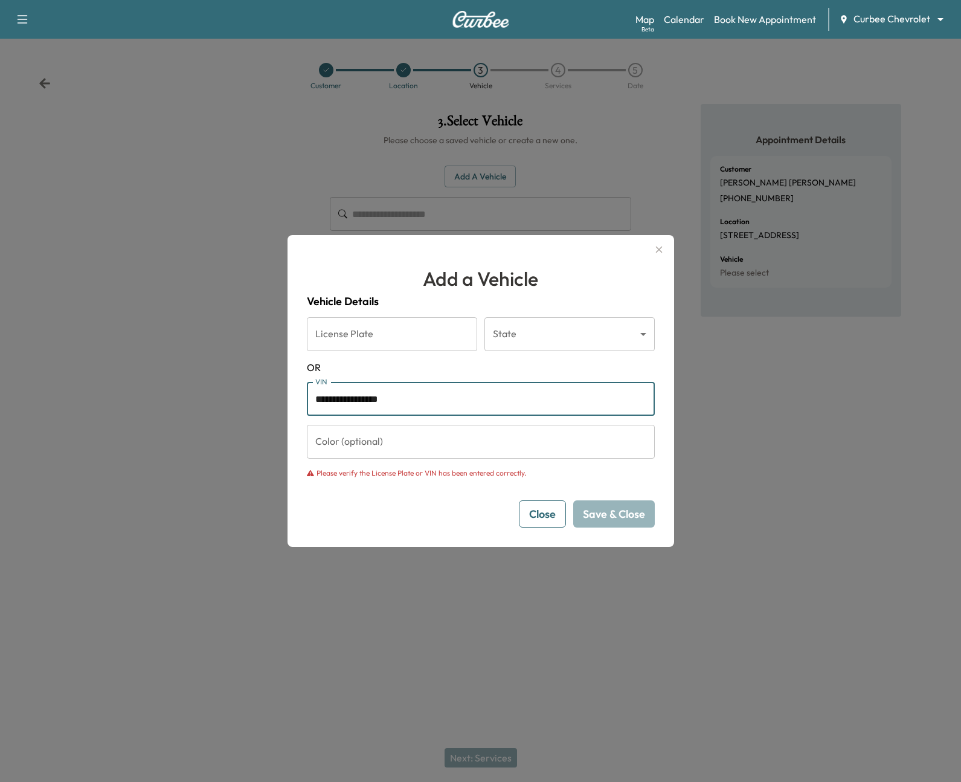
click at [351, 402] on input "**********" at bounding box center [481, 399] width 348 height 34
paste input "text"
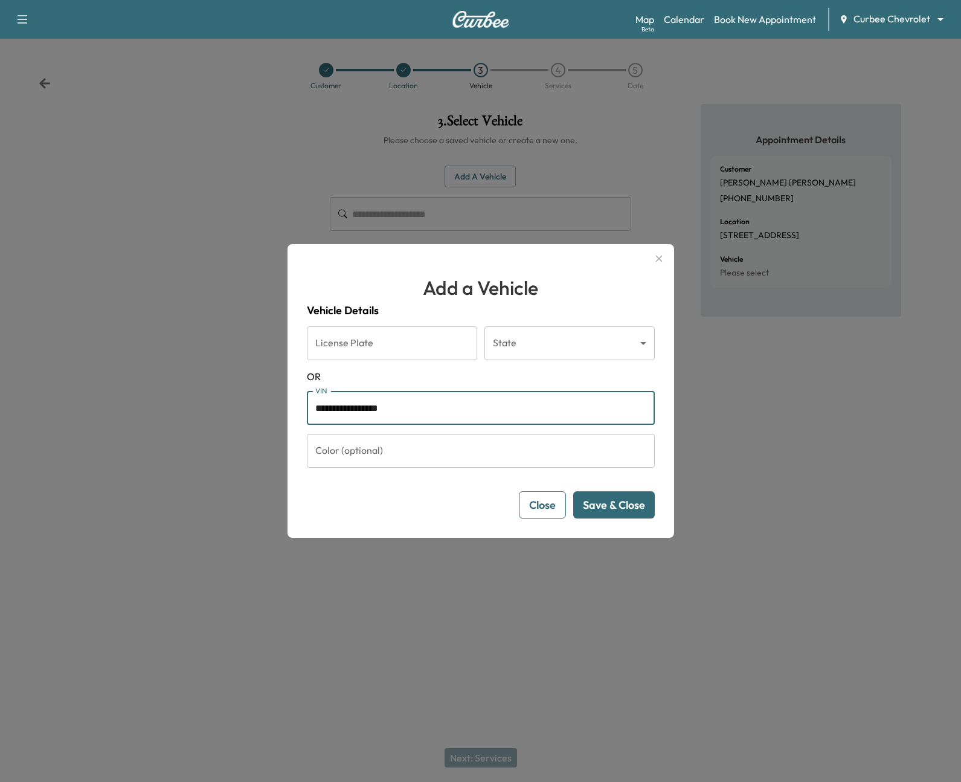
type input "**********"
click at [606, 507] on button "Save & Close" at bounding box center [614, 504] width 82 height 27
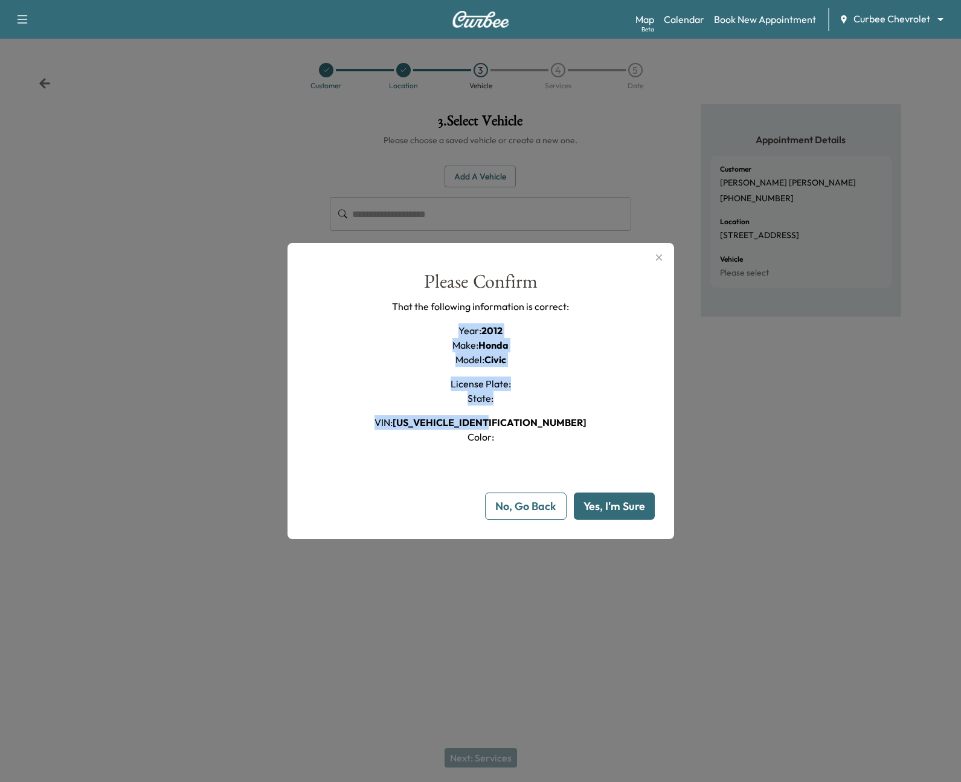
drag, startPoint x: 458, startPoint y: 327, endPoint x: 535, endPoint y: 443, distance: 138.5
click at [535, 443] on div "Year : 2012 Make : Honda Model : Civic License Plate : State : VIN : 19XFB2F55C…" at bounding box center [480, 383] width 212 height 121
click at [583, 371] on div "Please Confirm That the following information is correct: Year : 2012 Make : Ho…" at bounding box center [481, 358] width 348 height 172
click at [617, 512] on button "Yes, I'm Sure" at bounding box center [614, 505] width 81 height 27
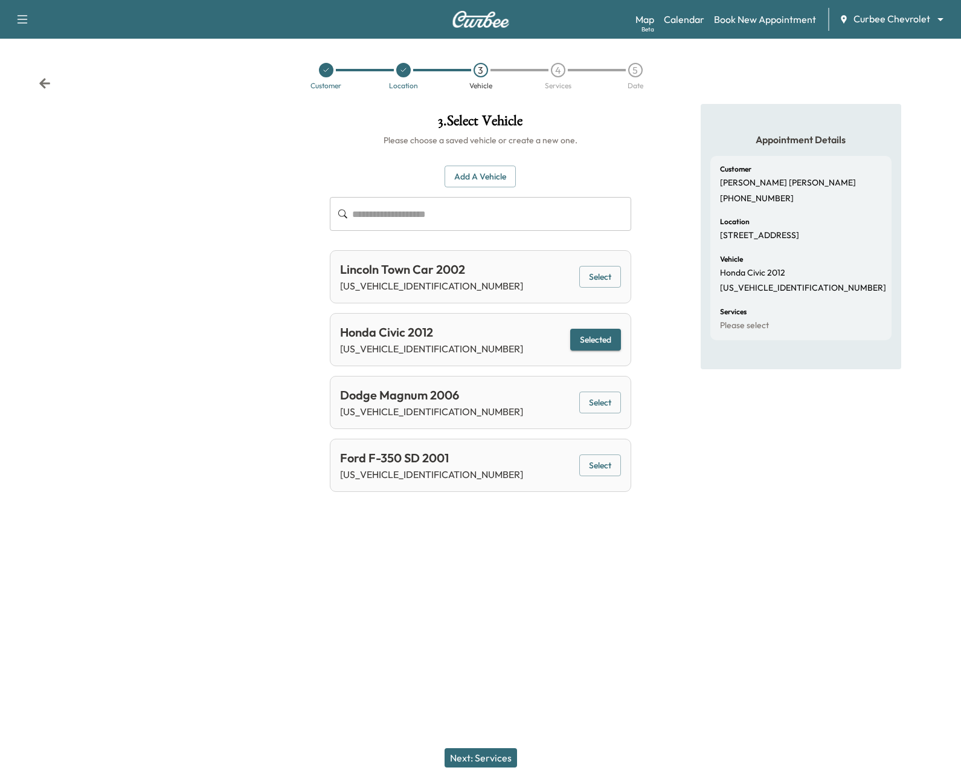
click at [496, 752] on button "Next: Services" at bounding box center [481, 757] width 72 height 19
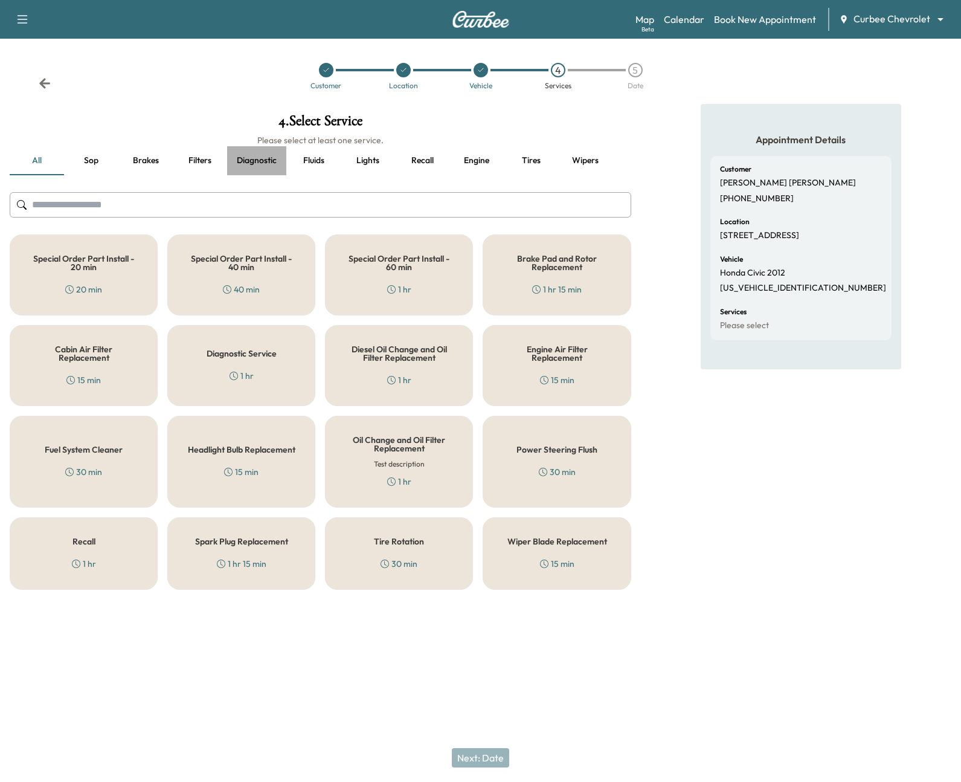
click at [268, 161] on button "Diagnostic" at bounding box center [256, 160] width 59 height 29
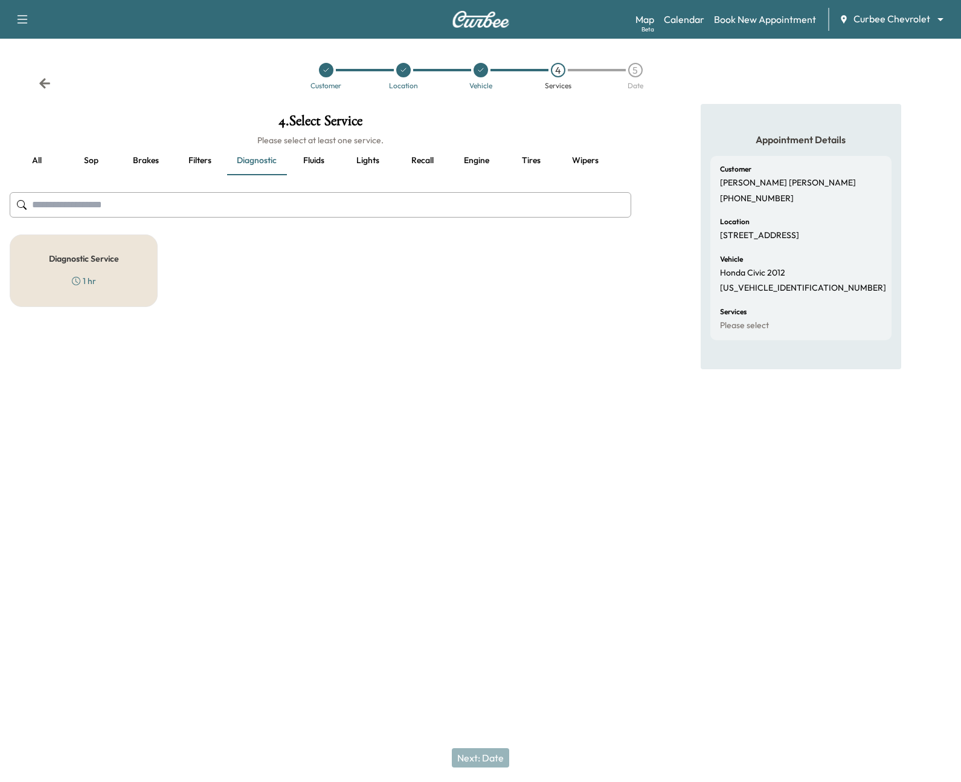
click at [196, 162] on button "Filters" at bounding box center [200, 160] width 54 height 29
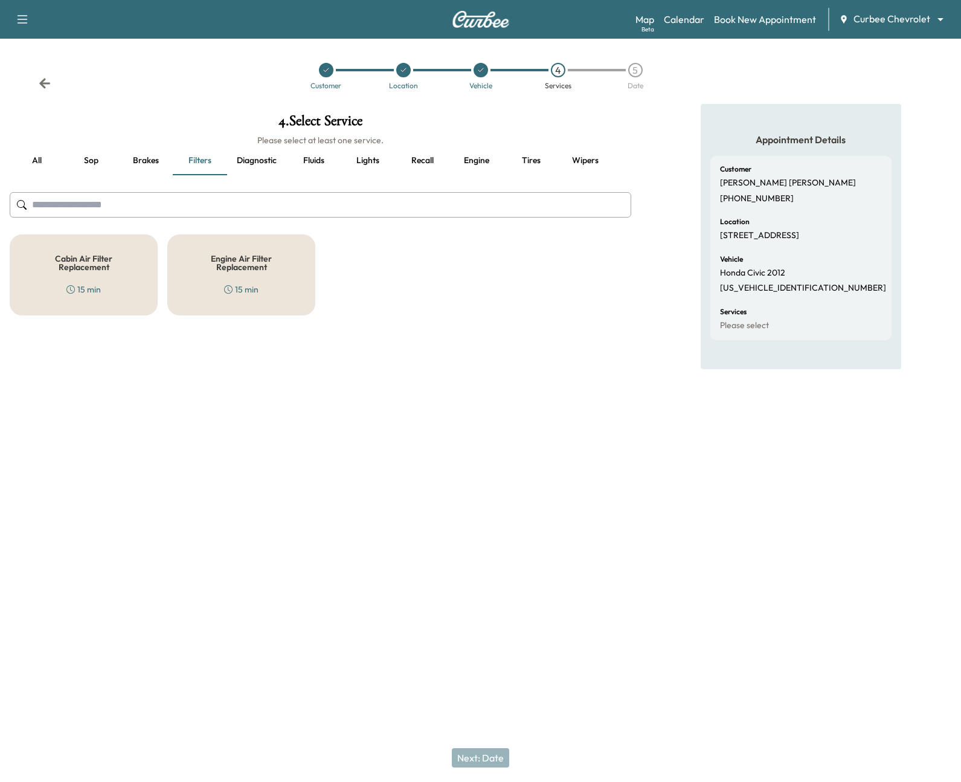
click at [153, 166] on button "Brakes" at bounding box center [145, 160] width 54 height 29
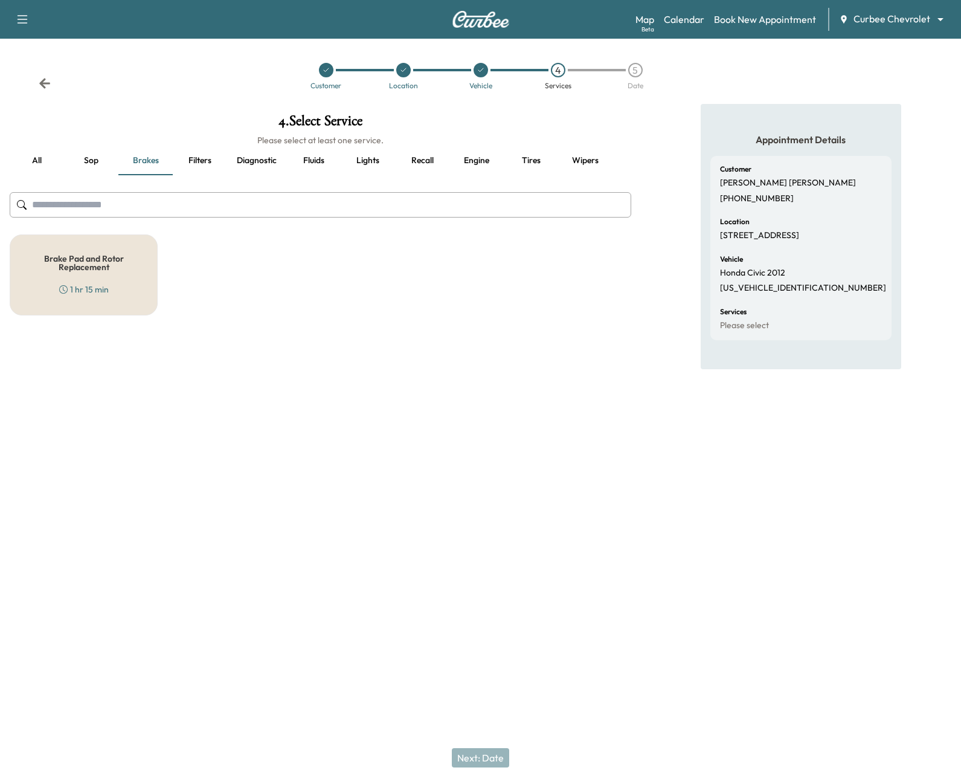
click at [42, 160] on button "all" at bounding box center [37, 160] width 54 height 29
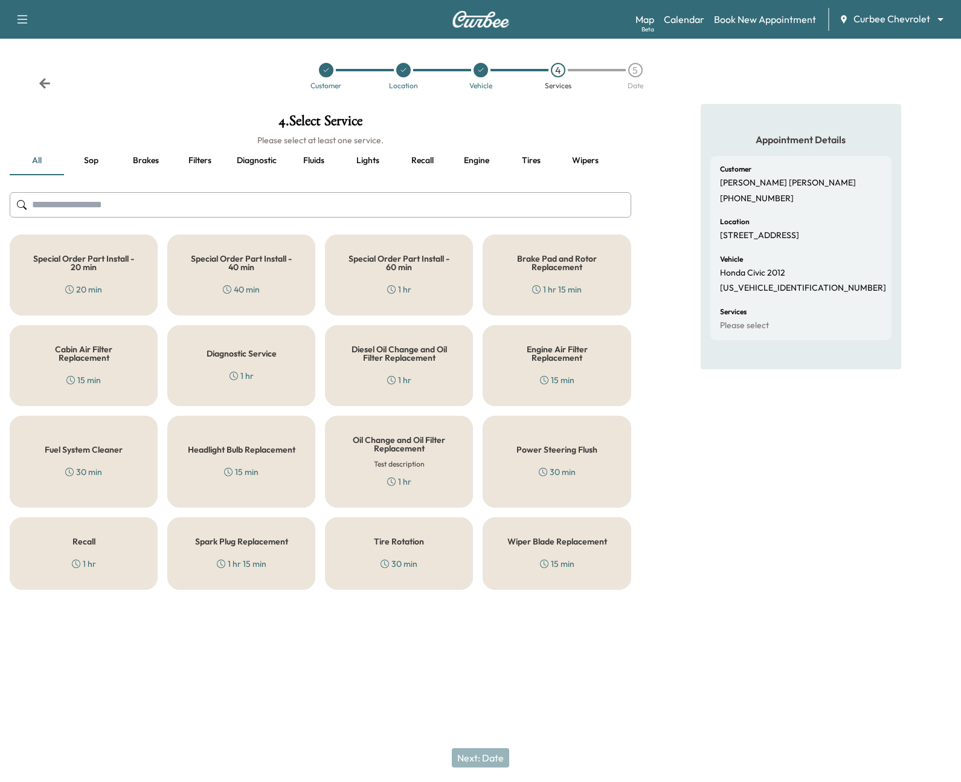
click at [90, 205] on input "text" at bounding box center [321, 204] width 622 height 25
click at [272, 346] on div "Diagnostic Service 1 hr" at bounding box center [241, 365] width 148 height 81
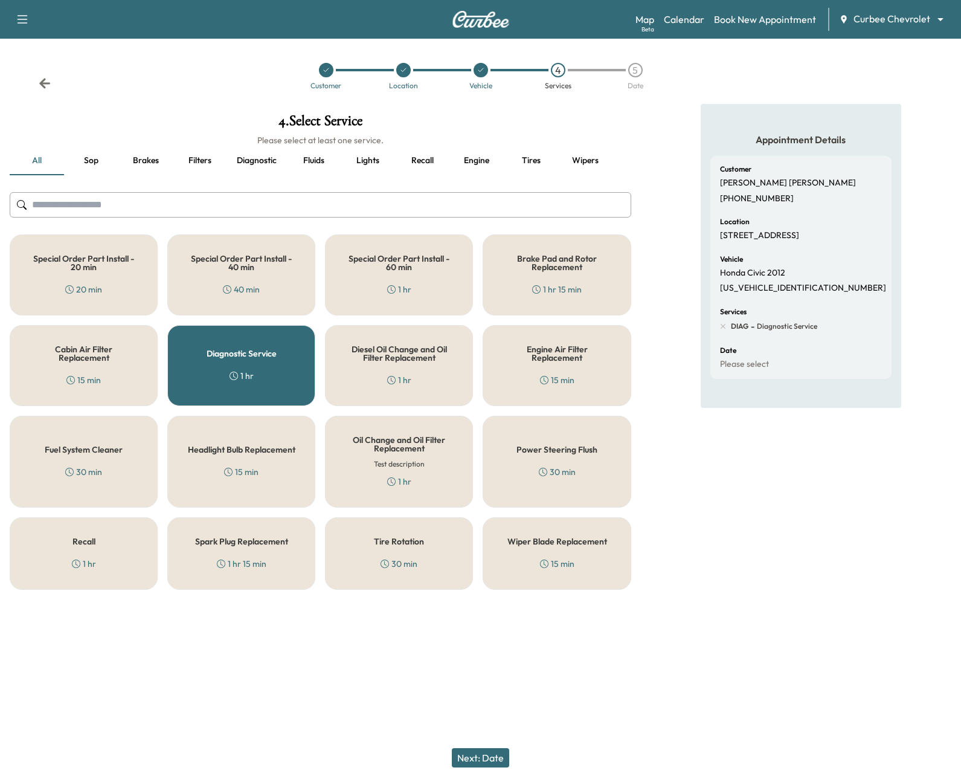
click at [346, 345] on h5 "Diesel Oil Change and Oil Filter Replacement" at bounding box center [399, 353] width 108 height 17
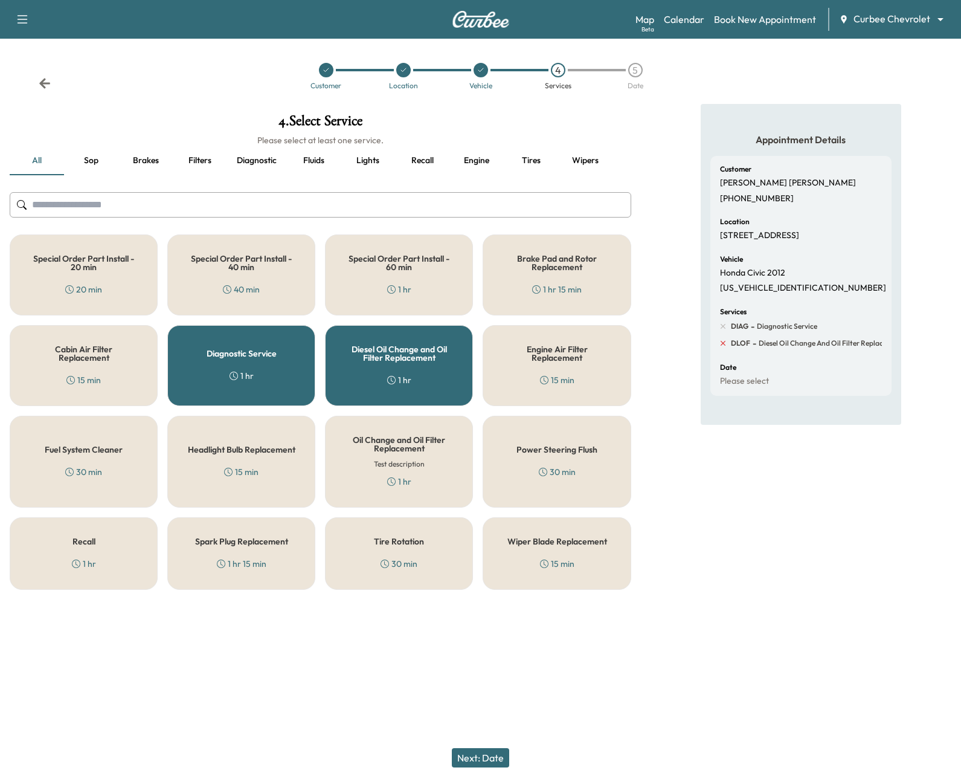
click at [722, 342] on icon at bounding box center [723, 343] width 5 height 5
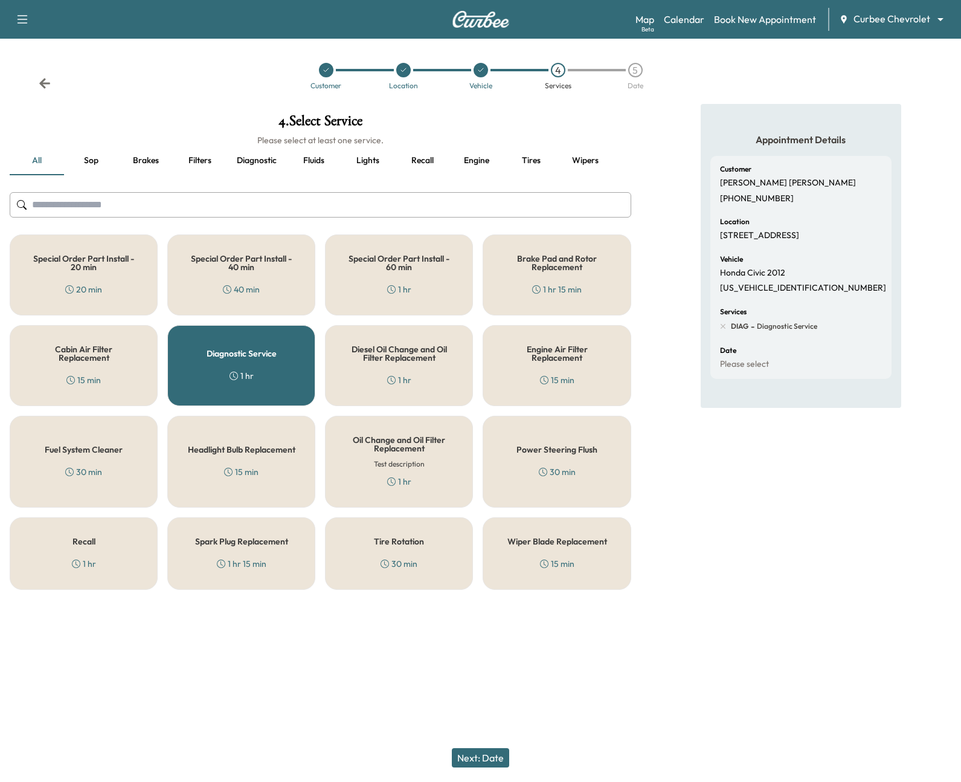
click at [225, 356] on h5 "Diagnostic Service" at bounding box center [242, 353] width 70 height 8
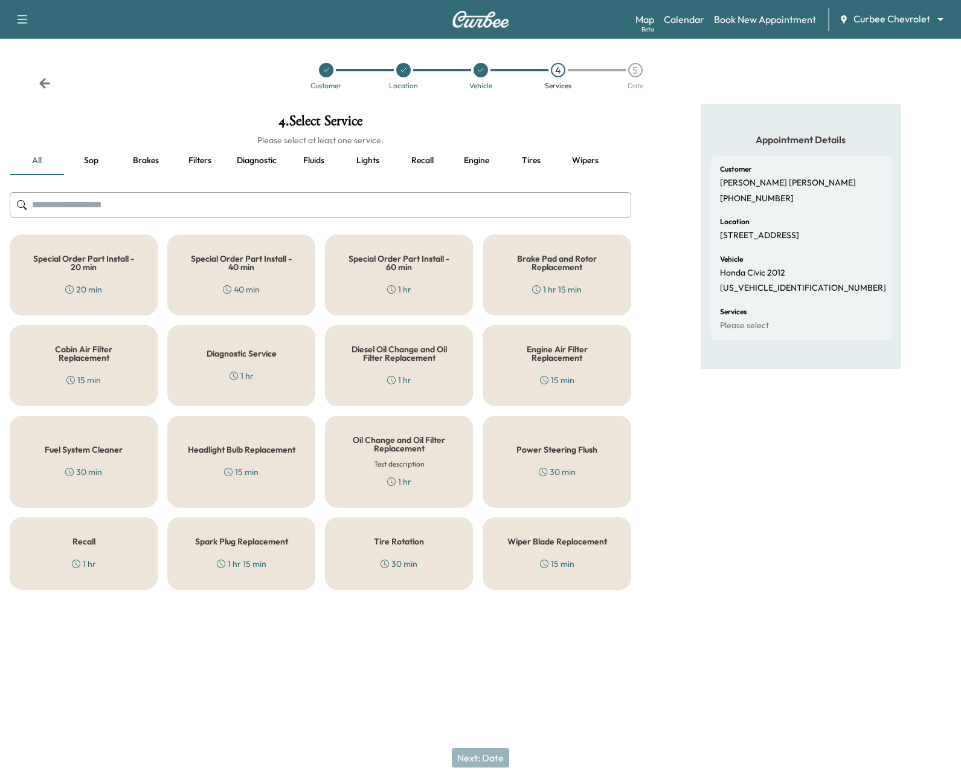
click at [226, 349] on h5 "Diagnostic Service" at bounding box center [242, 353] width 70 height 8
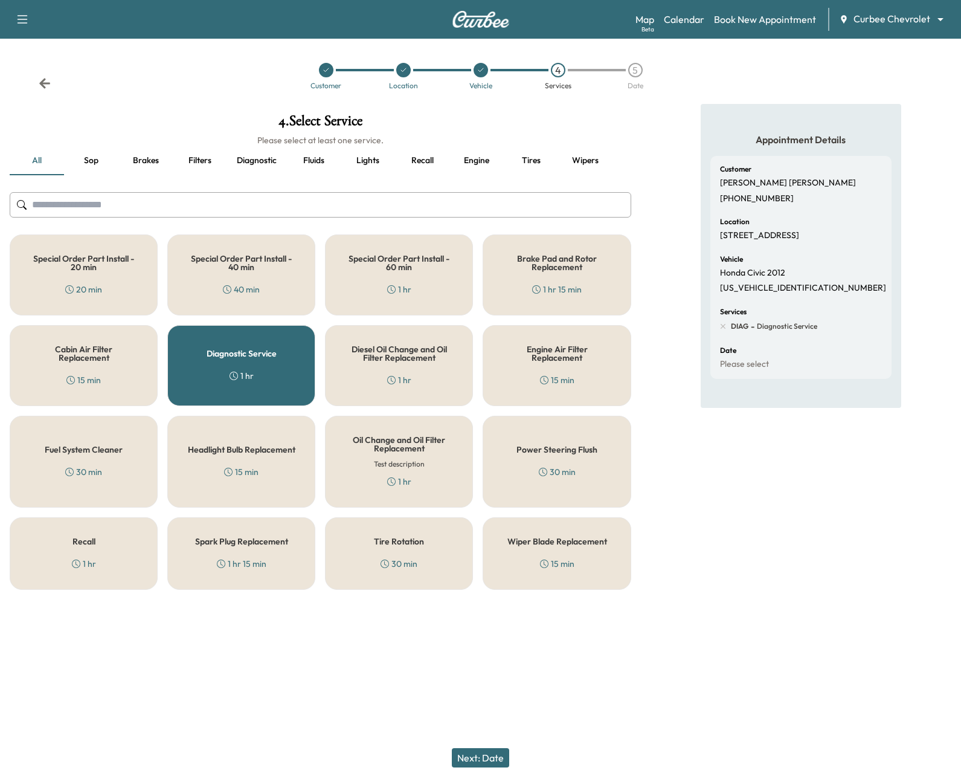
click at [501, 751] on button "Next: Date" at bounding box center [480, 757] width 57 height 19
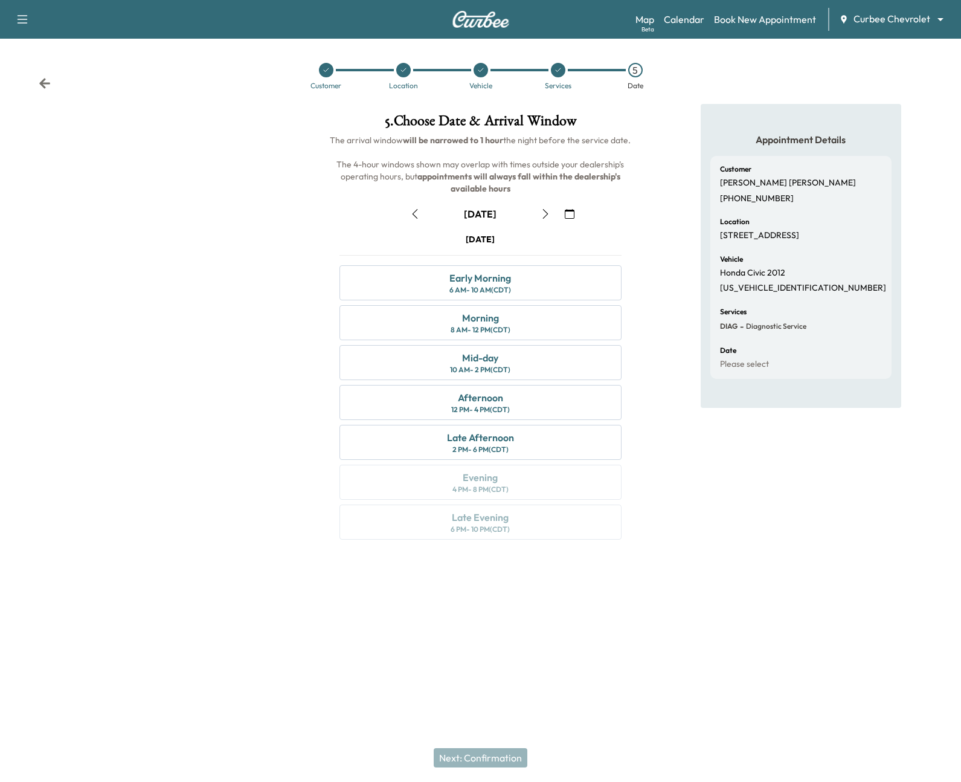
click at [545, 213] on icon "button" at bounding box center [546, 214] width 10 height 10
click at [415, 213] on icon "button" at bounding box center [415, 214] width 10 height 10
click at [471, 281] on div "Early Morning" at bounding box center [480, 278] width 62 height 14
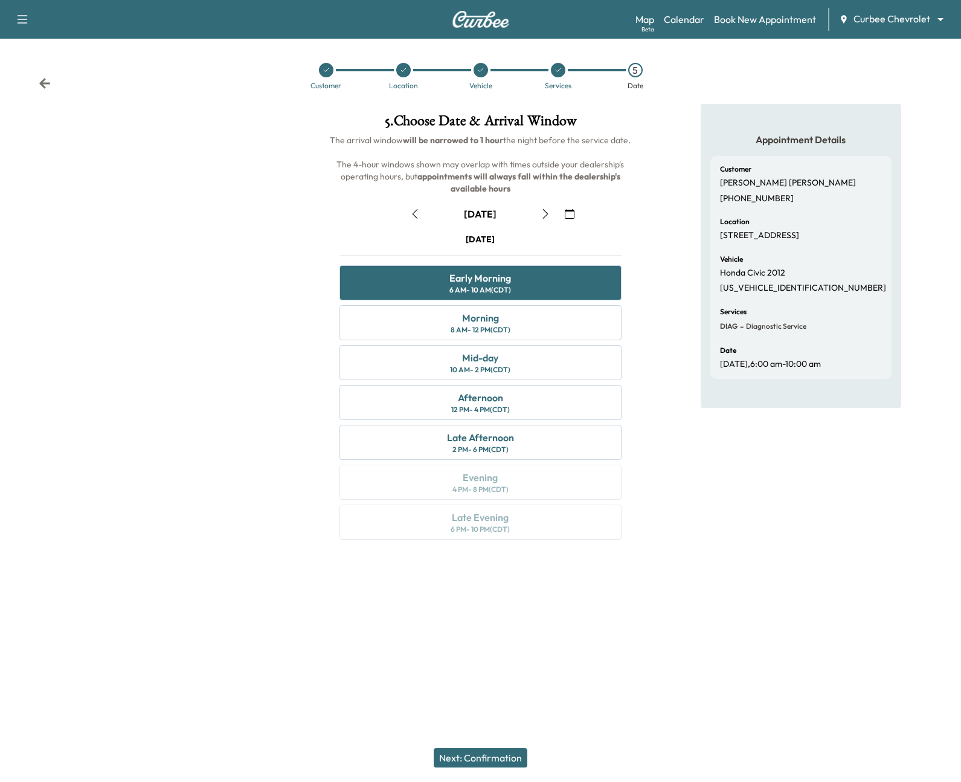
click at [487, 754] on button "Next: Confirmation" at bounding box center [481, 757] width 94 height 19
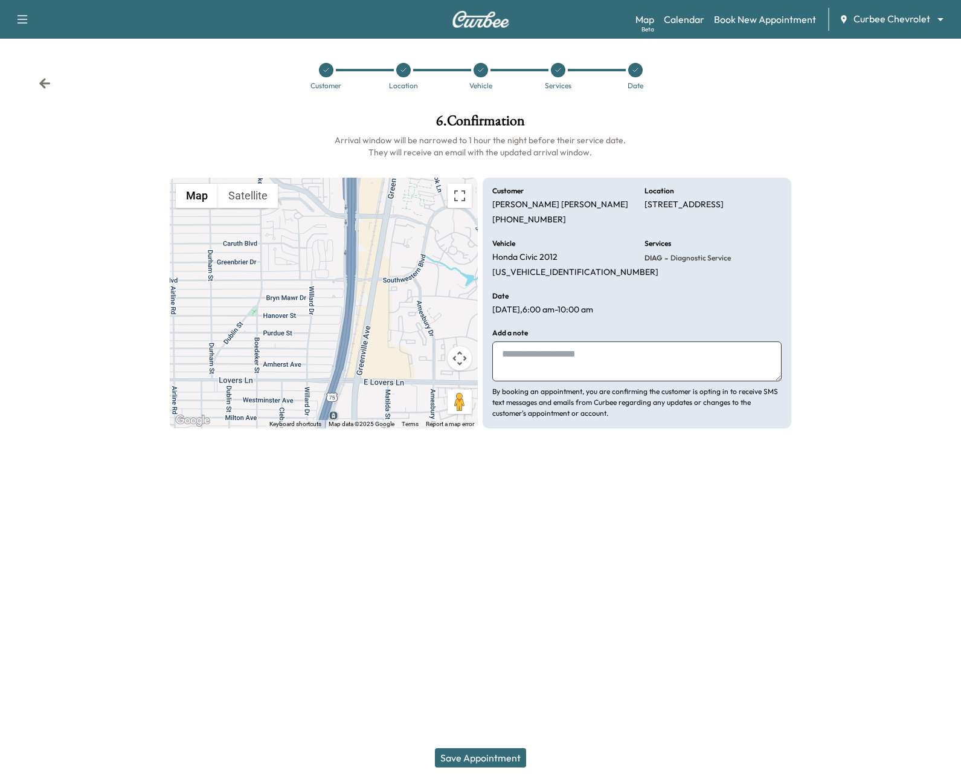
click at [641, 362] on textarea at bounding box center [636, 361] width 289 height 40
type textarea "****"
drag, startPoint x: 493, startPoint y: 392, endPoint x: 621, endPoint y: 417, distance: 129.8
click at [621, 417] on p "By booking an appointment, you are confirming the customer is opting in to rece…" at bounding box center [636, 402] width 289 height 33
click at [399, 138] on h6 "Arrival window will be narrowed to 1 hour the night before their service date. …" at bounding box center [481, 146] width 622 height 24
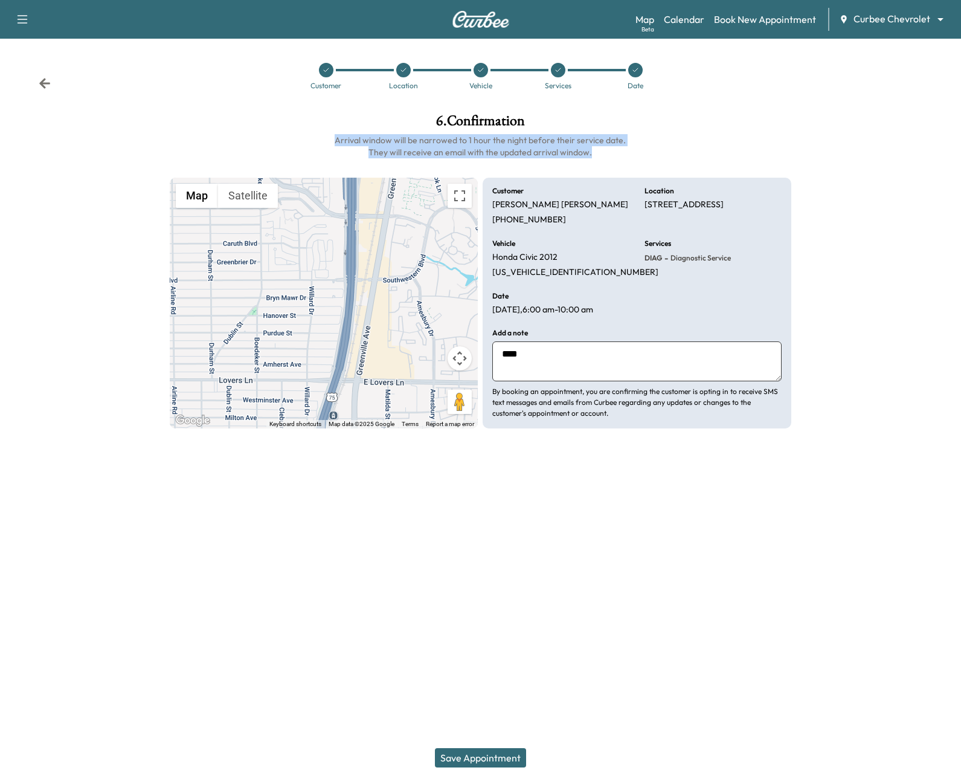
drag, startPoint x: 338, startPoint y: 141, endPoint x: 597, endPoint y: 157, distance: 259.0
click at [597, 157] on h6 "Arrival window will be narrowed to 1 hour the night before their service date. …" at bounding box center [481, 146] width 622 height 24
click at [477, 516] on div at bounding box center [480, 514] width 961 height 39
click at [478, 752] on button "Save Appointment" at bounding box center [480, 757] width 91 height 19
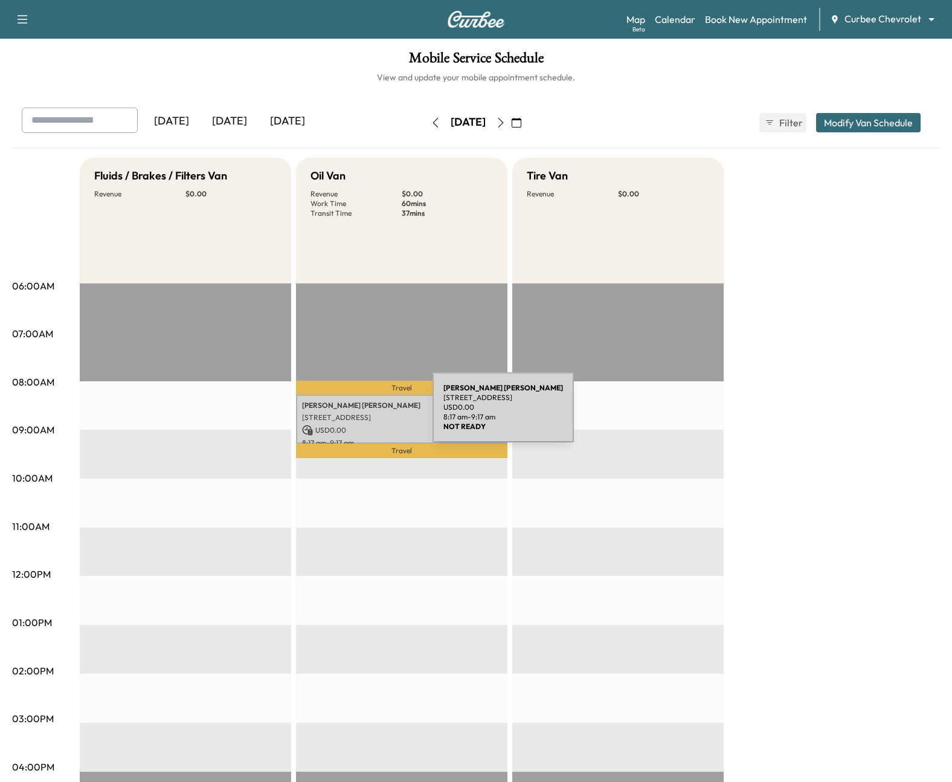
click at [342, 414] on p "[STREET_ADDRESS]" at bounding box center [401, 418] width 199 height 10
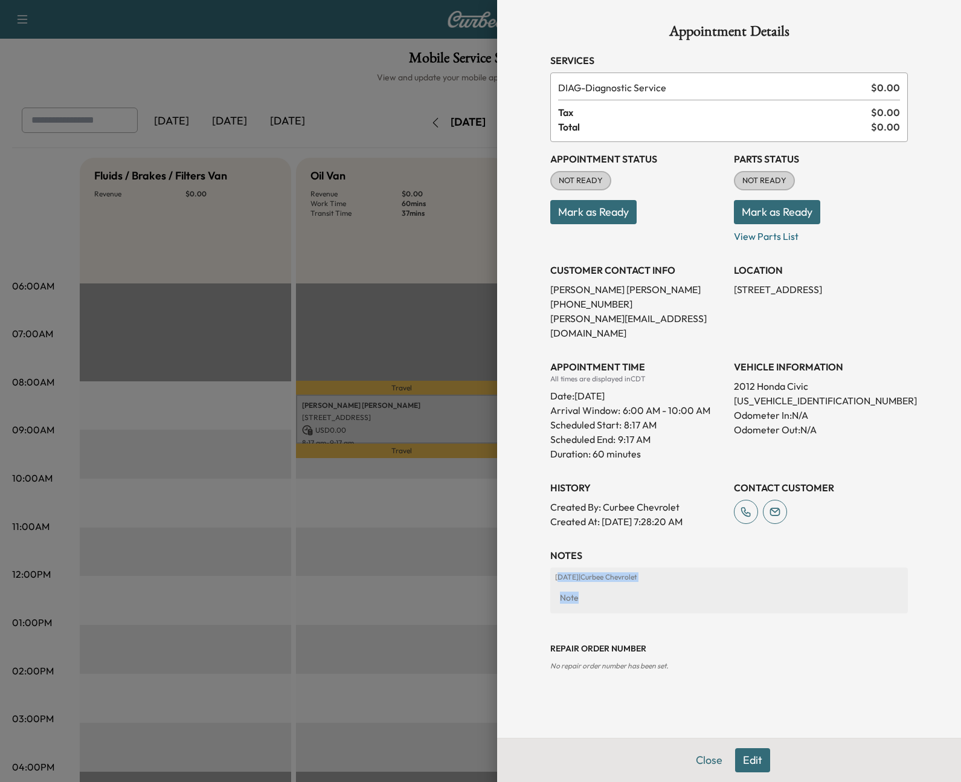
drag, startPoint x: 593, startPoint y: 585, endPoint x: 561, endPoint y: 561, distance: 39.6
click at [561, 567] on div "2025-10-13 | Curbee Chevrolet Note" at bounding box center [729, 590] width 358 height 46
click at [649, 529] on div "Appointment Details Services DIAG - Diagnostic Service $ 0.00 Tax $ 0.00 Total …" at bounding box center [729, 369] width 387 height 738
click at [747, 756] on button "Edit" at bounding box center [752, 760] width 35 height 24
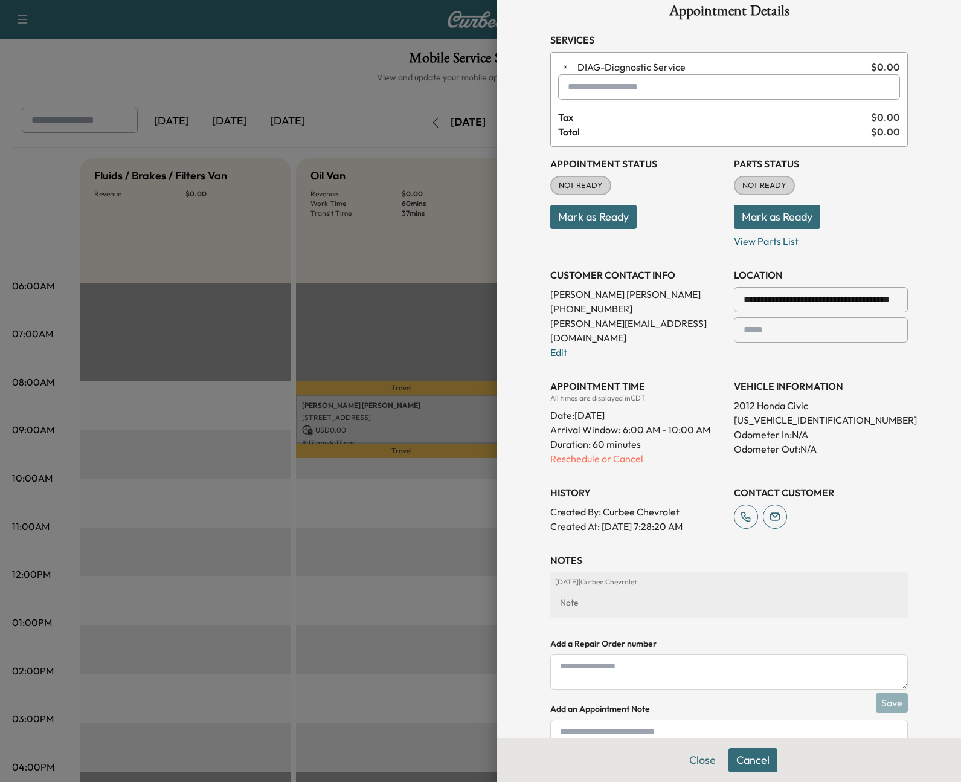
scroll to position [8, 0]
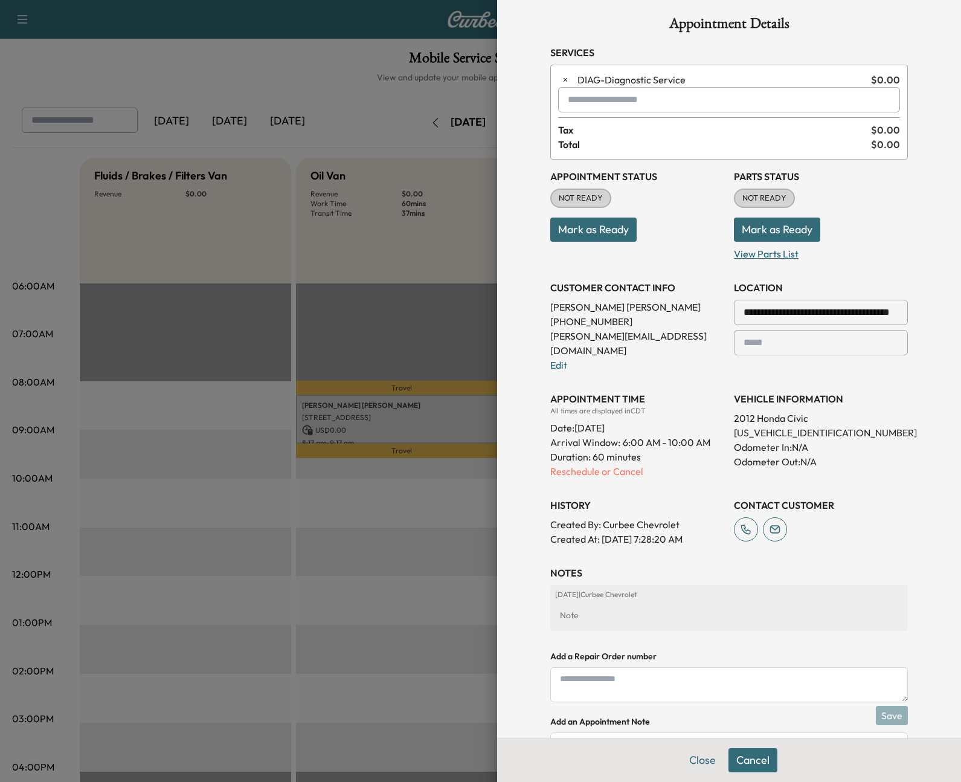
click at [762, 254] on p "View Parts List" at bounding box center [821, 251] width 174 height 19
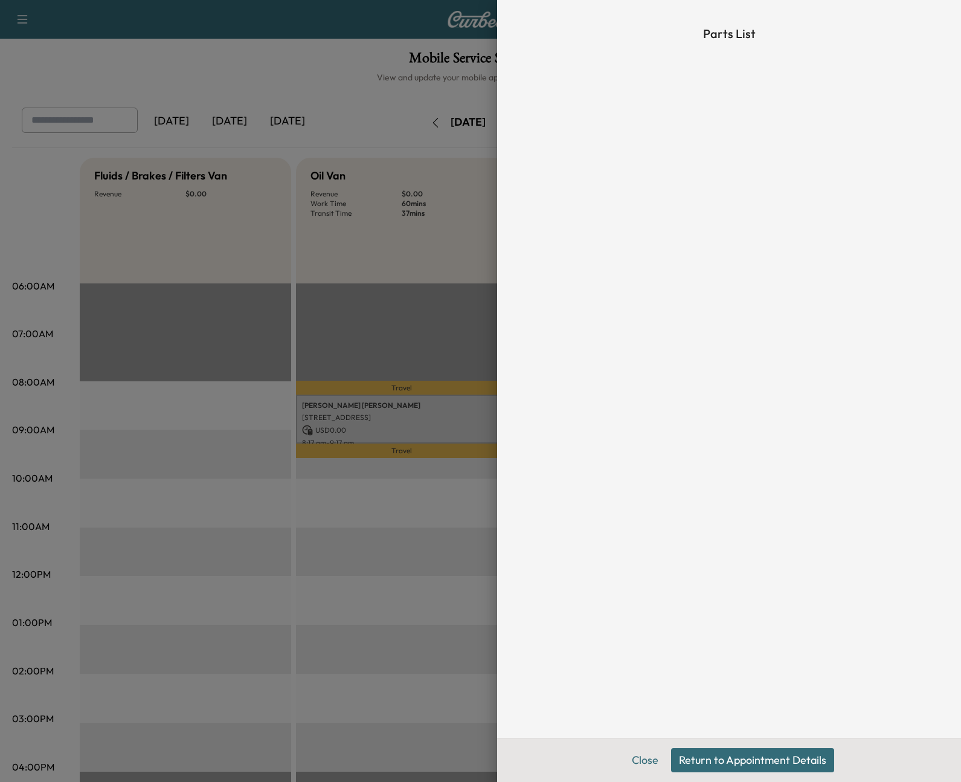
click at [714, 751] on button "Return to Appointment Details" at bounding box center [752, 760] width 163 height 24
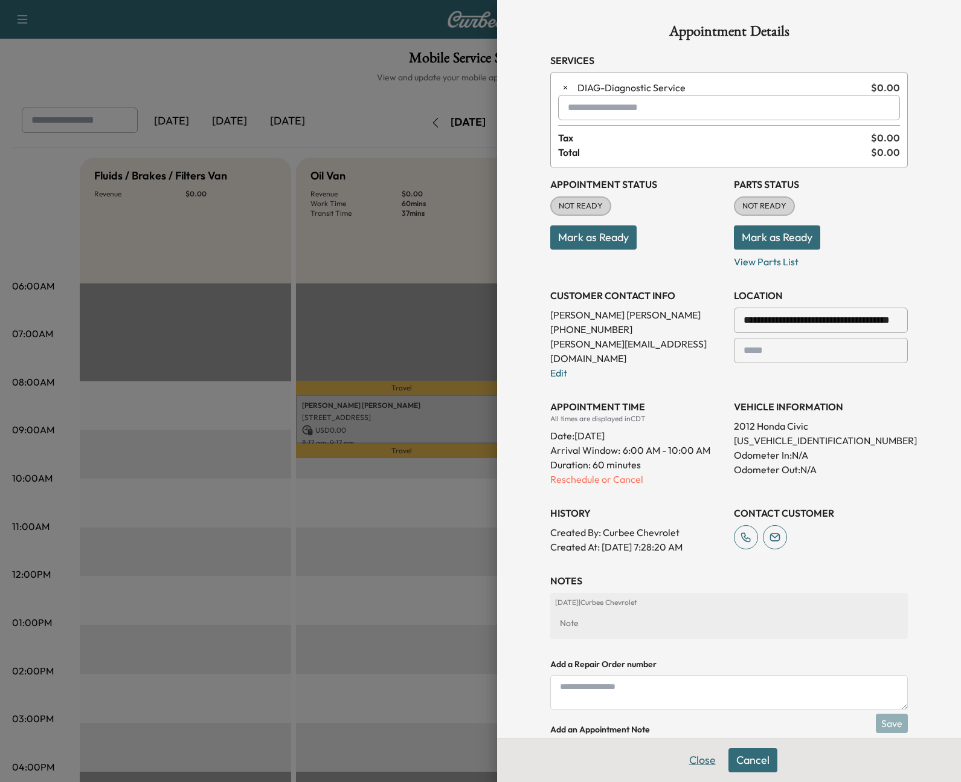
click at [698, 764] on button "Close" at bounding box center [702, 760] width 42 height 24
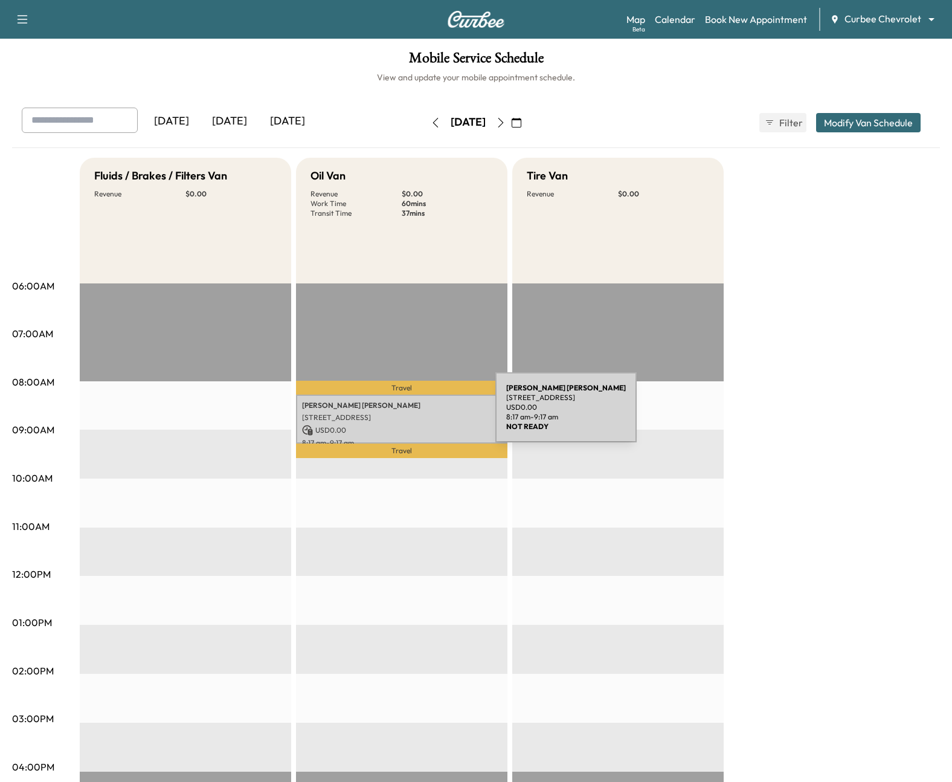
click at [405, 414] on p "[STREET_ADDRESS]" at bounding box center [401, 418] width 199 height 10
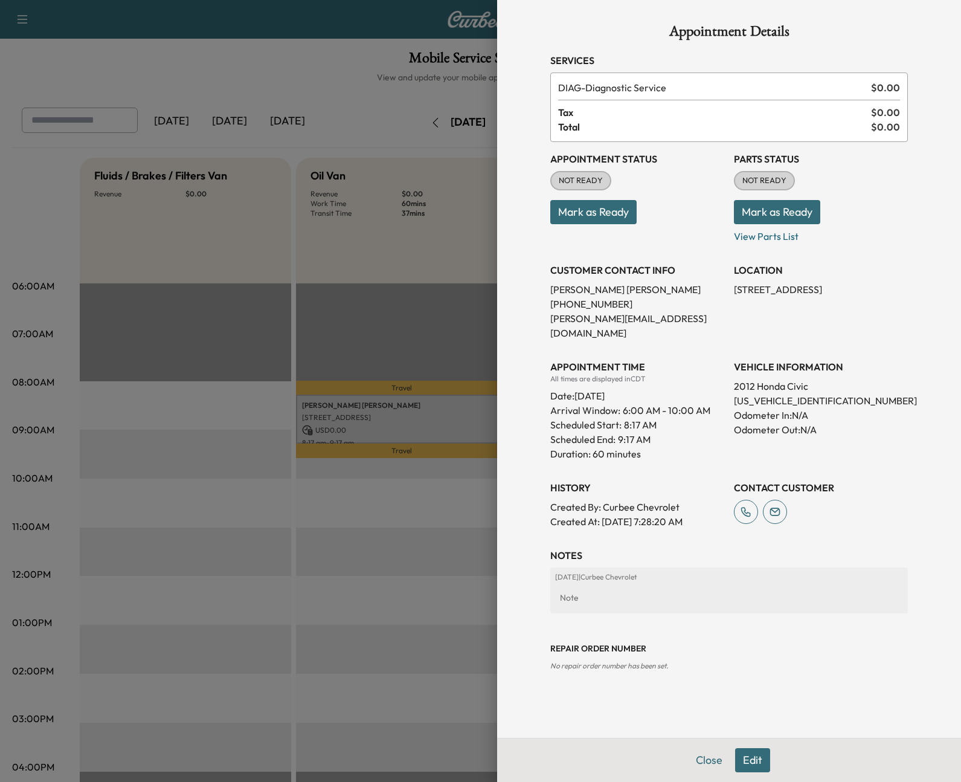
click at [753, 209] on button "Mark as Ready" at bounding box center [777, 212] width 86 height 24
click at [617, 216] on button "Mark as Ready" at bounding box center [593, 212] width 86 height 24
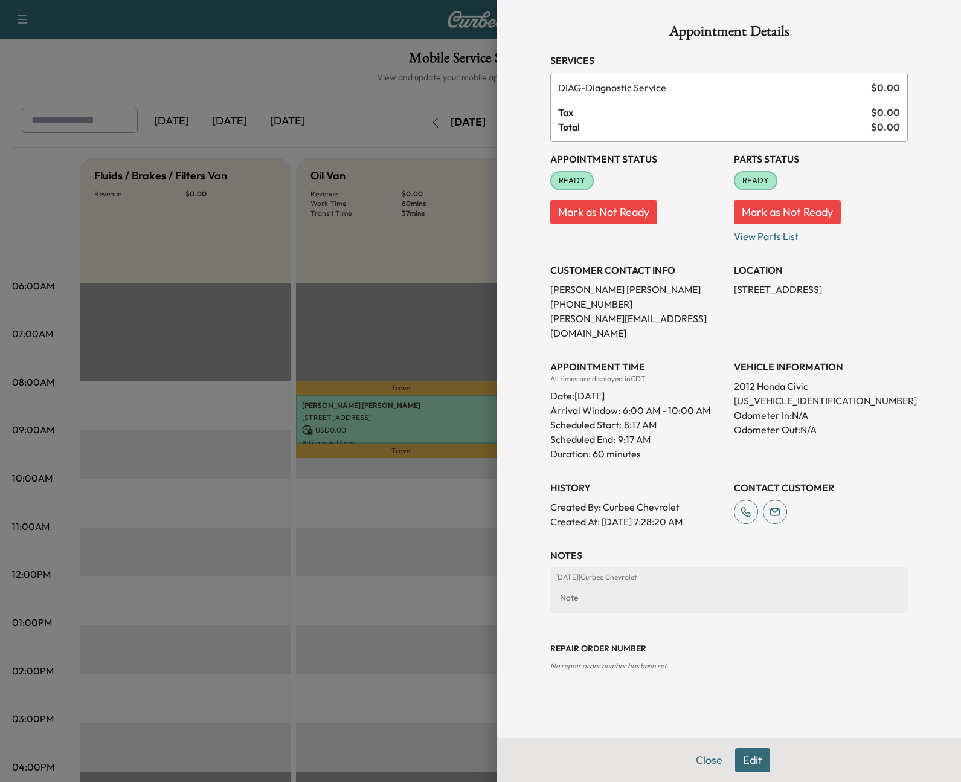
click at [756, 766] on button "Edit" at bounding box center [752, 760] width 35 height 24
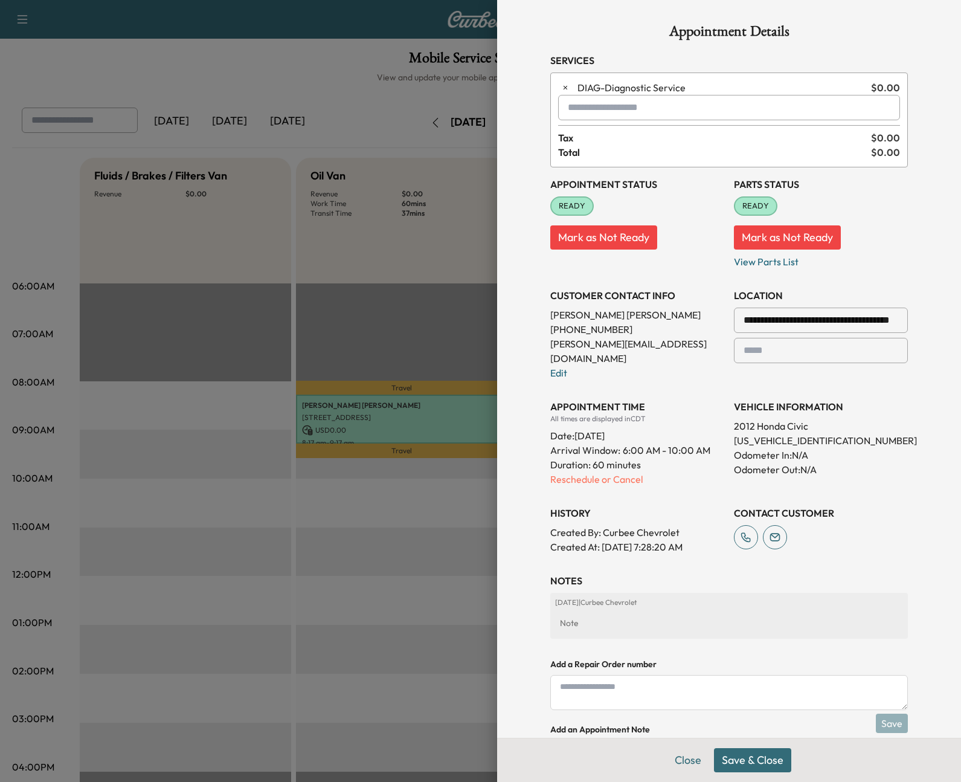
click at [766, 323] on input "**********" at bounding box center [821, 319] width 174 height 25
click at [557, 367] on link "Edit" at bounding box center [558, 373] width 17 height 12
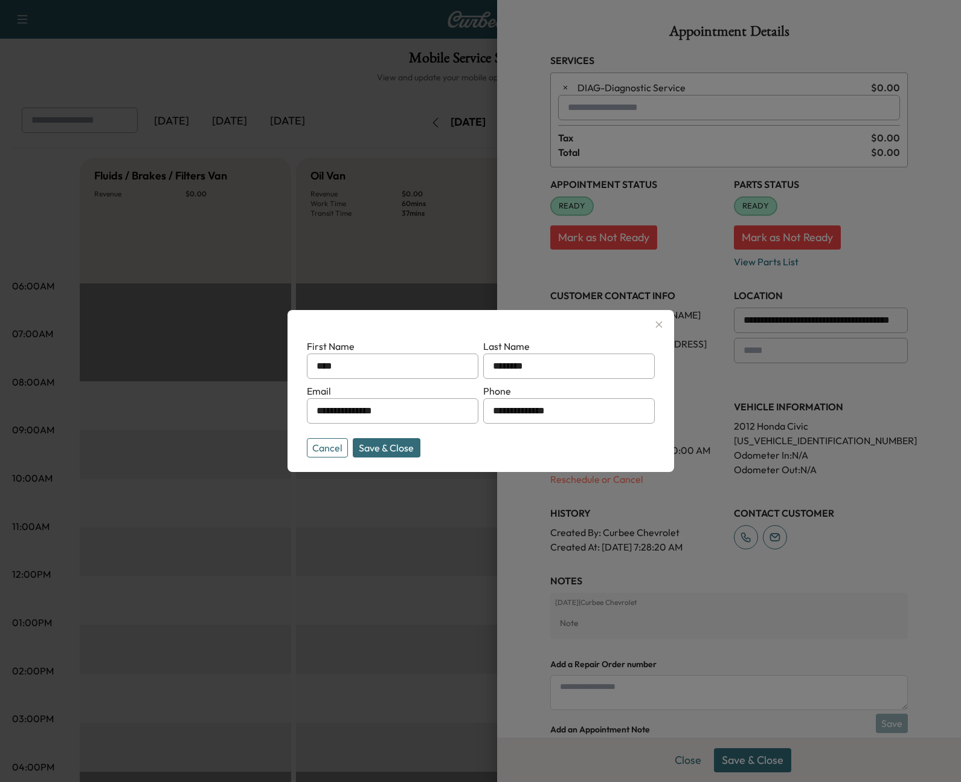
click at [657, 324] on icon "button" at bounding box center [659, 324] width 14 height 14
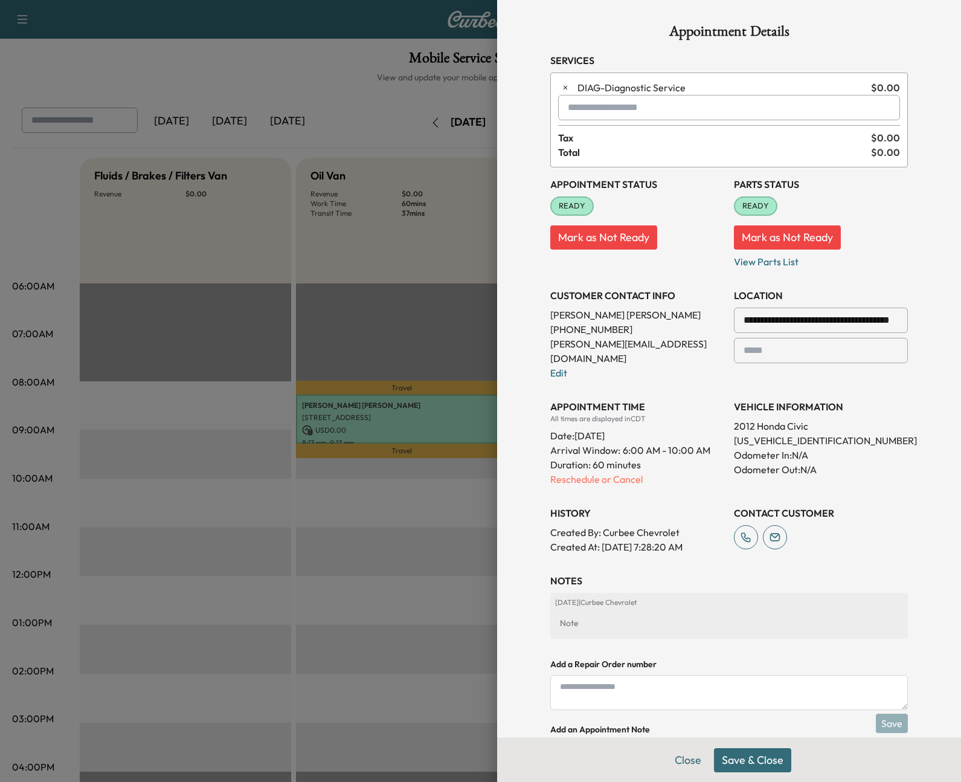
click at [666, 112] on input "text" at bounding box center [729, 107] width 342 height 25
click at [683, 137] on p "CABIN - Cabin Air Filter Replacement" at bounding box center [684, 138] width 260 height 17
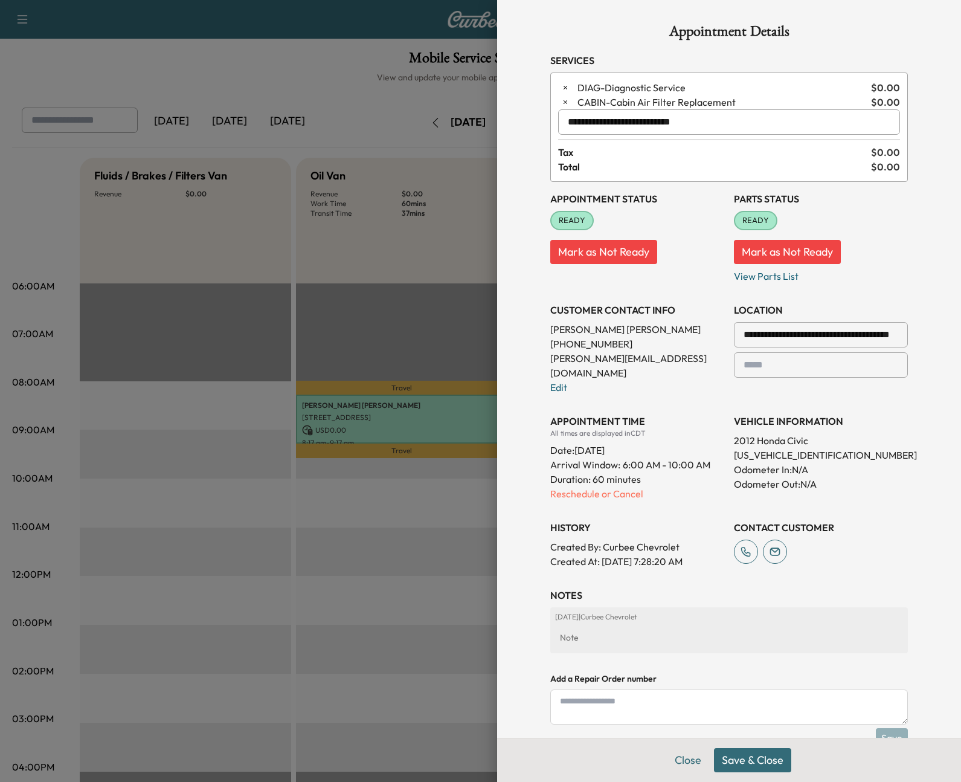
type input "**********"
click at [747, 755] on button "Save & Close" at bounding box center [752, 760] width 77 height 24
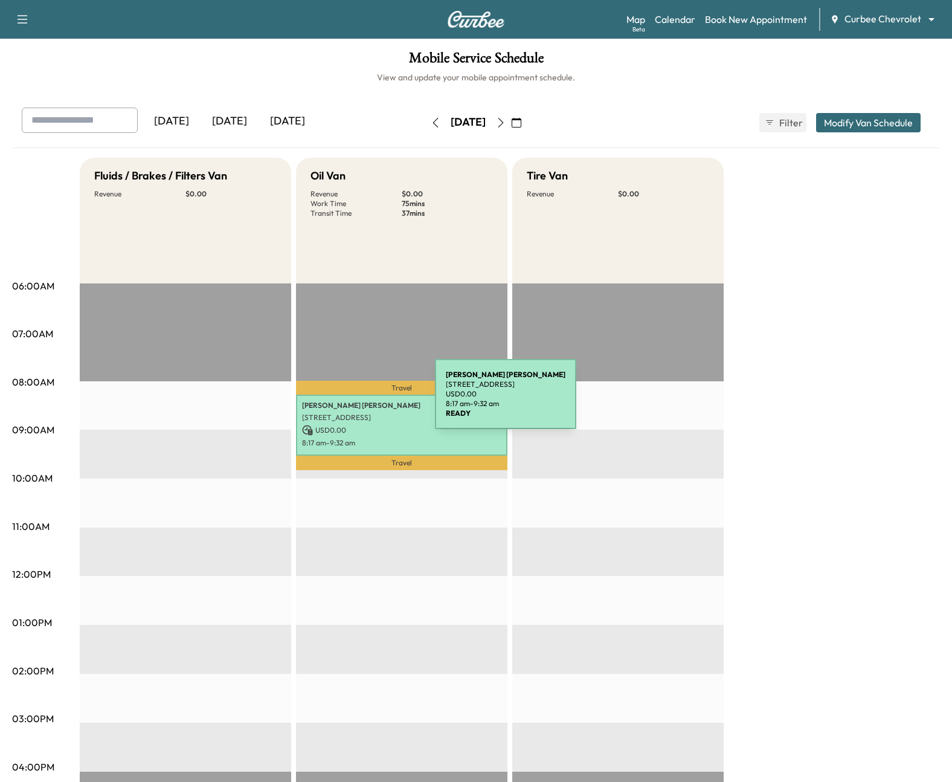
click at [344, 401] on p "Sean McDaniel" at bounding box center [401, 405] width 199 height 10
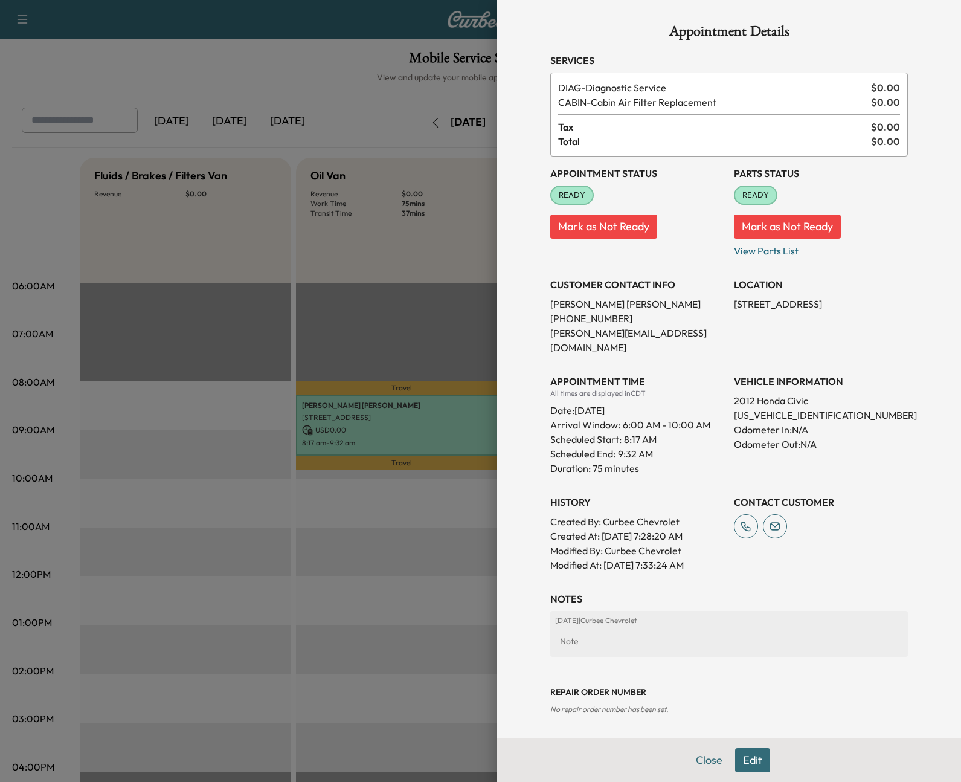
click at [616, 223] on button "Mark as Not Ready" at bounding box center [603, 226] width 107 height 24
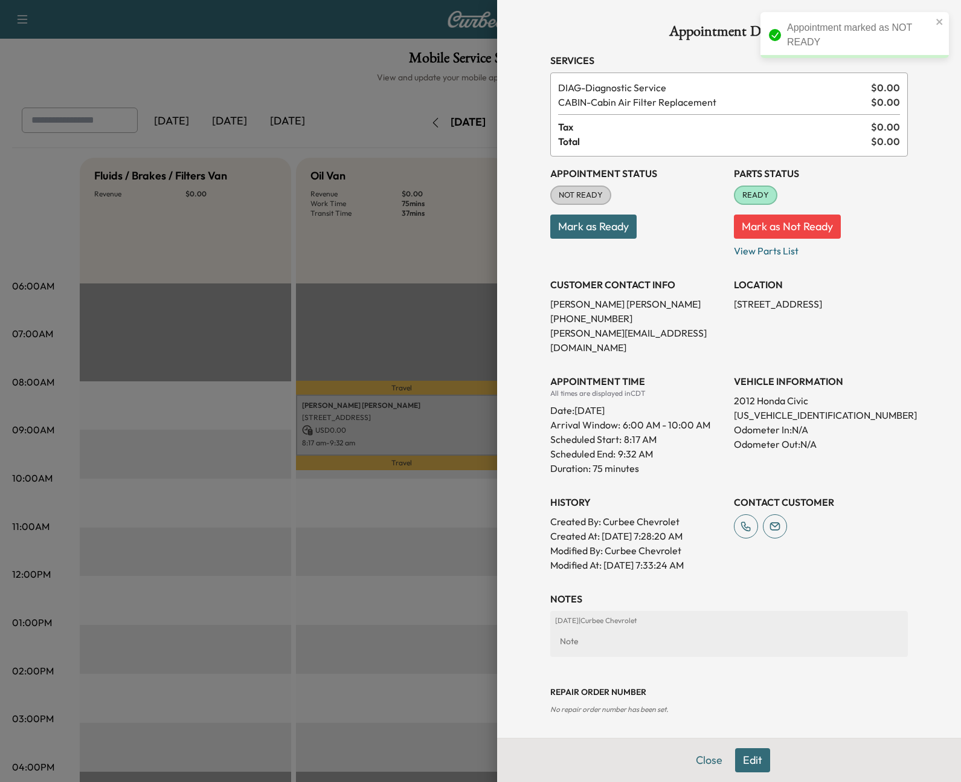
click at [774, 226] on button "Mark as Not Ready" at bounding box center [787, 226] width 107 height 24
click at [346, 327] on div at bounding box center [480, 391] width 961 height 782
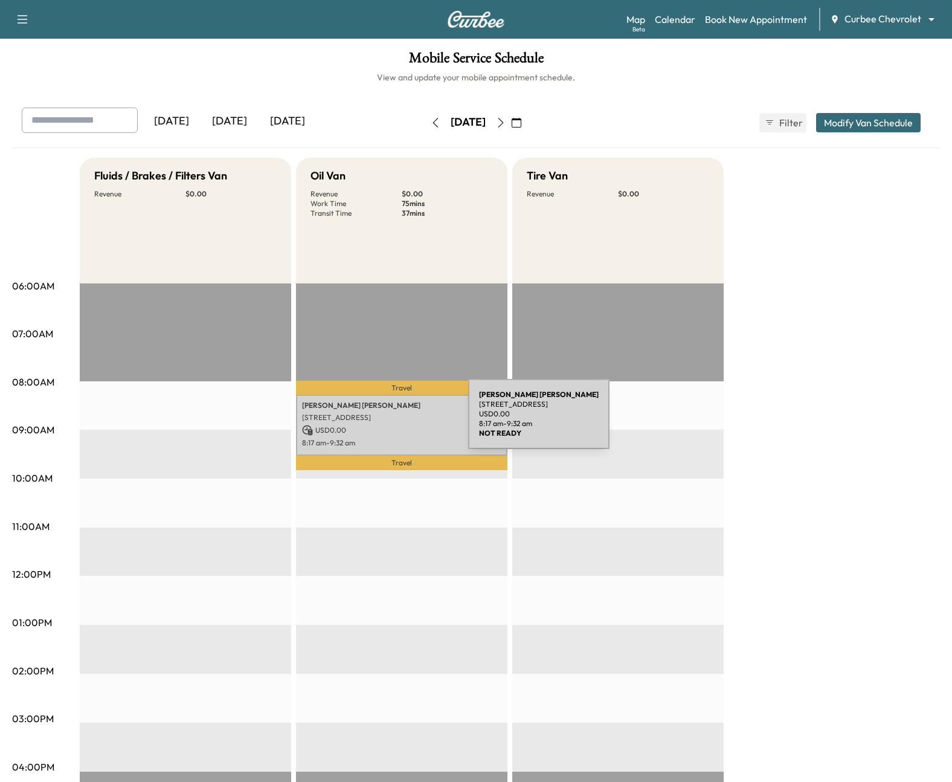
click at [378, 421] on div "Sean McDaniel 7820 Bryn Mawr Dr, Dallas, TX 75225, USA USD 0.00 8:17 am - 9:32 …" at bounding box center [401, 424] width 211 height 61
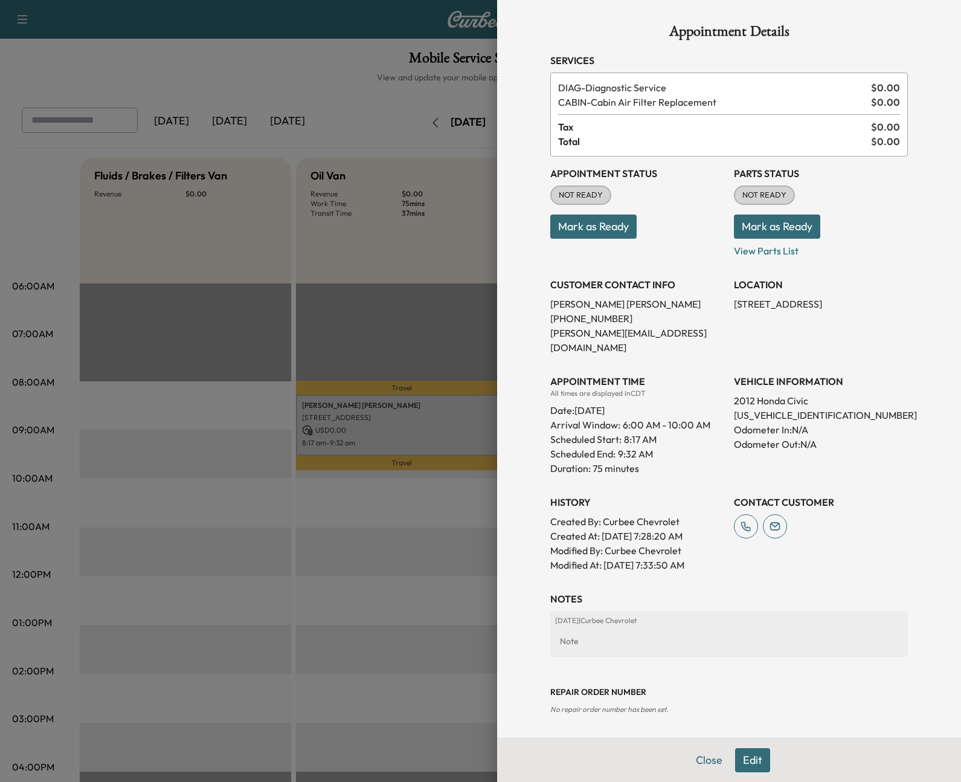
click at [809, 222] on button "Mark as Ready" at bounding box center [777, 226] width 86 height 24
click at [580, 231] on button "Mark as Ready" at bounding box center [593, 226] width 86 height 24
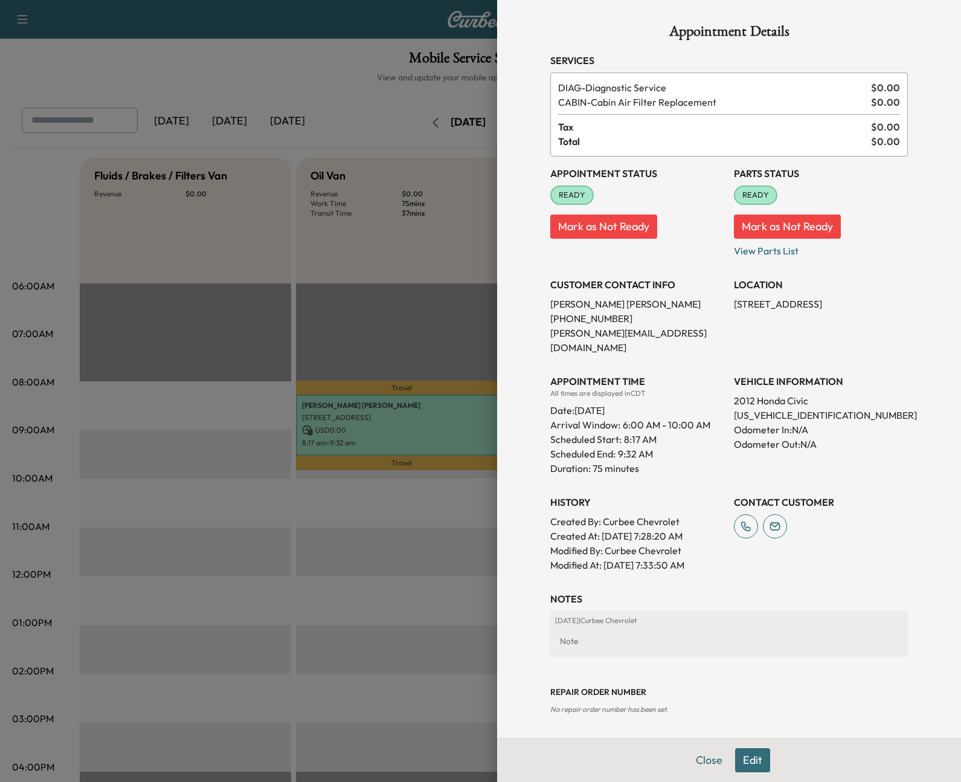
click at [617, 228] on button "Mark as Not Ready" at bounding box center [603, 226] width 107 height 24
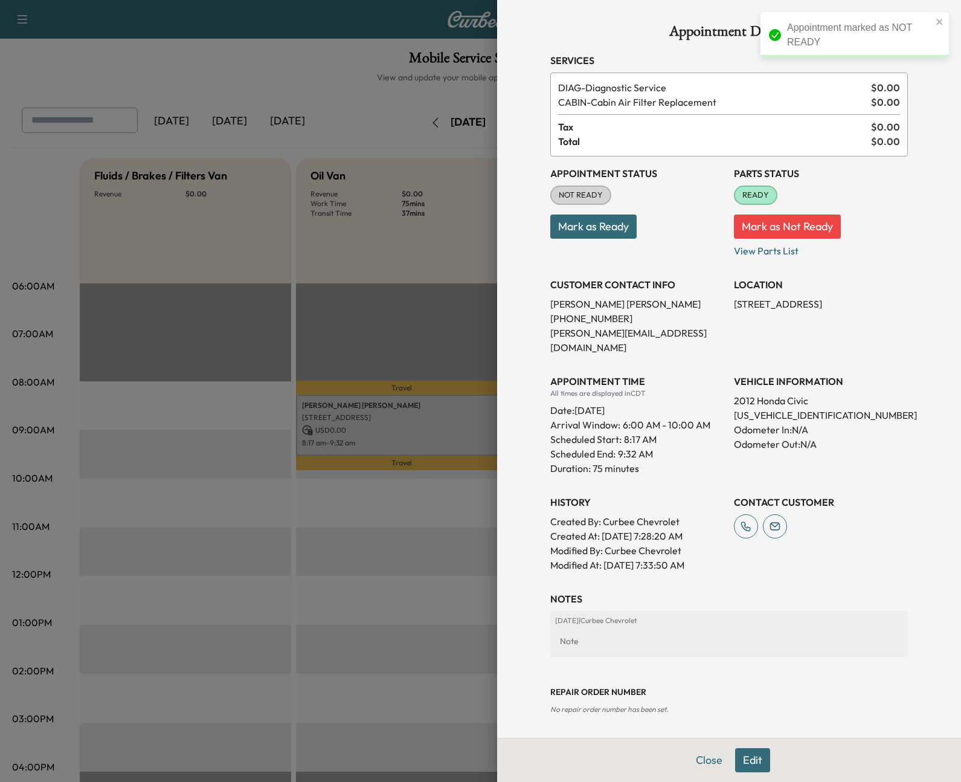
click at [779, 228] on button "Mark as Not Ready" at bounding box center [787, 226] width 107 height 24
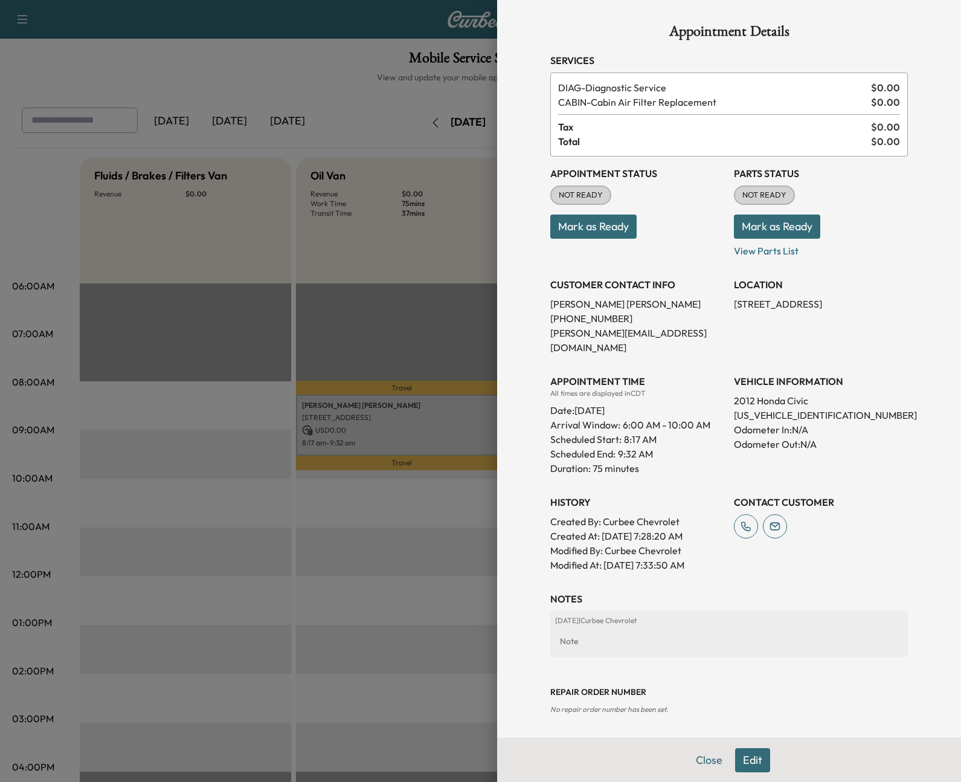
click at [819, 535] on div "CONTACT CUSTOMER" at bounding box center [821, 528] width 174 height 87
drag, startPoint x: 716, startPoint y: 555, endPoint x: 548, endPoint y: 501, distance: 176.3
click at [548, 501] on div "Appointment Details Services DIAG - Diagnostic Service $ 0.00 CABIN - Cabin Air…" at bounding box center [729, 369] width 387 height 739
click at [826, 697] on div "Repair Order number No repair order number has been set." at bounding box center [729, 690] width 358 height 48
click at [745, 760] on button "Edit" at bounding box center [752, 760] width 35 height 24
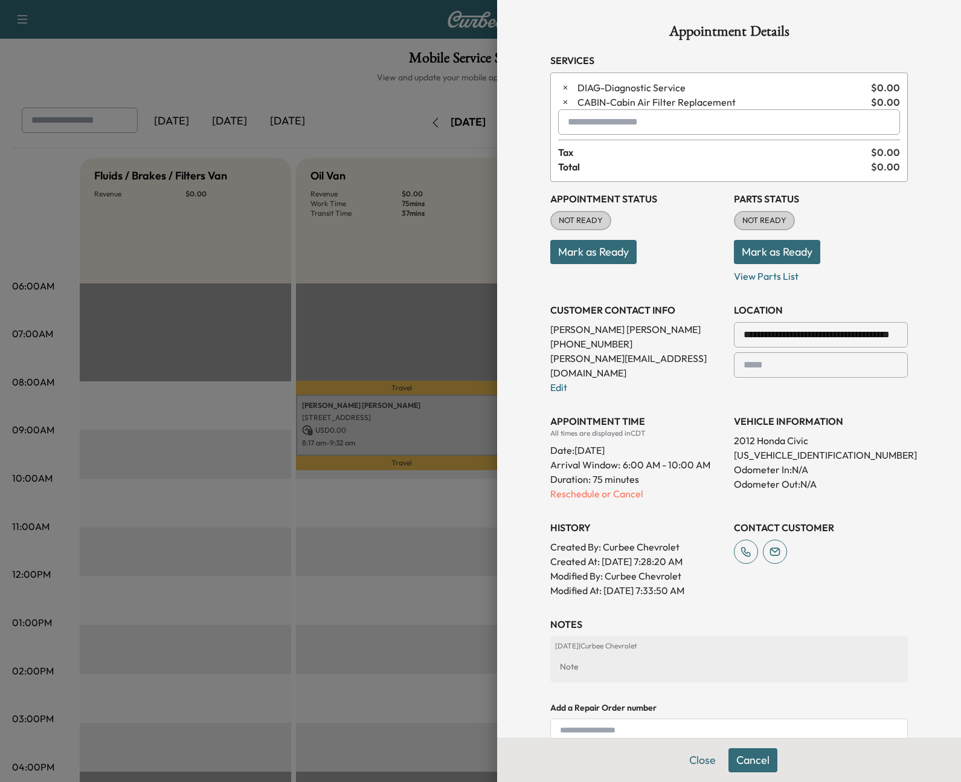
click at [570, 377] on div "**********" at bounding box center [637, 343] width 174 height 101
click at [550, 381] on link "Edit" at bounding box center [558, 387] width 17 height 12
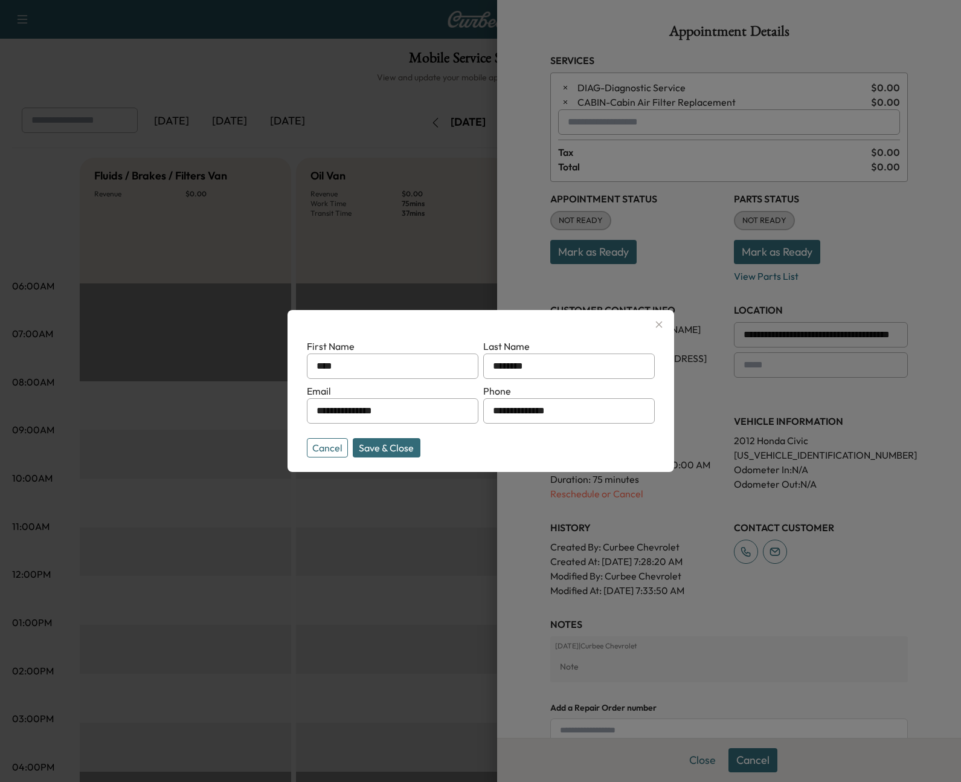
click at [661, 324] on icon "button" at bounding box center [659, 324] width 14 height 14
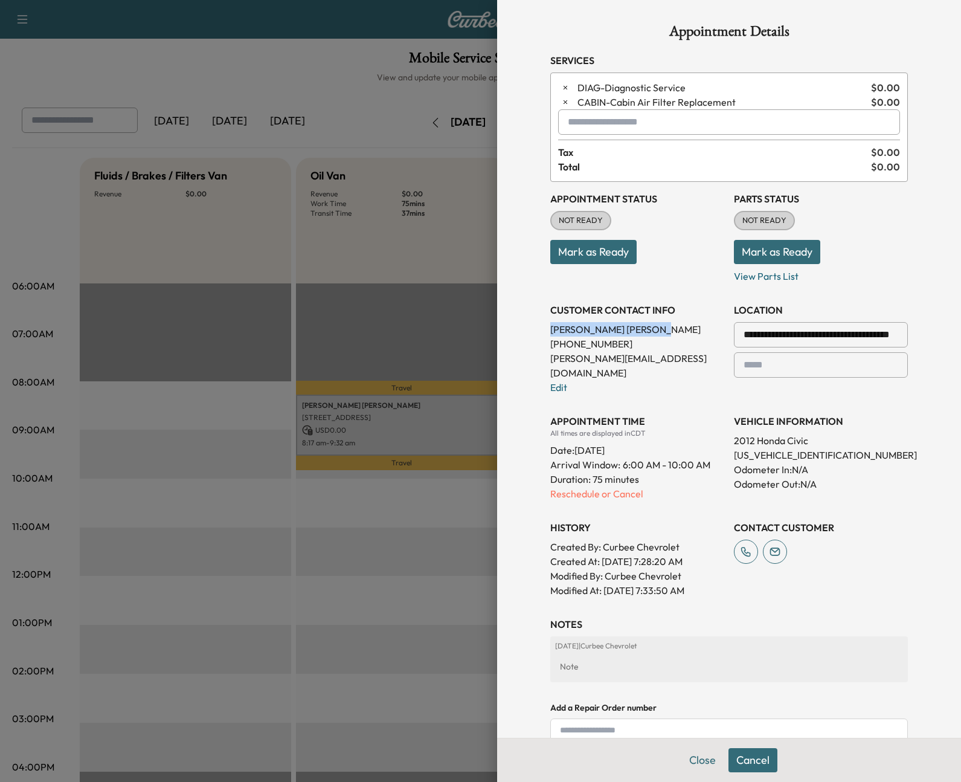
drag, startPoint x: 539, startPoint y: 332, endPoint x: 608, endPoint y: 324, distance: 69.2
click at [608, 324] on div "**********" at bounding box center [729, 433] width 387 height 866
drag, startPoint x: 542, startPoint y: 356, endPoint x: 639, endPoint y: 361, distance: 96.7
click at [639, 361] on p "sean@curbee.com" at bounding box center [637, 365] width 174 height 29
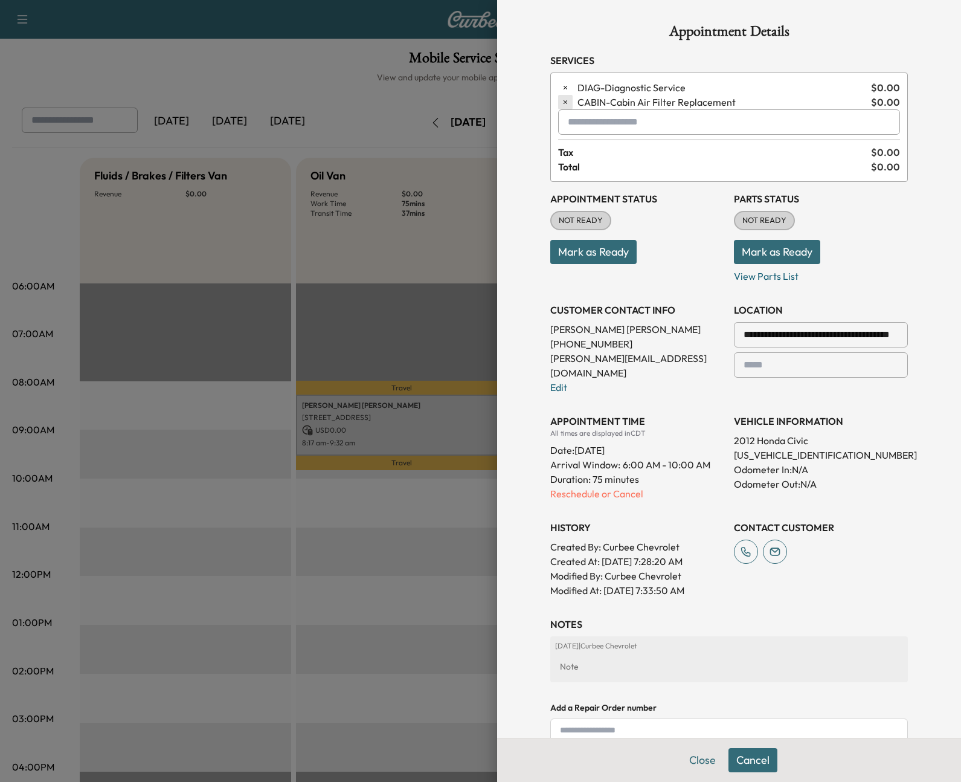
click at [561, 103] on button "button" at bounding box center [565, 102] width 14 height 14
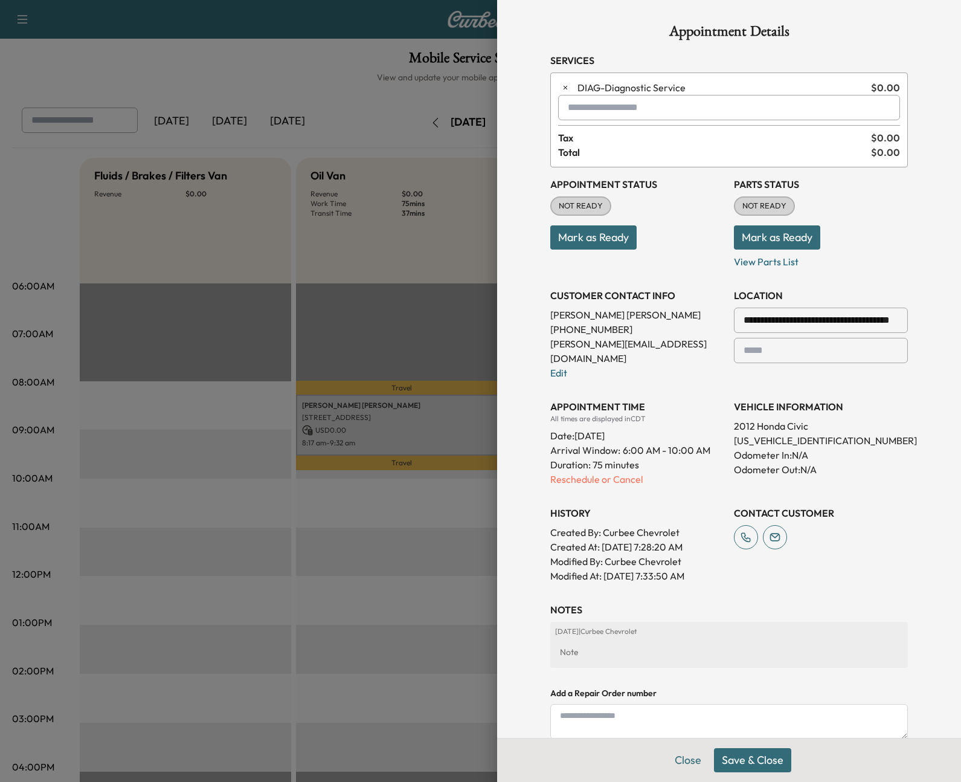
click at [748, 764] on button "Save & Close" at bounding box center [752, 760] width 77 height 24
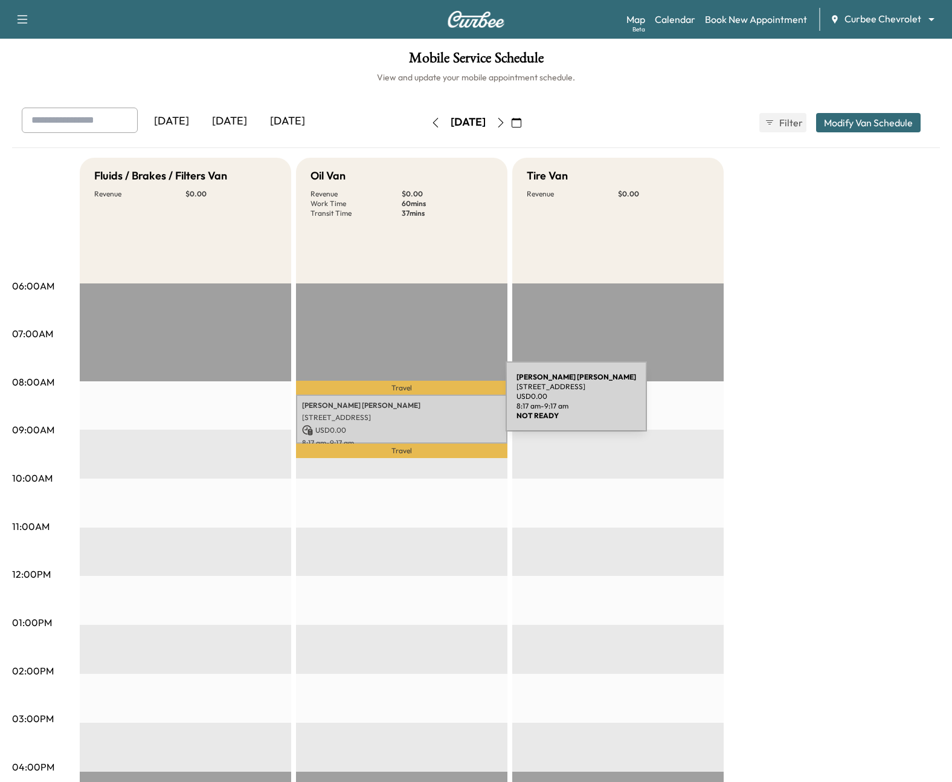
click at [415, 403] on p "Sean McDaniel" at bounding box center [401, 405] width 199 height 10
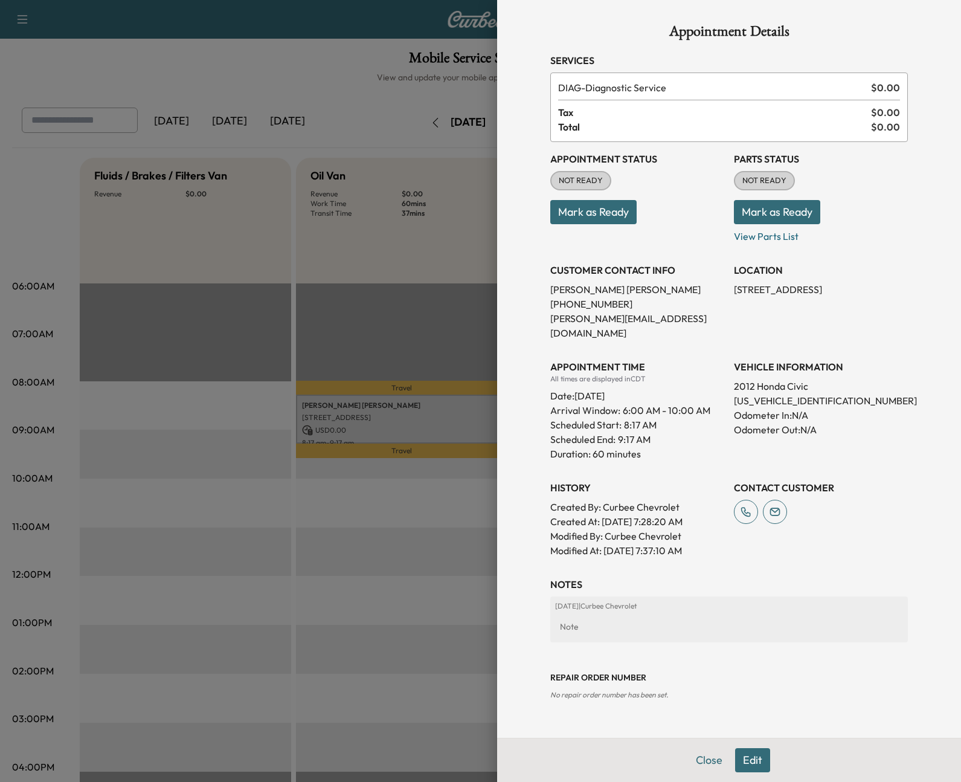
click at [758, 765] on button "Edit" at bounding box center [752, 760] width 35 height 24
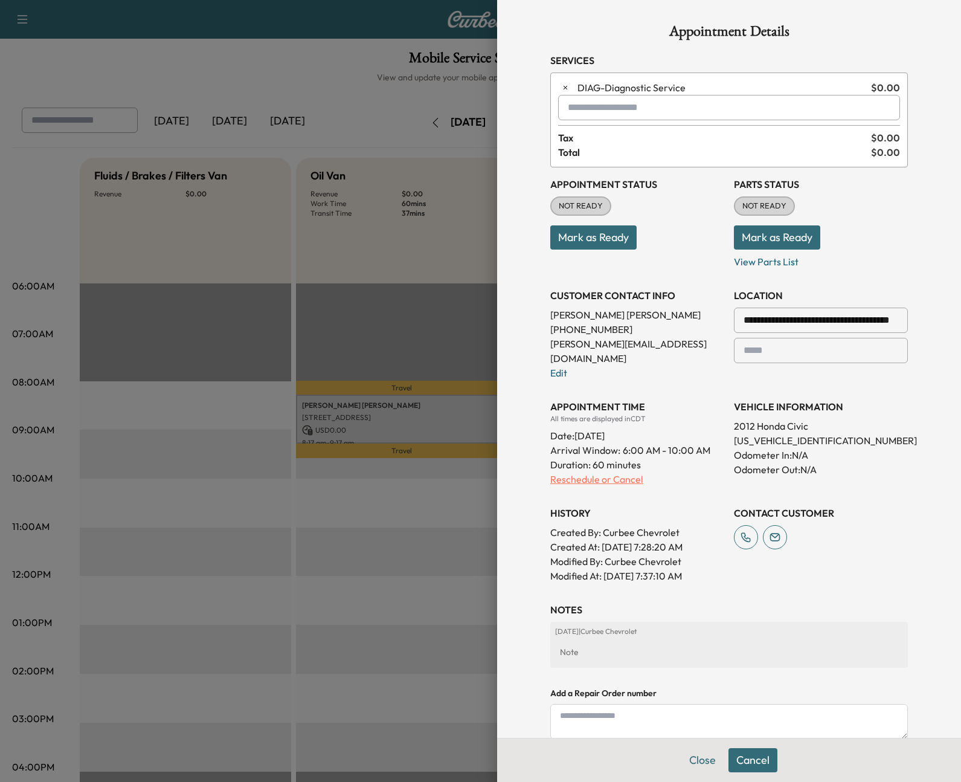
click at [576, 472] on p "Reschedule or Cancel" at bounding box center [637, 479] width 174 height 14
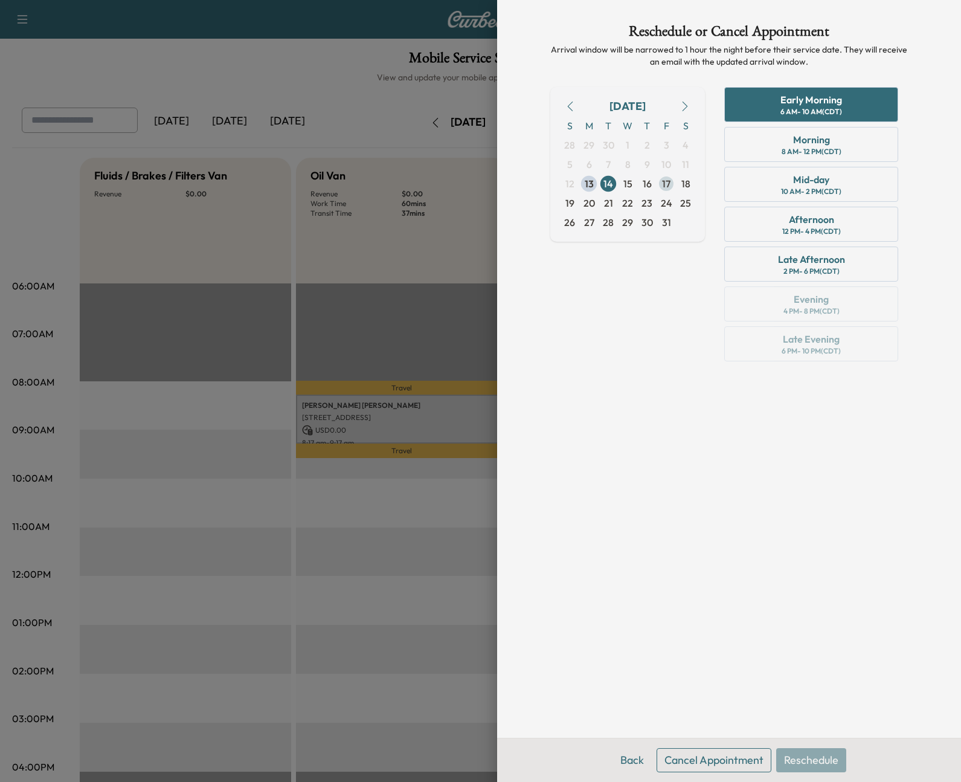
click at [667, 187] on span "17" at bounding box center [666, 183] width 8 height 14
click at [593, 186] on span "13" at bounding box center [589, 183] width 9 height 14
click at [826, 109] on div "6 AM - 10 AM (CDT)" at bounding box center [811, 112] width 62 height 10
click at [823, 757] on button "Reschedule" at bounding box center [811, 760] width 70 height 24
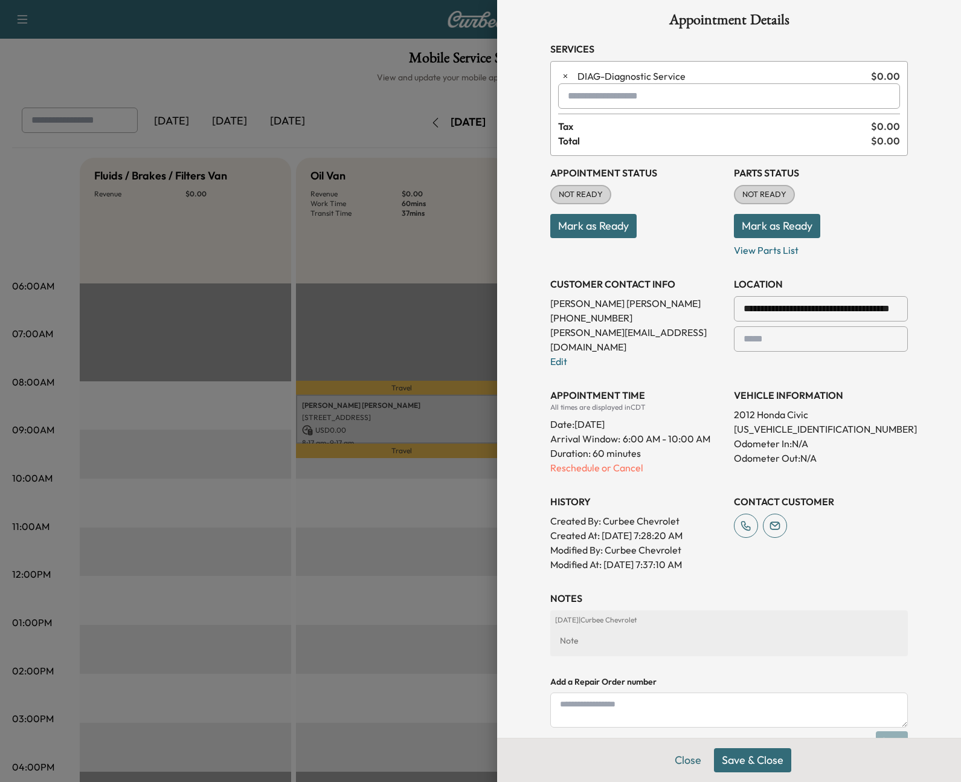
scroll to position [11, 0]
click at [749, 766] on button "Save & Close" at bounding box center [752, 760] width 77 height 24
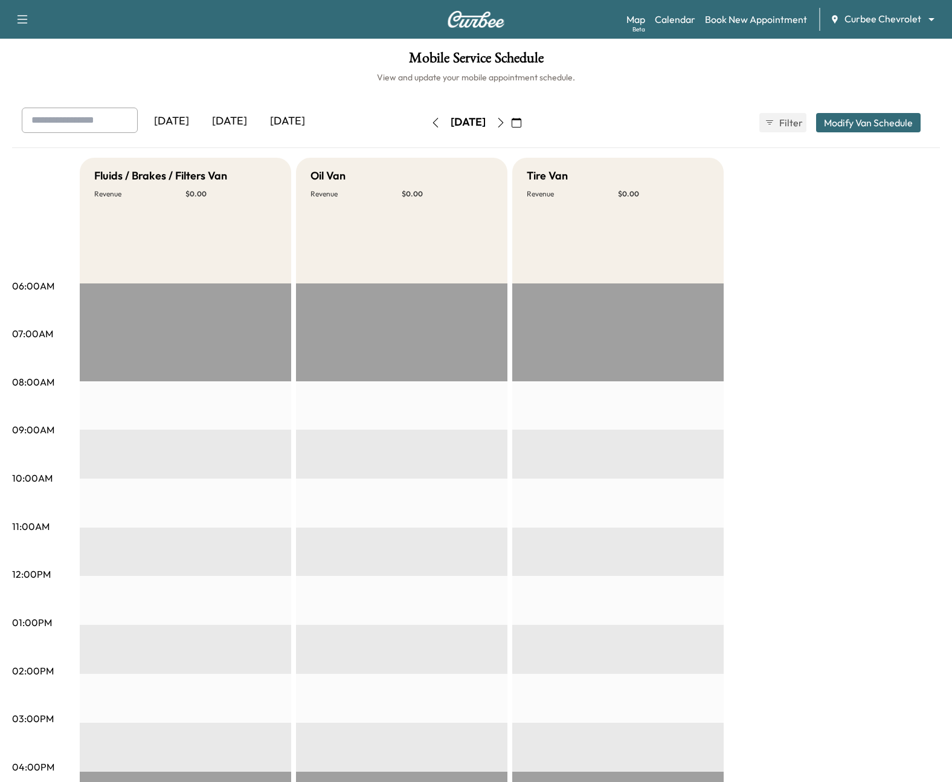
click at [223, 116] on div "Today" at bounding box center [230, 122] width 58 height 28
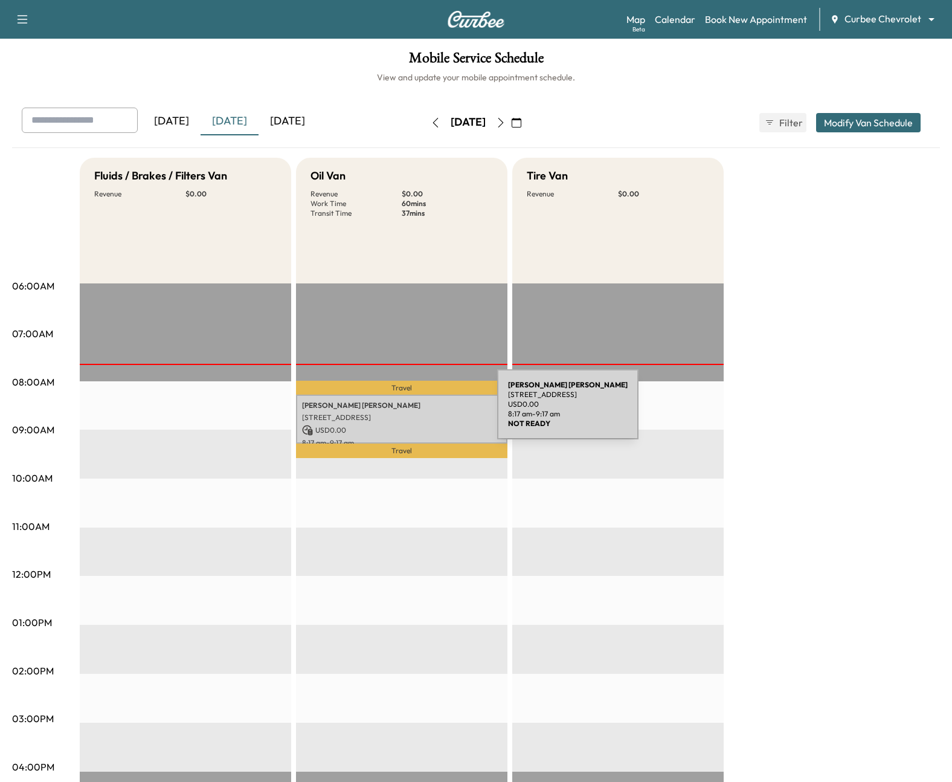
click at [407, 413] on p "[STREET_ADDRESS]" at bounding box center [401, 418] width 199 height 10
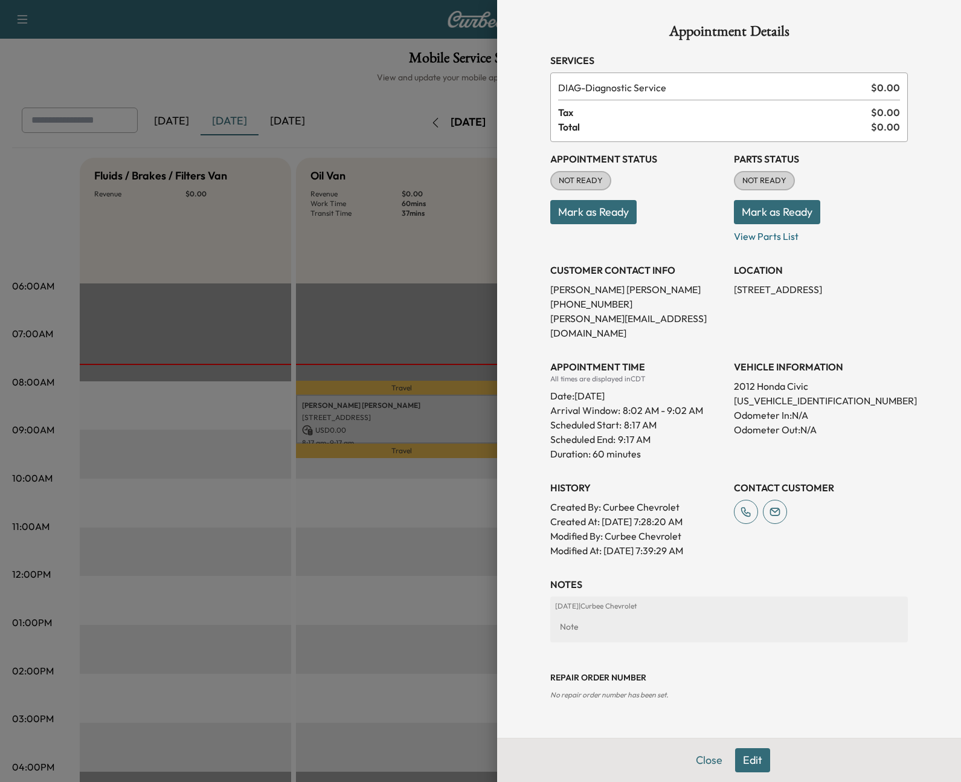
click at [755, 759] on button "Edit" at bounding box center [752, 760] width 35 height 24
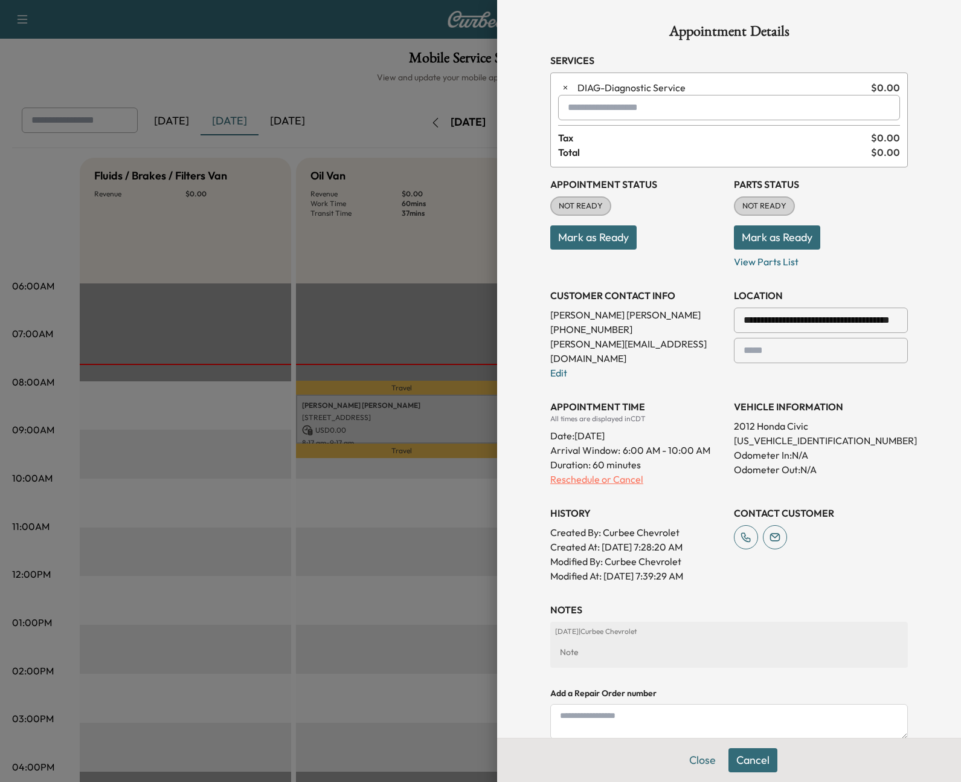
click at [584, 472] on p "Reschedule or Cancel" at bounding box center [637, 479] width 174 height 14
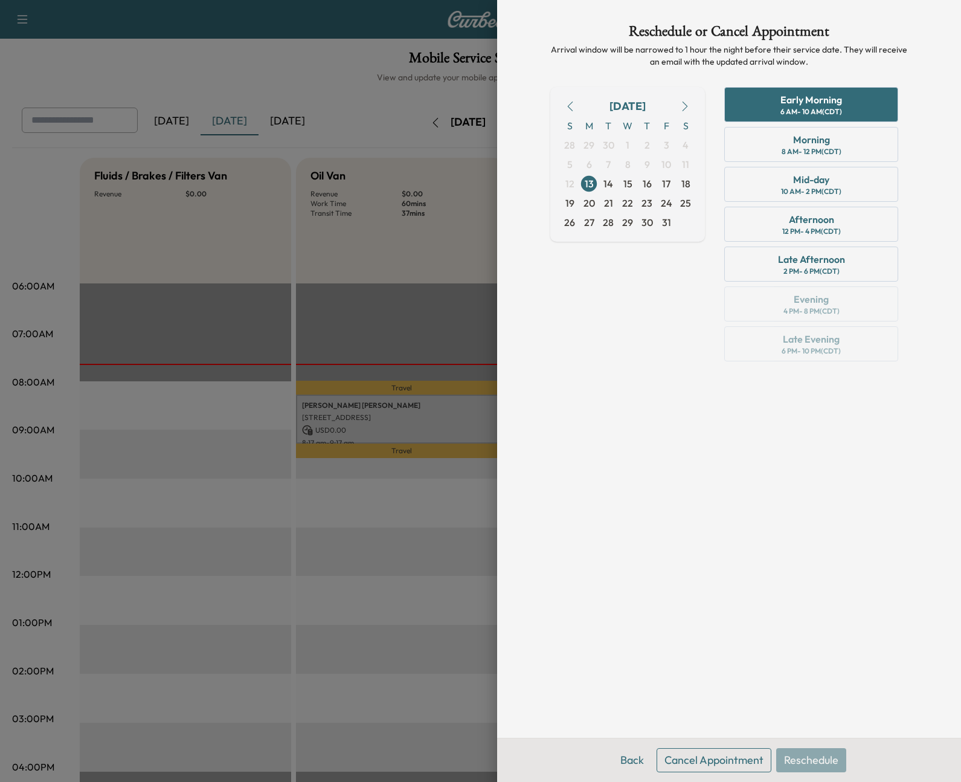
click at [728, 756] on button "Cancel Appointment" at bounding box center [714, 760] width 115 height 24
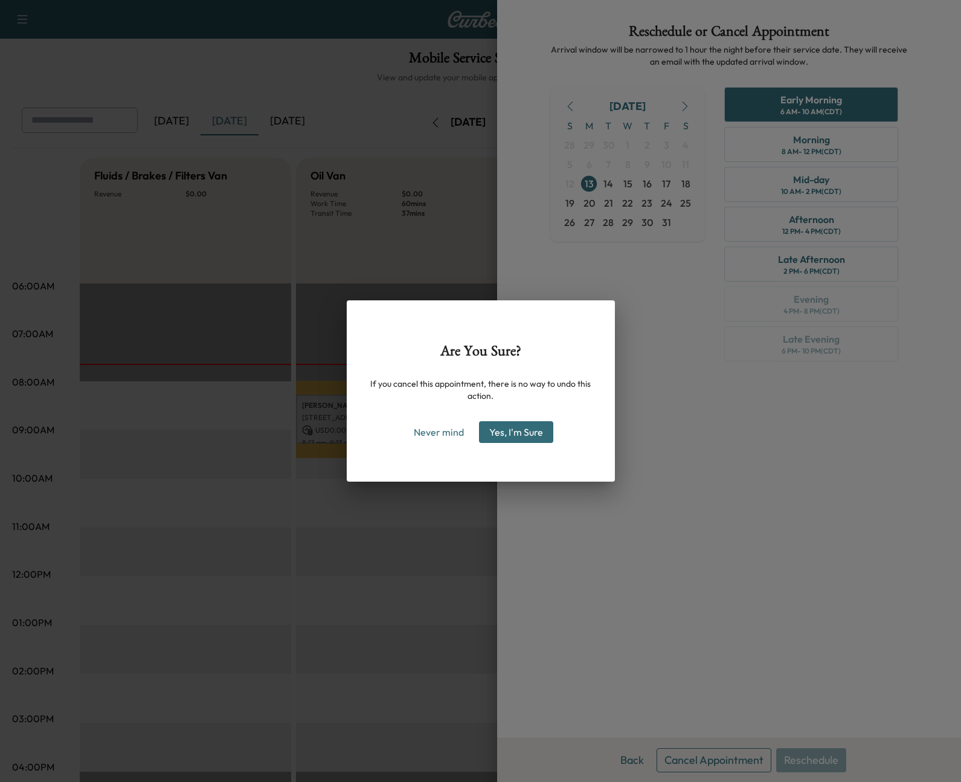
click at [533, 428] on button "Yes, I'm Sure" at bounding box center [516, 432] width 74 height 22
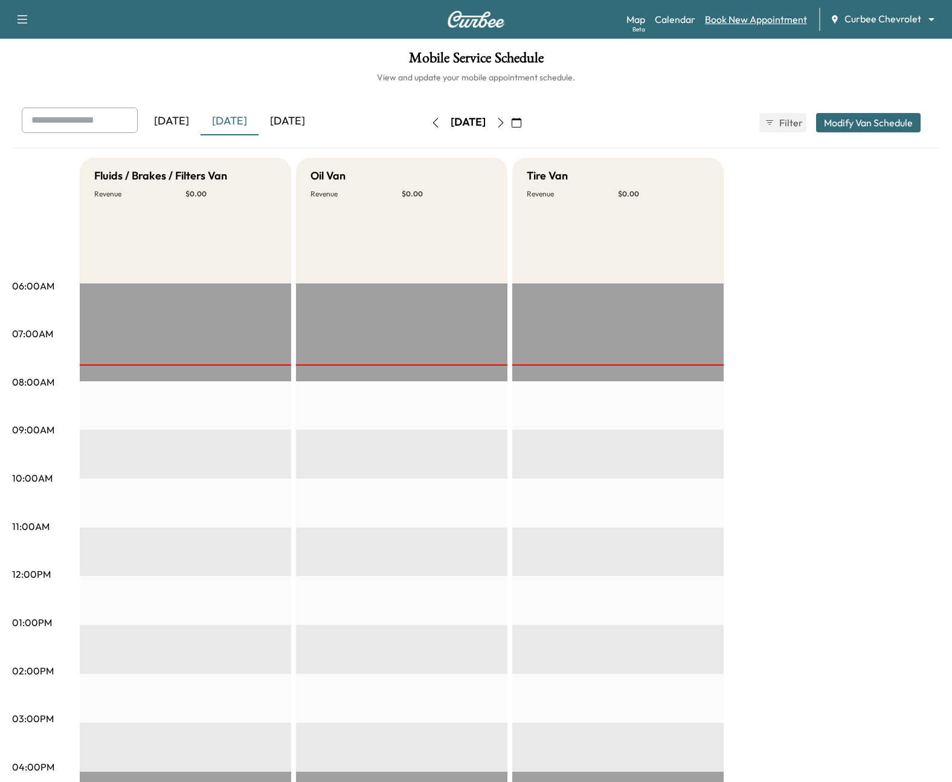
click at [759, 20] on link "Book New Appointment" at bounding box center [756, 19] width 102 height 14
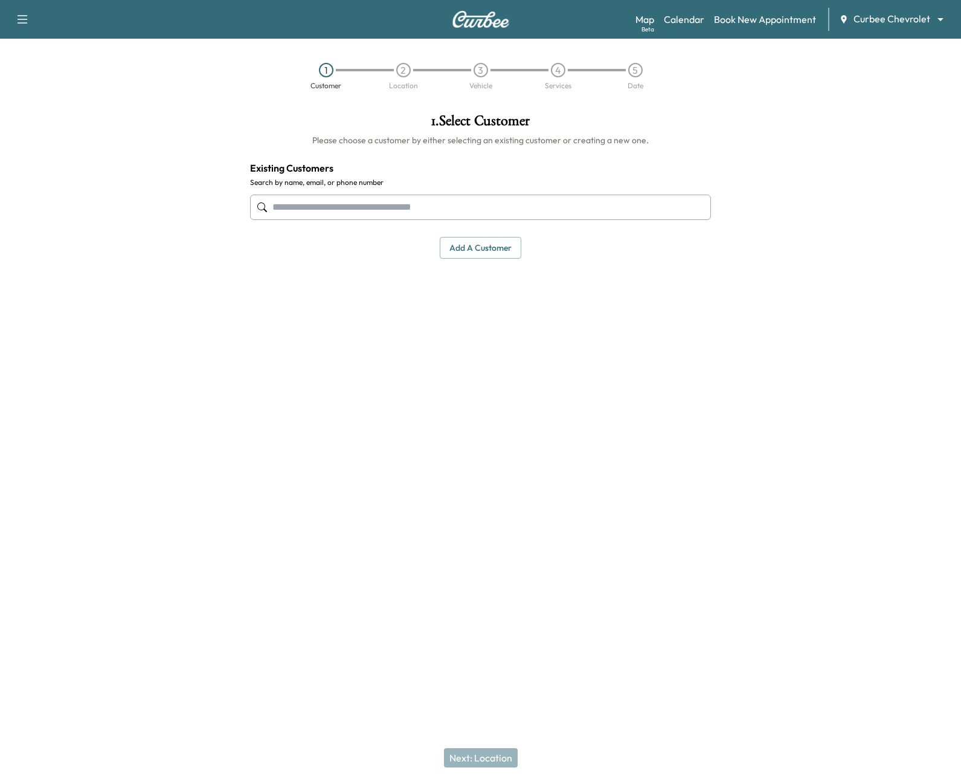
click at [511, 204] on input "text" at bounding box center [480, 206] width 461 height 25
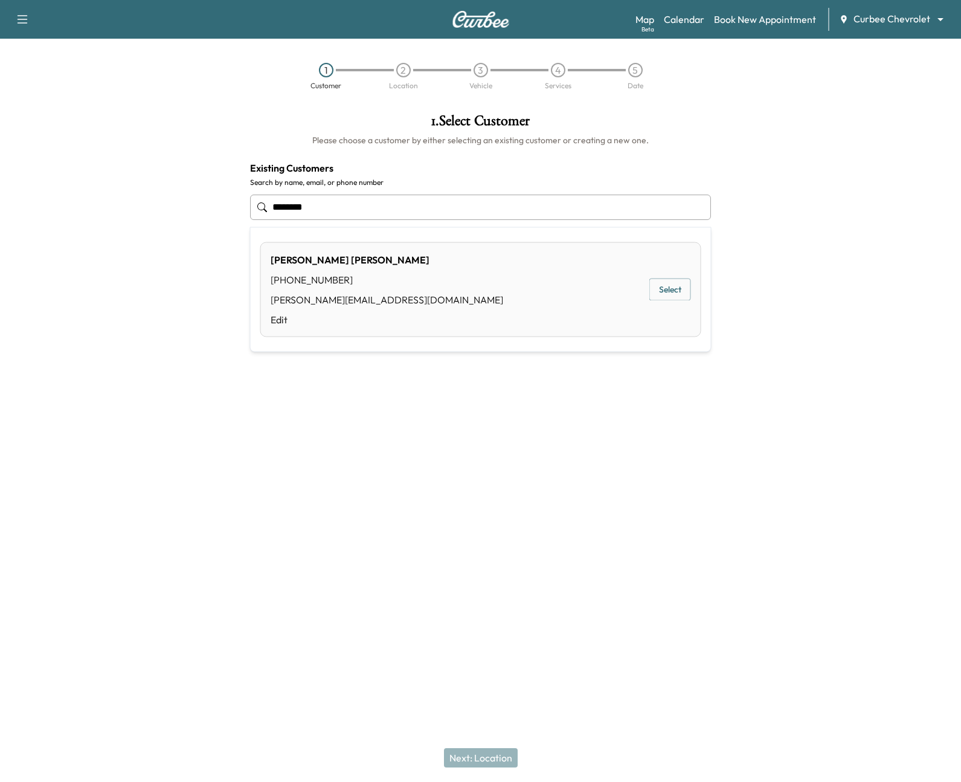
click at [692, 286] on div "Sean McDaniel (859) 663-6512 sean@curbee.com Edit Select" at bounding box center [480, 289] width 441 height 95
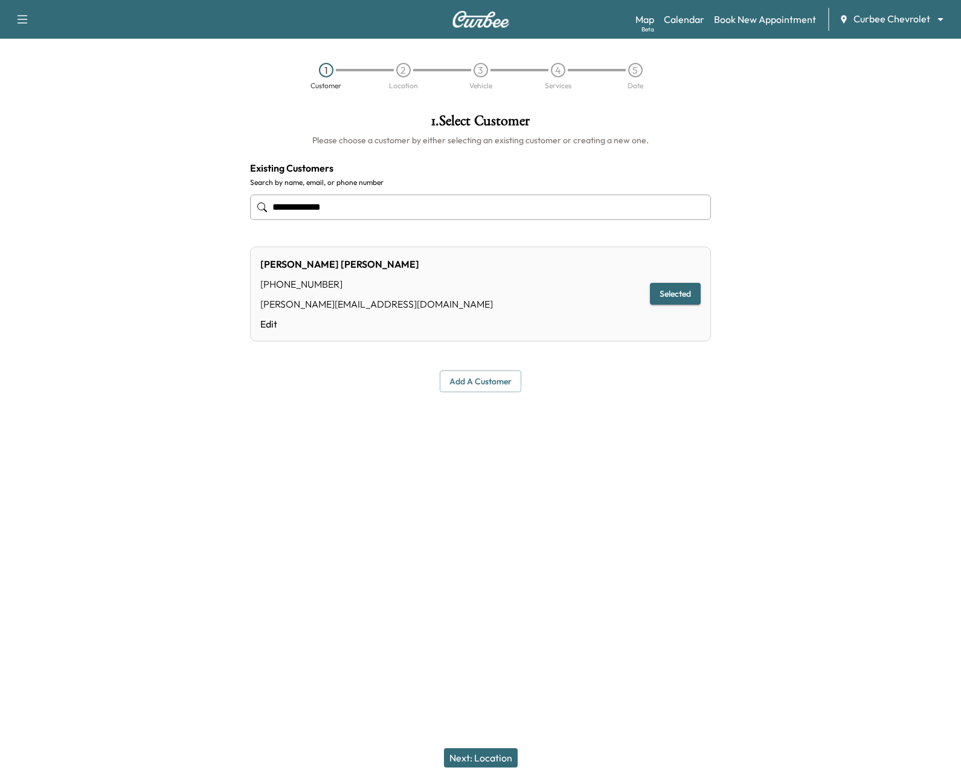
type input "**********"
click at [683, 288] on button "Selected" at bounding box center [675, 294] width 51 height 22
click at [476, 752] on button "Next: Location" at bounding box center [481, 757] width 74 height 19
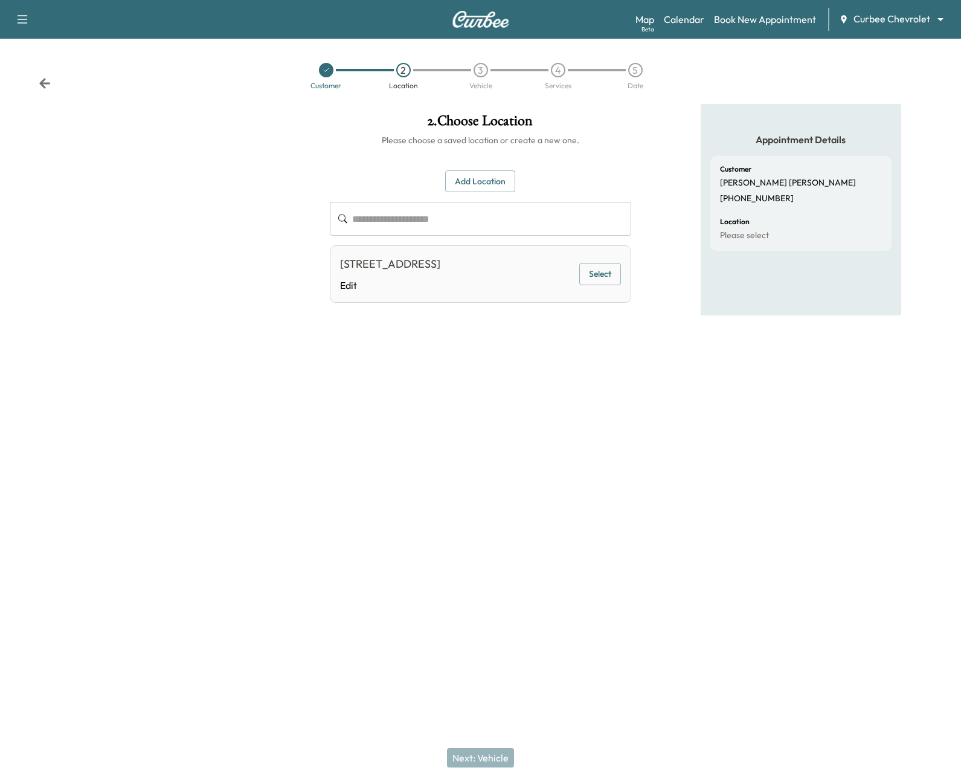
click at [611, 277] on button "Select" at bounding box center [600, 274] width 42 height 22
click at [493, 752] on button "Next: Vehicle" at bounding box center [480, 757] width 67 height 19
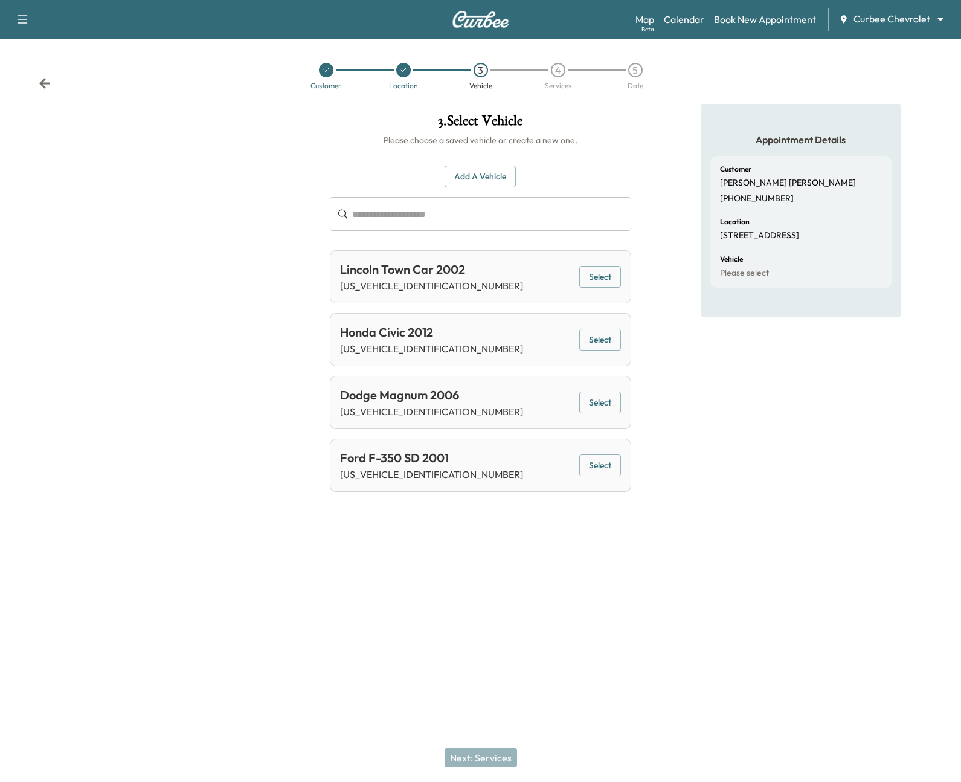
click at [606, 281] on button "Select" at bounding box center [600, 277] width 42 height 22
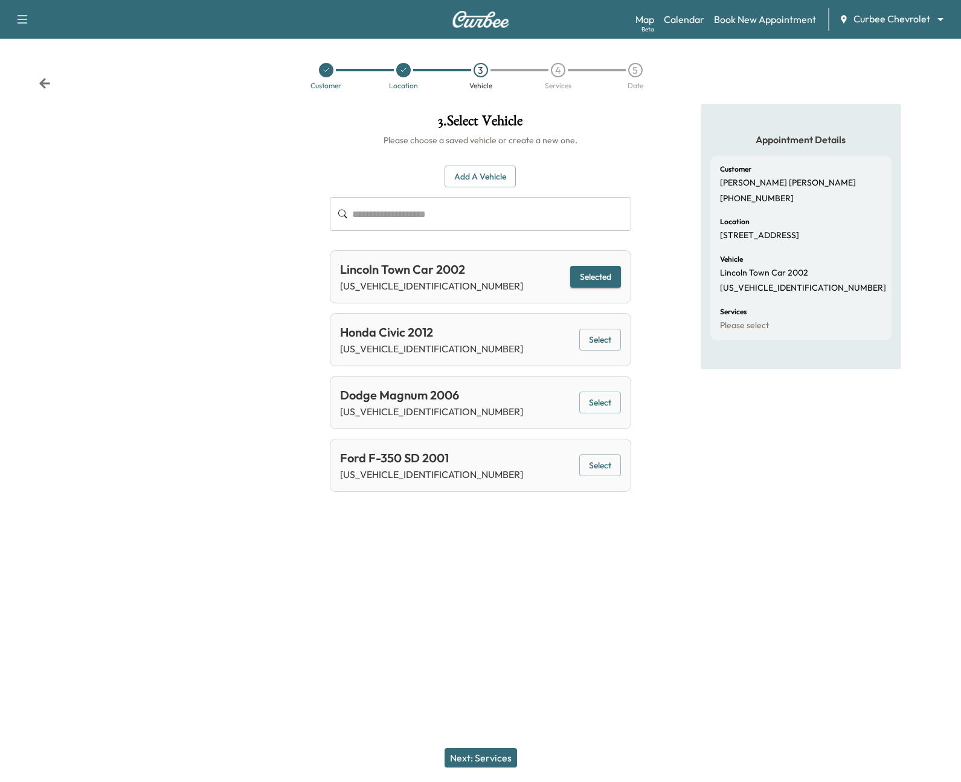
click at [480, 751] on button "Next: Services" at bounding box center [481, 757] width 72 height 19
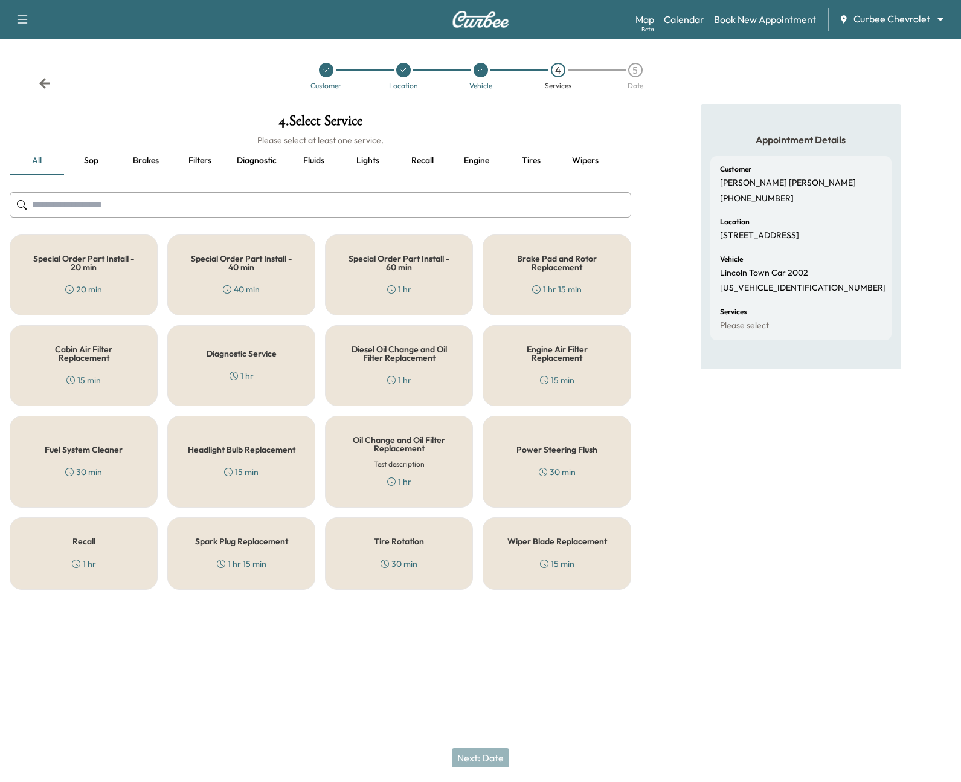
click at [263, 349] on h5 "Diagnostic Service" at bounding box center [242, 353] width 70 height 8
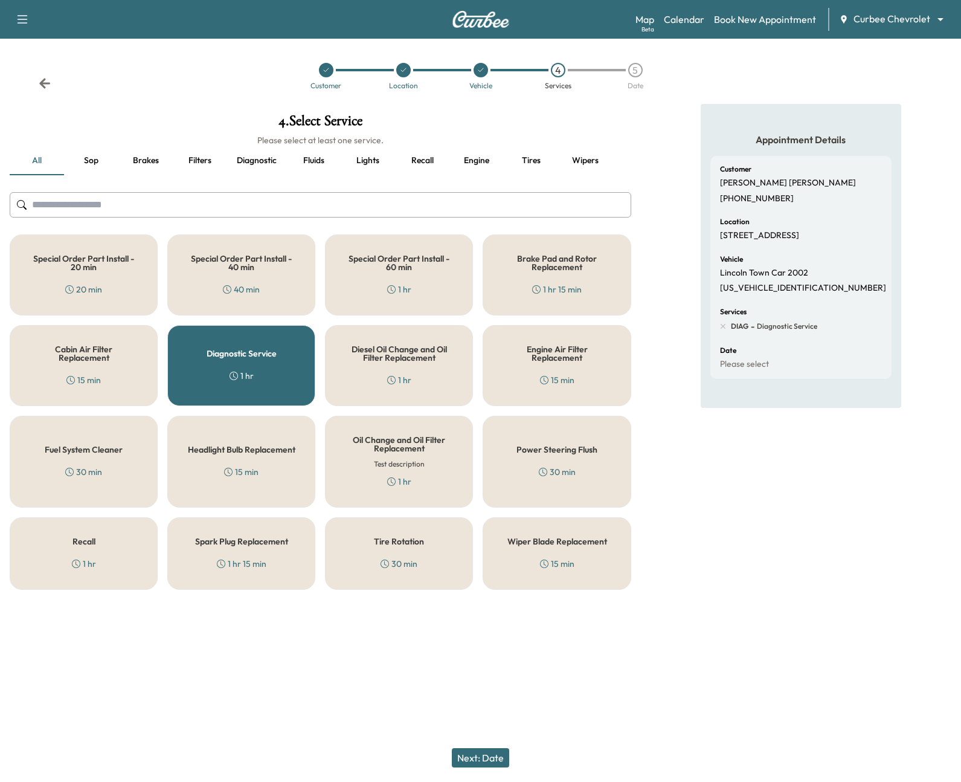
click at [502, 754] on button "Next: Date" at bounding box center [480, 757] width 57 height 19
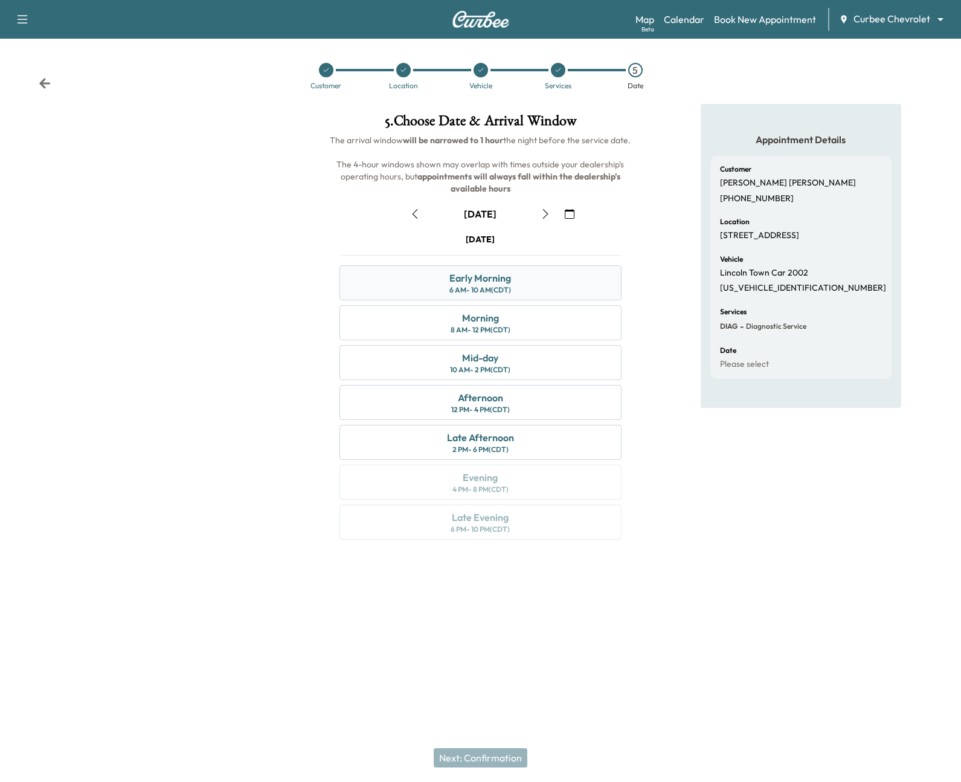
click at [518, 281] on div "Early Morning 6 AM - 10 AM (CDT)" at bounding box center [479, 282] width 281 height 35
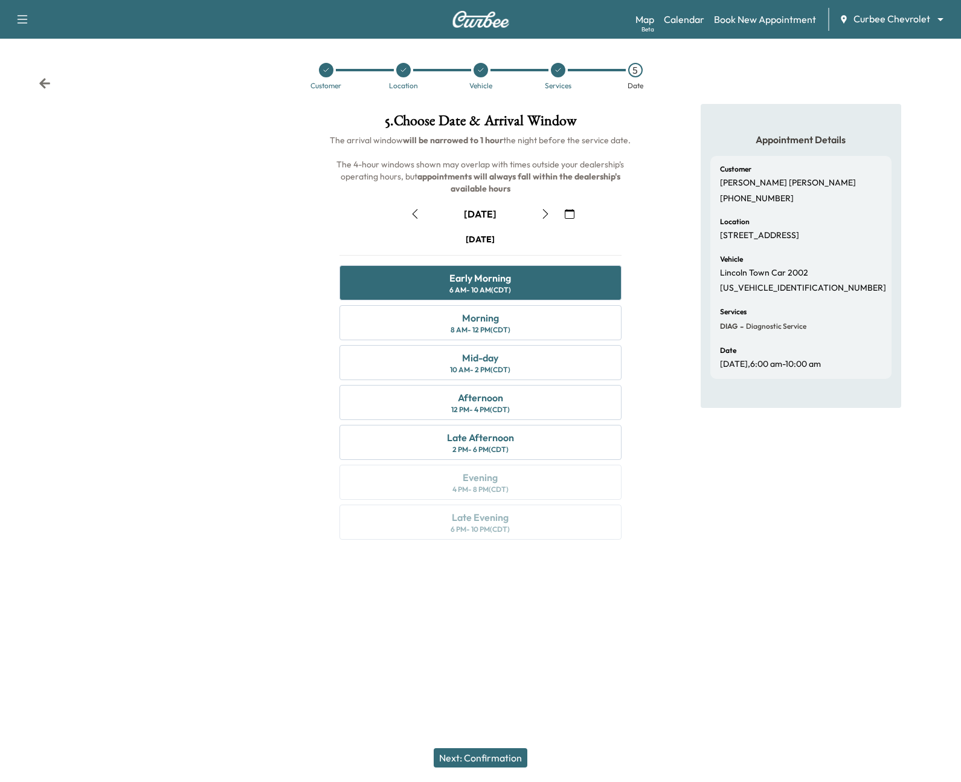
click at [472, 754] on button "Next: Confirmation" at bounding box center [481, 757] width 94 height 19
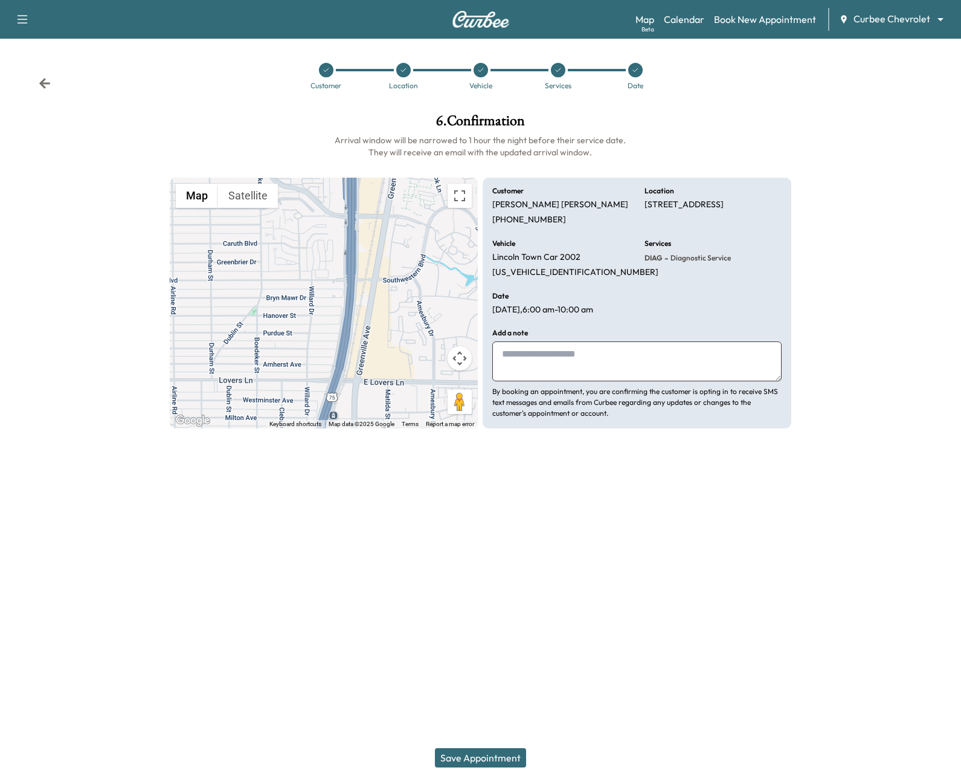
click at [475, 762] on button "Save Appointment" at bounding box center [480, 757] width 91 height 19
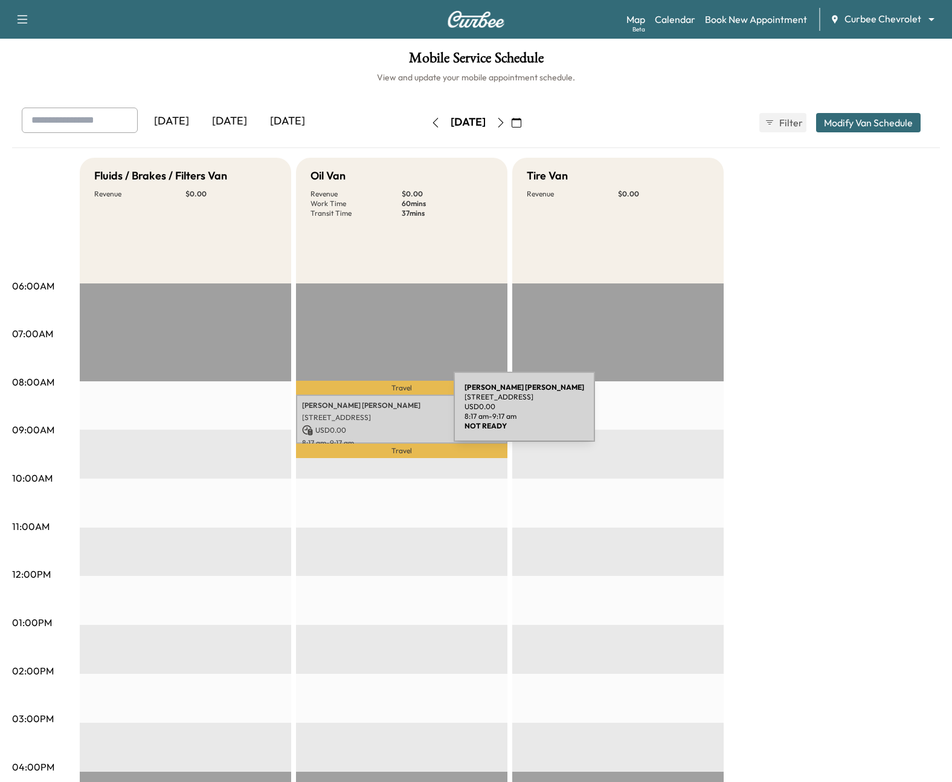
click at [363, 414] on p "[STREET_ADDRESS]" at bounding box center [401, 418] width 199 height 10
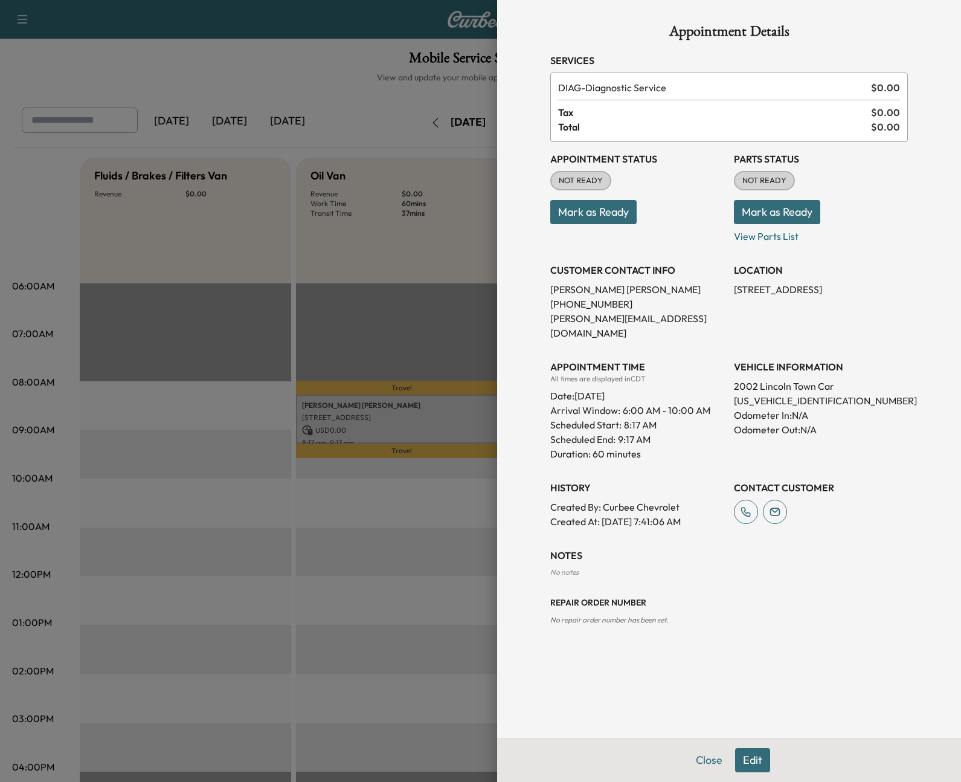
click at [900, 218] on p "Mark as Ready" at bounding box center [821, 207] width 174 height 34
click at [783, 213] on button "Mark as Ready" at bounding box center [777, 212] width 86 height 24
click at [583, 211] on button "Mark as Ready" at bounding box center [593, 212] width 86 height 24
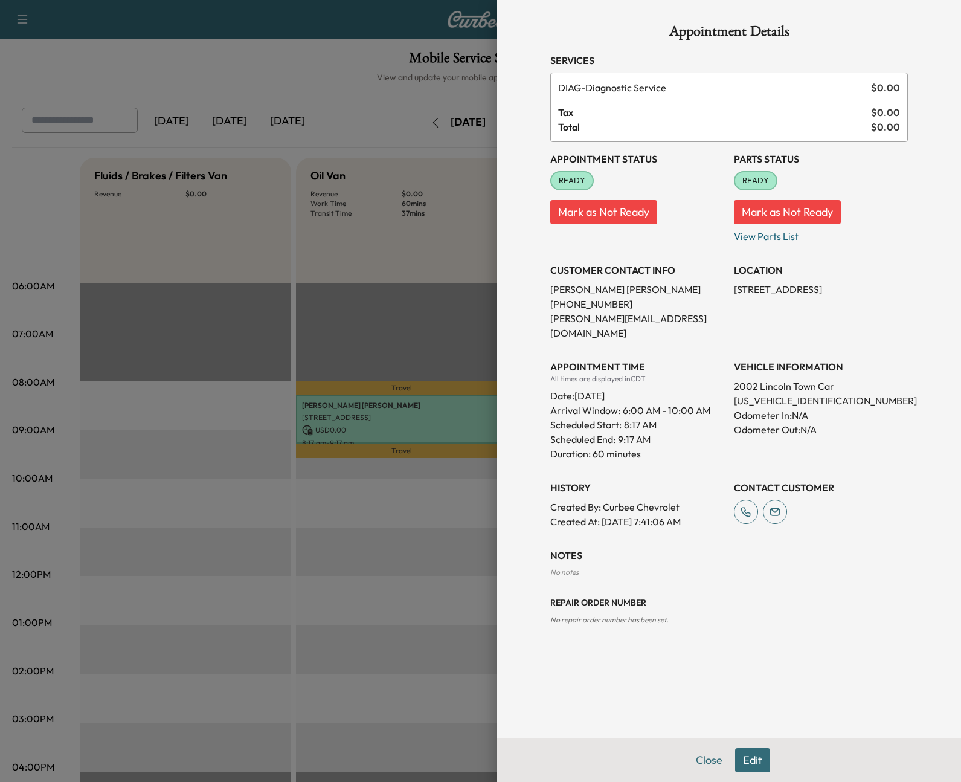
click at [631, 213] on button "Mark as Not Ready" at bounding box center [603, 212] width 107 height 24
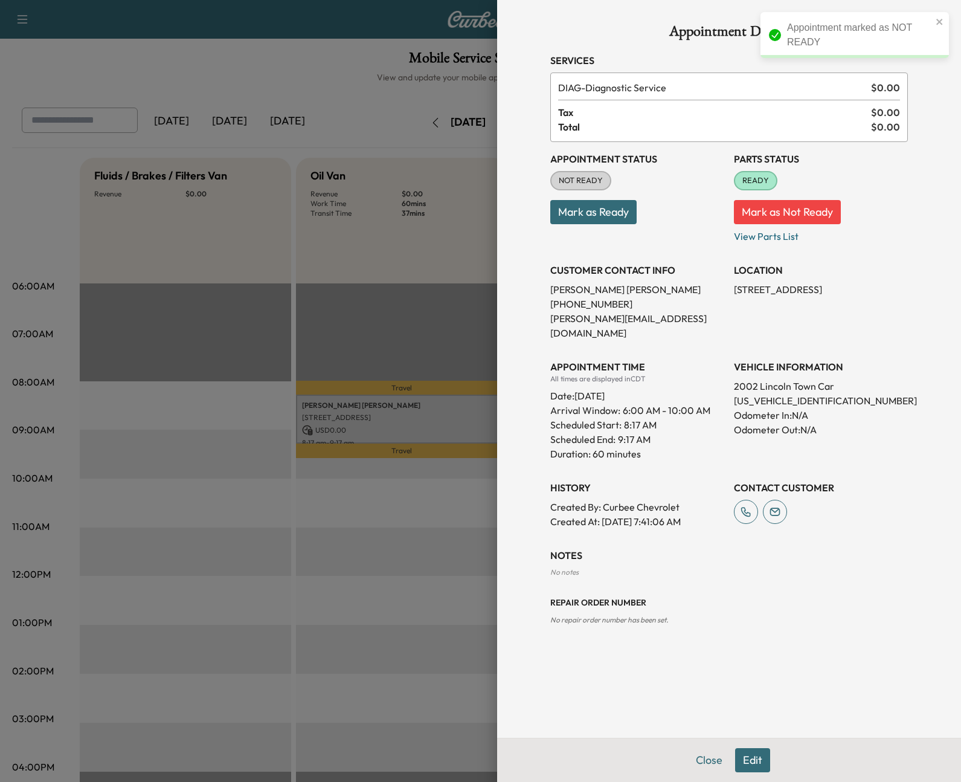
click at [779, 220] on button "Mark as Not Ready" at bounding box center [787, 212] width 107 height 24
click at [752, 762] on button "Edit" at bounding box center [752, 760] width 35 height 24
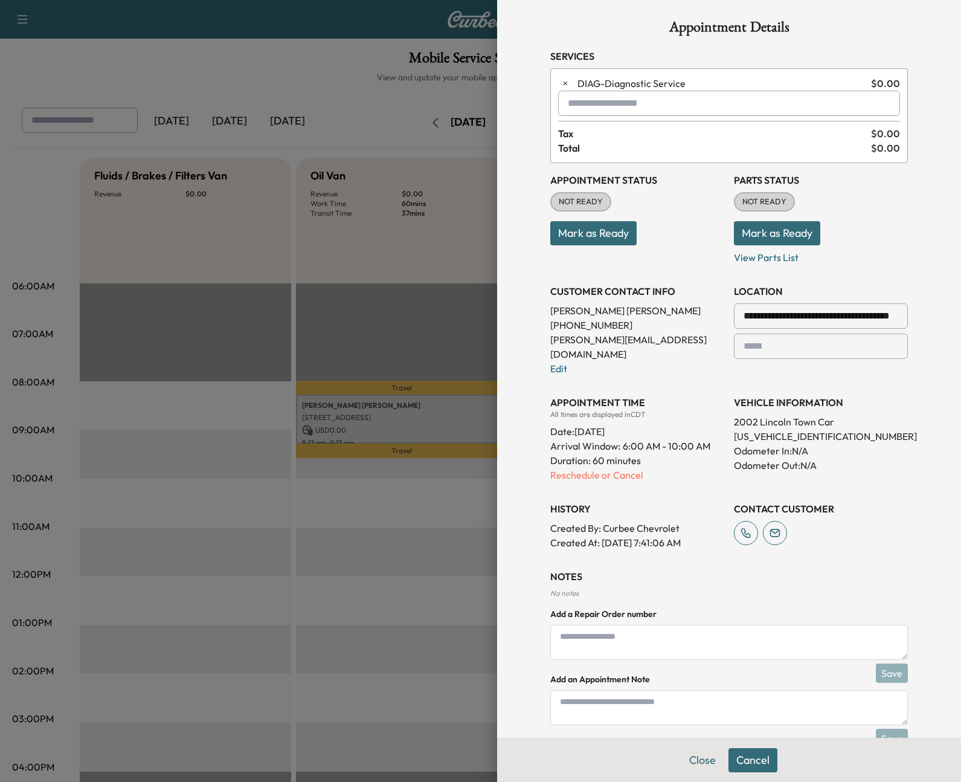
scroll to position [5, 0]
click at [574, 467] on p "Reschedule or Cancel" at bounding box center [637, 474] width 174 height 14
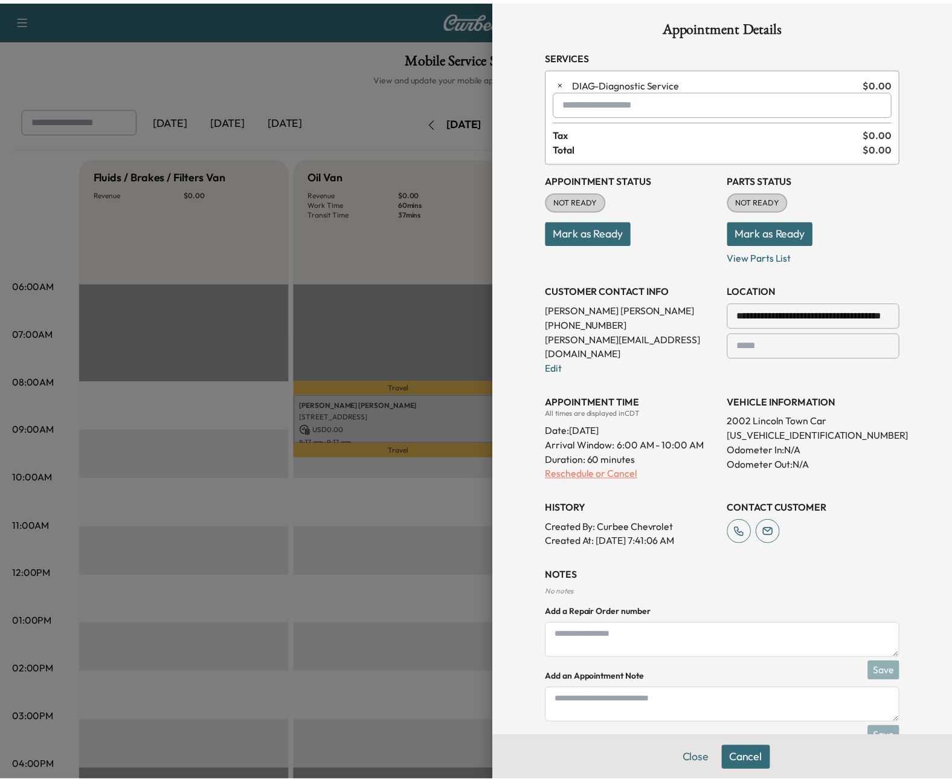
scroll to position [0, 0]
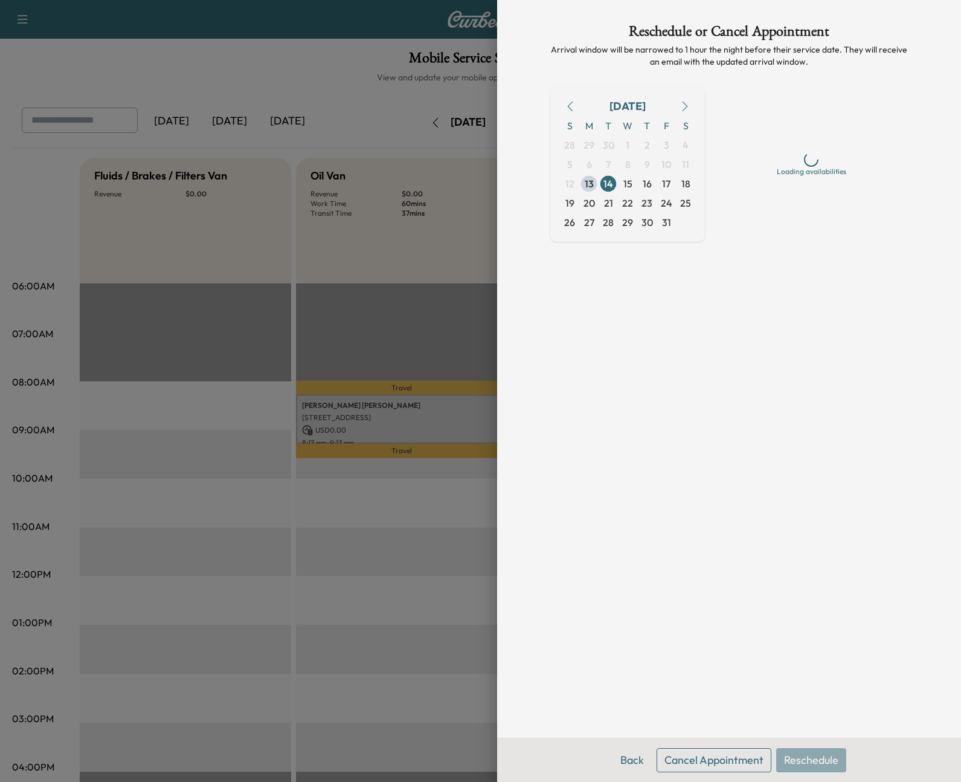
click at [709, 752] on button "Cancel Appointment" at bounding box center [714, 760] width 115 height 24
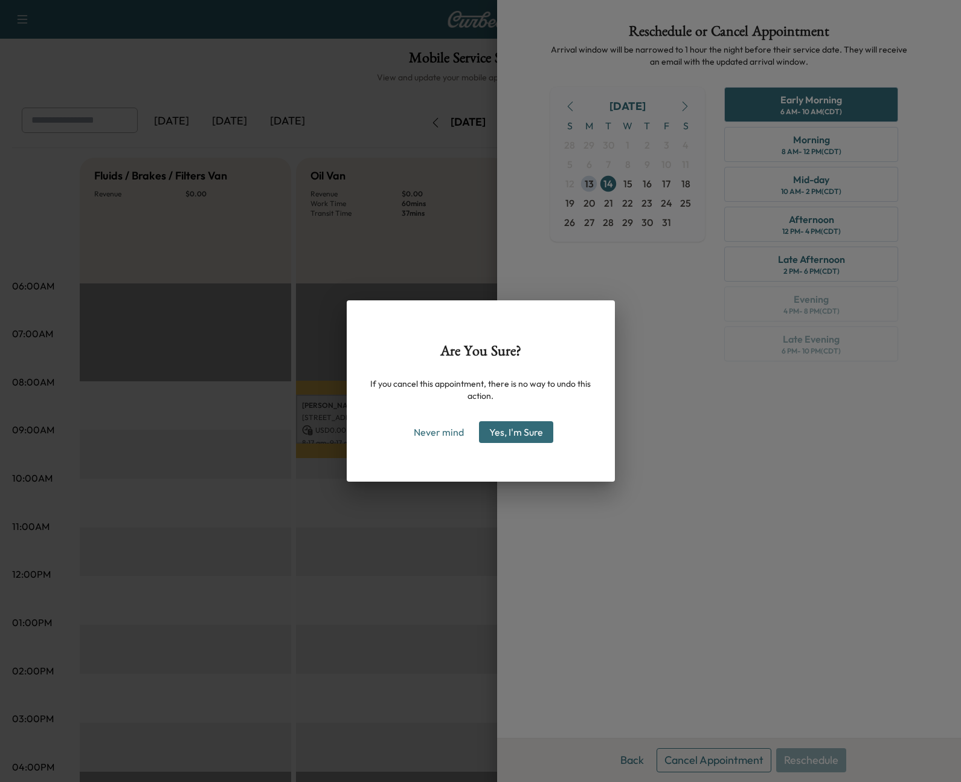
click at [500, 436] on button "Yes, I'm Sure" at bounding box center [516, 432] width 74 height 22
